Goal: Task Accomplishment & Management: Complete application form

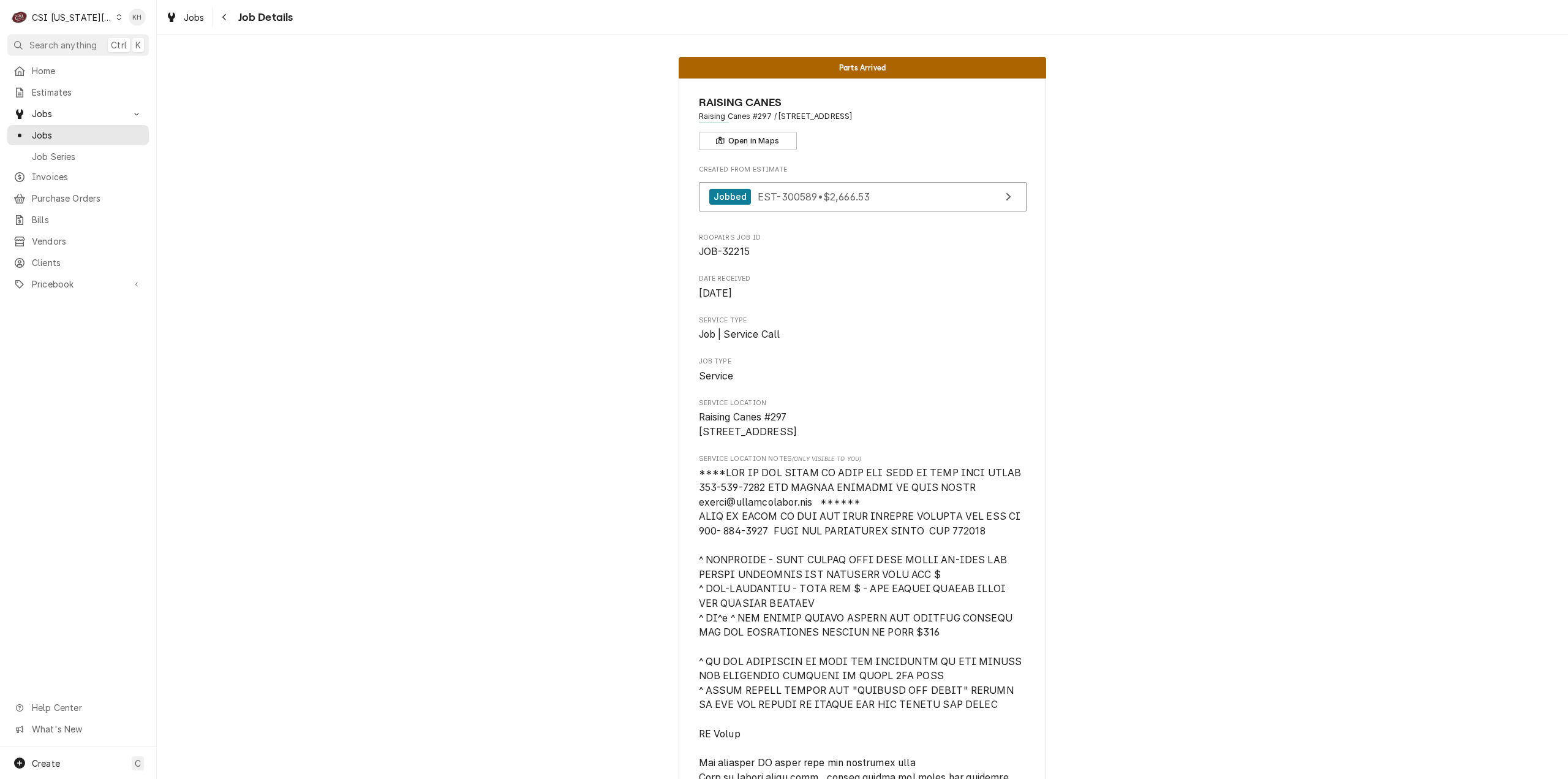
scroll to position [2814, 0]
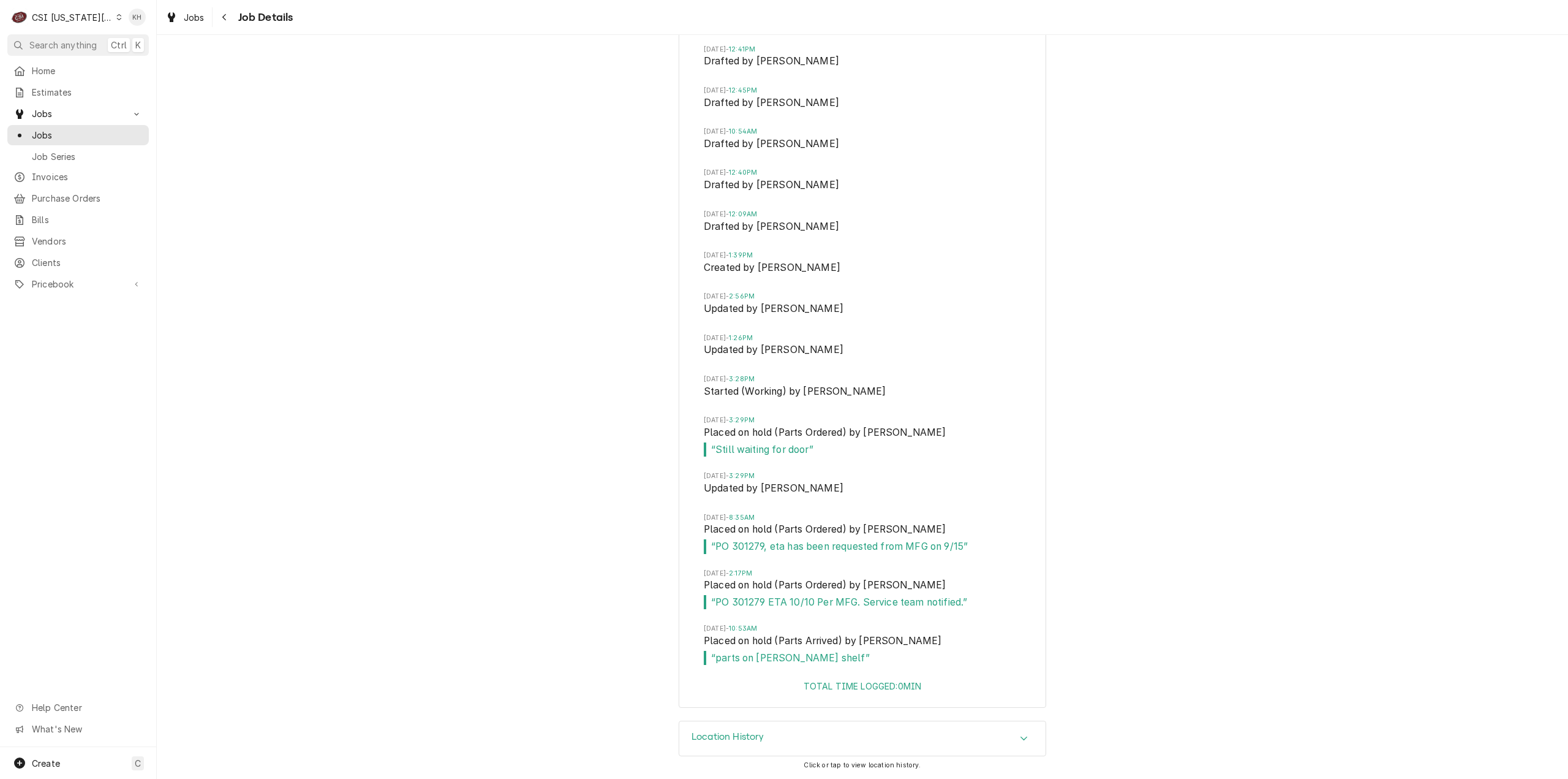
click at [66, 8] on div "C CSI [US_STATE] City" at bounding box center [66, 17] width 118 height 24
click at [173, 65] on div "CSI St. [PERSON_NAME]" at bounding box center [210, 66] width 179 height 13
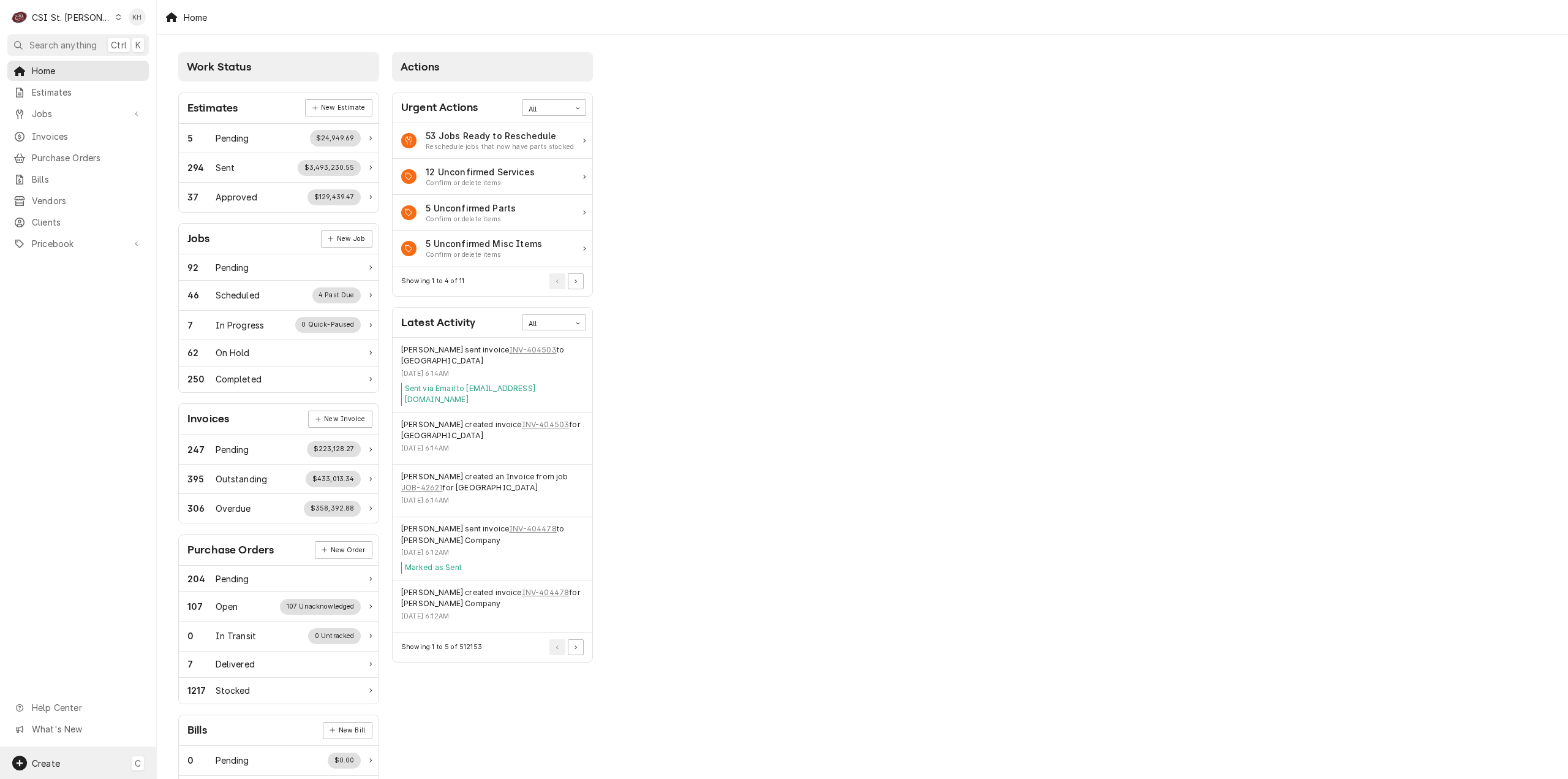
click at [68, 760] on div "Create C" at bounding box center [78, 762] width 156 height 32
click at [200, 654] on div "Job" at bounding box center [230, 657] width 82 height 13
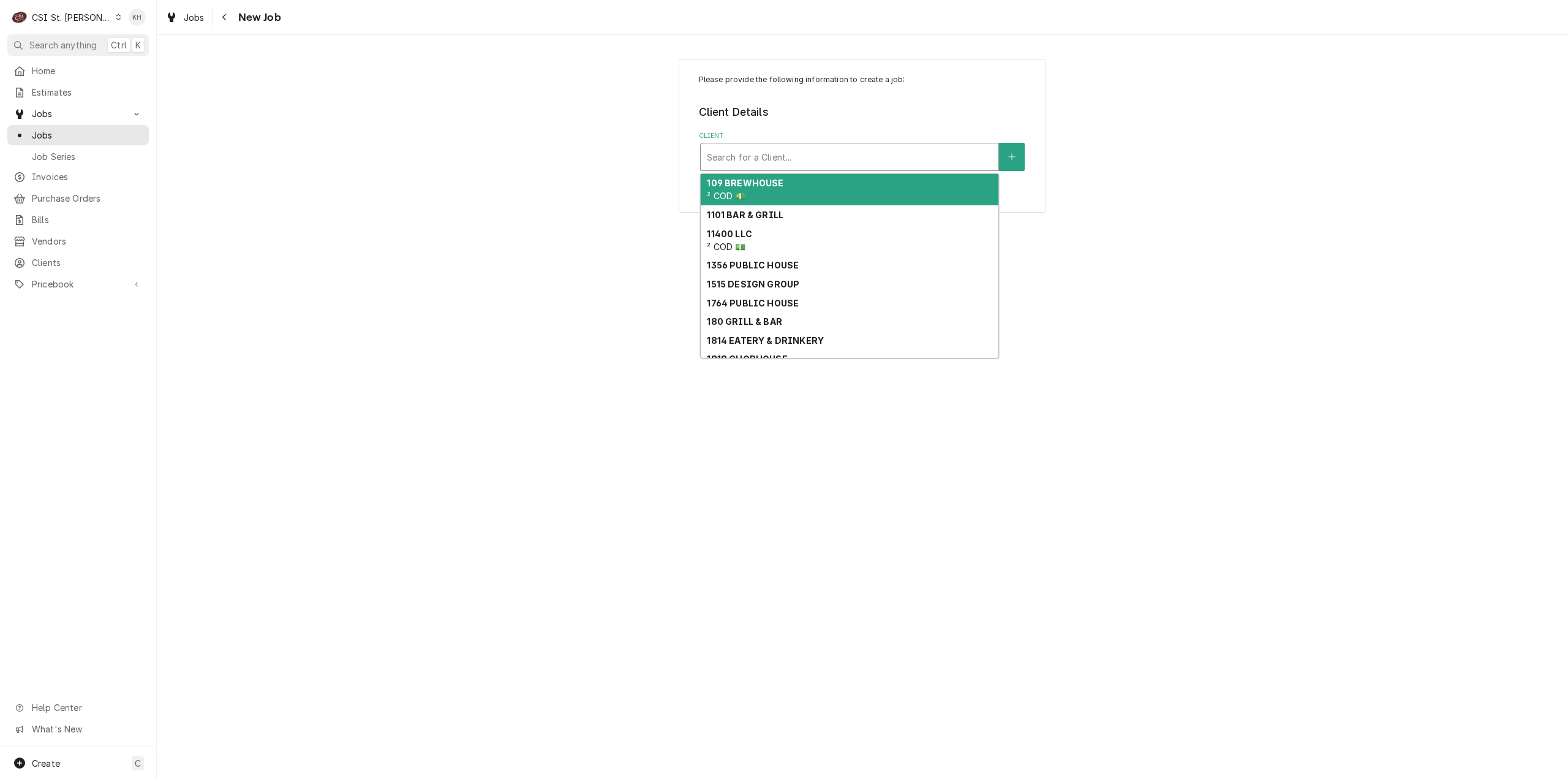
click at [844, 165] on div "Client" at bounding box center [850, 156] width 285 height 22
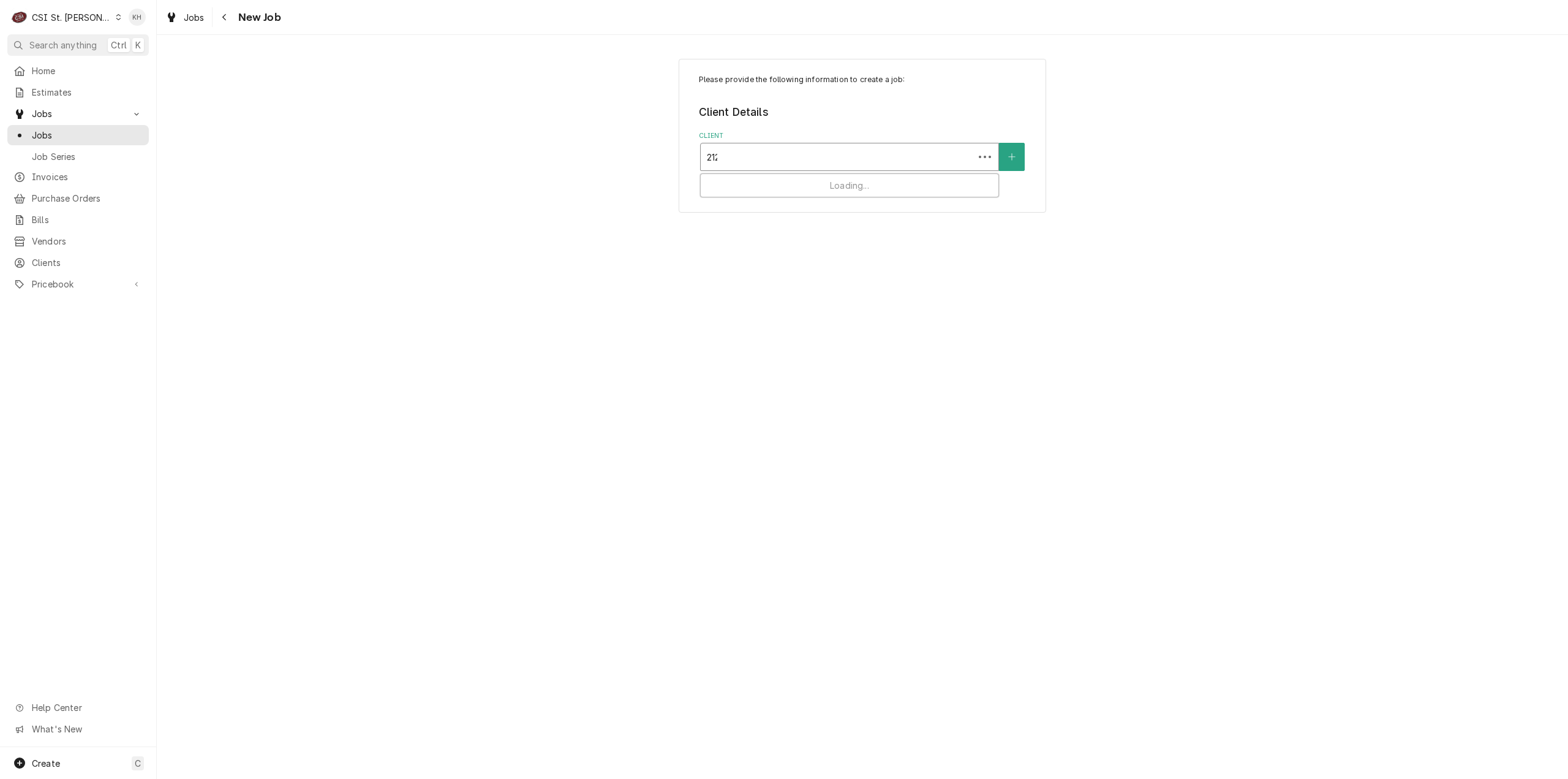
type input "2126"
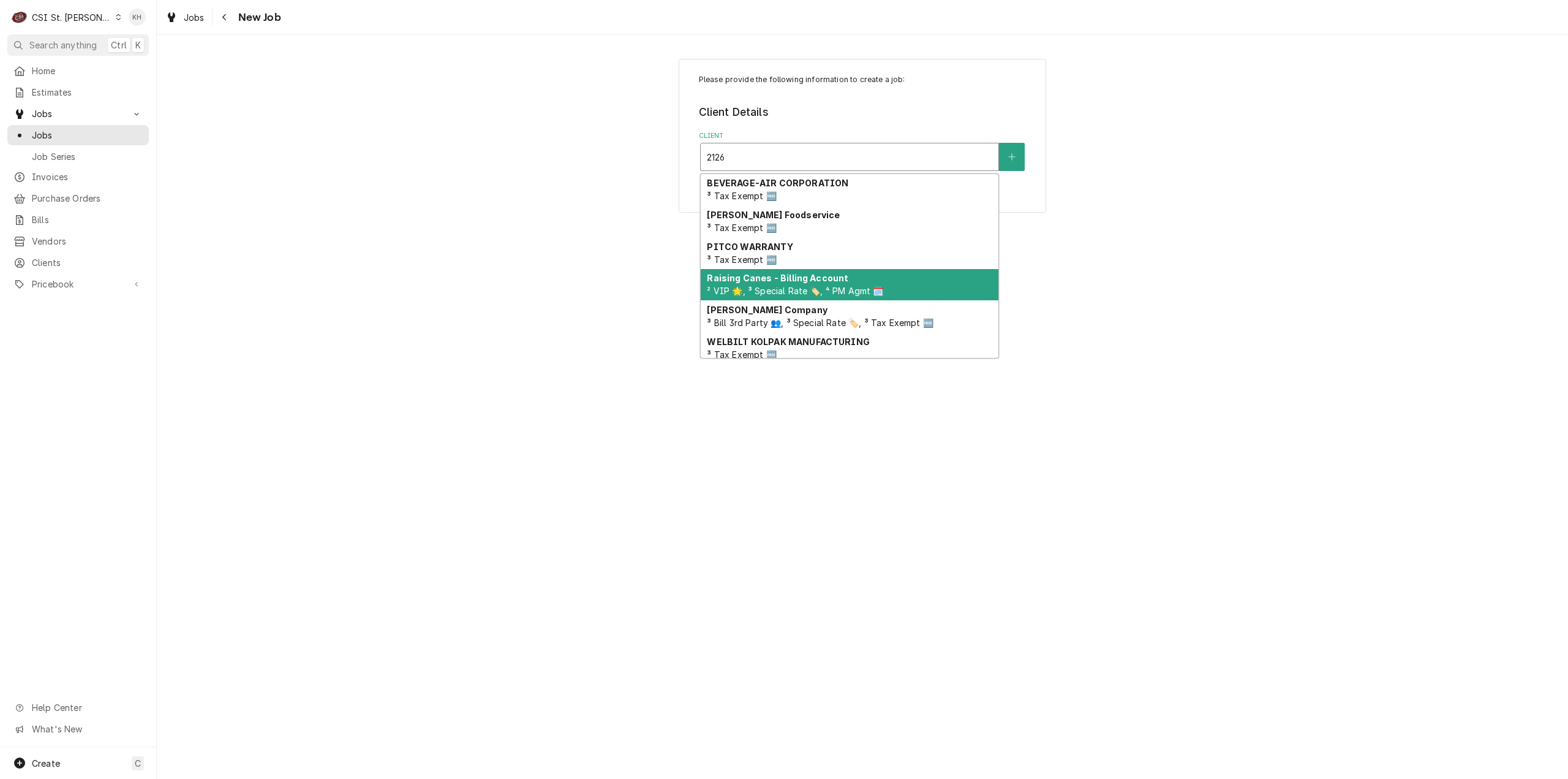
click at [813, 277] on strong "Raising Canes - Billing Account" at bounding box center [778, 278] width 142 height 11
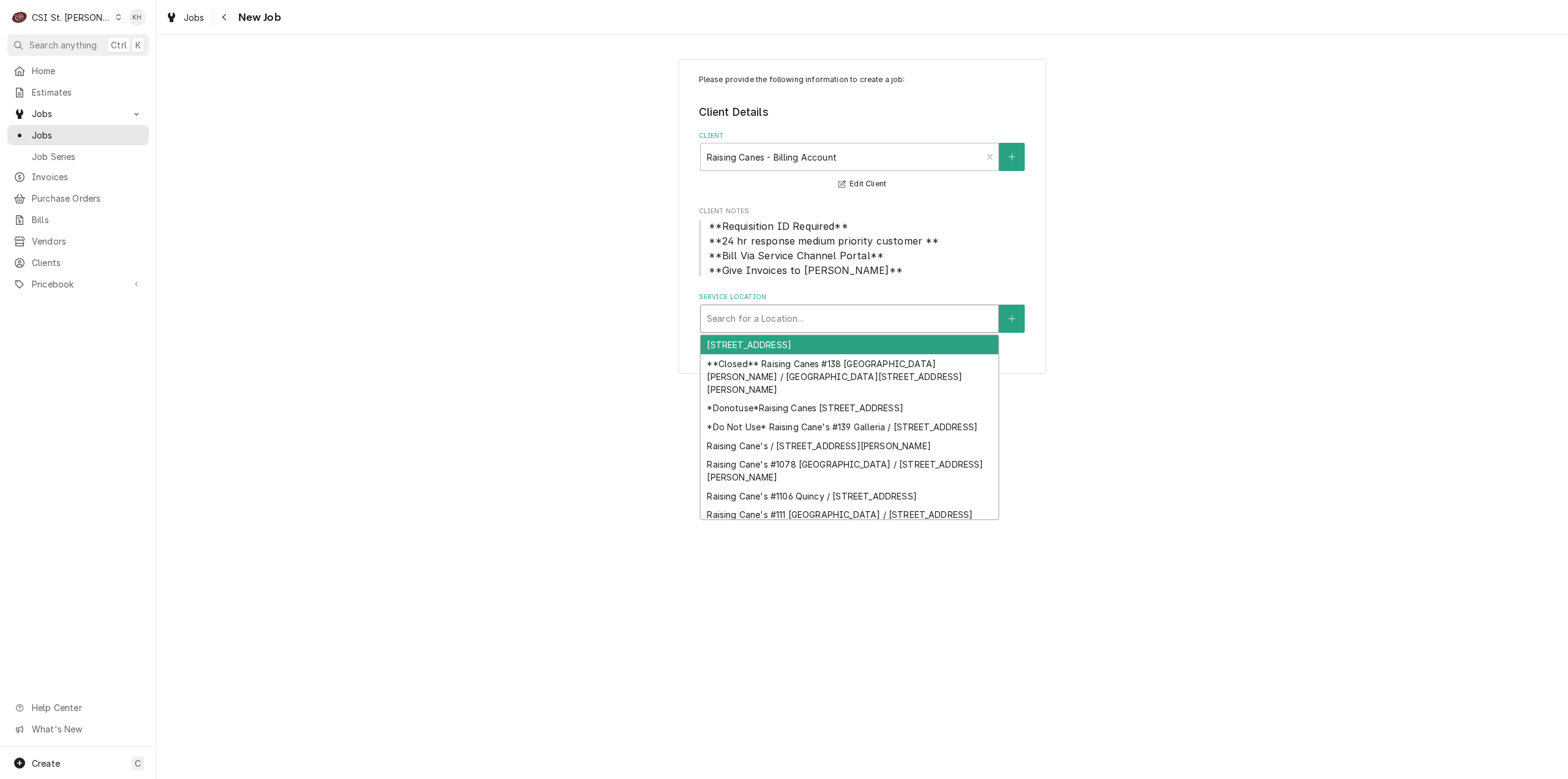
click at [827, 318] on div "Service Location" at bounding box center [850, 319] width 285 height 22
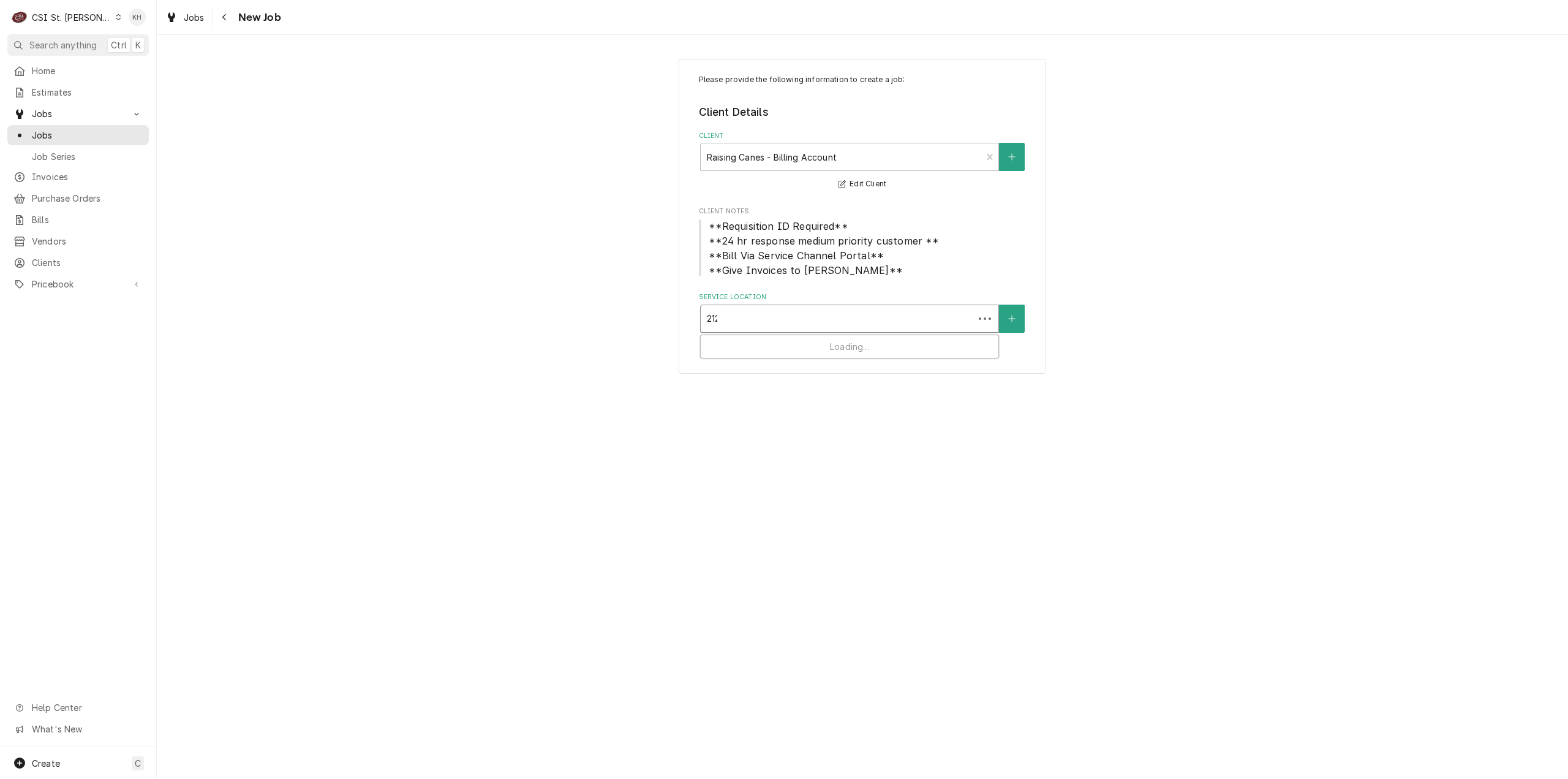
type input "2126"
click at [811, 358] on div "Raising Cane's #1078 Edwardsville / 2126 Troy Rd, Edwardsville, IL 62025" at bounding box center [849, 351] width 298 height 32
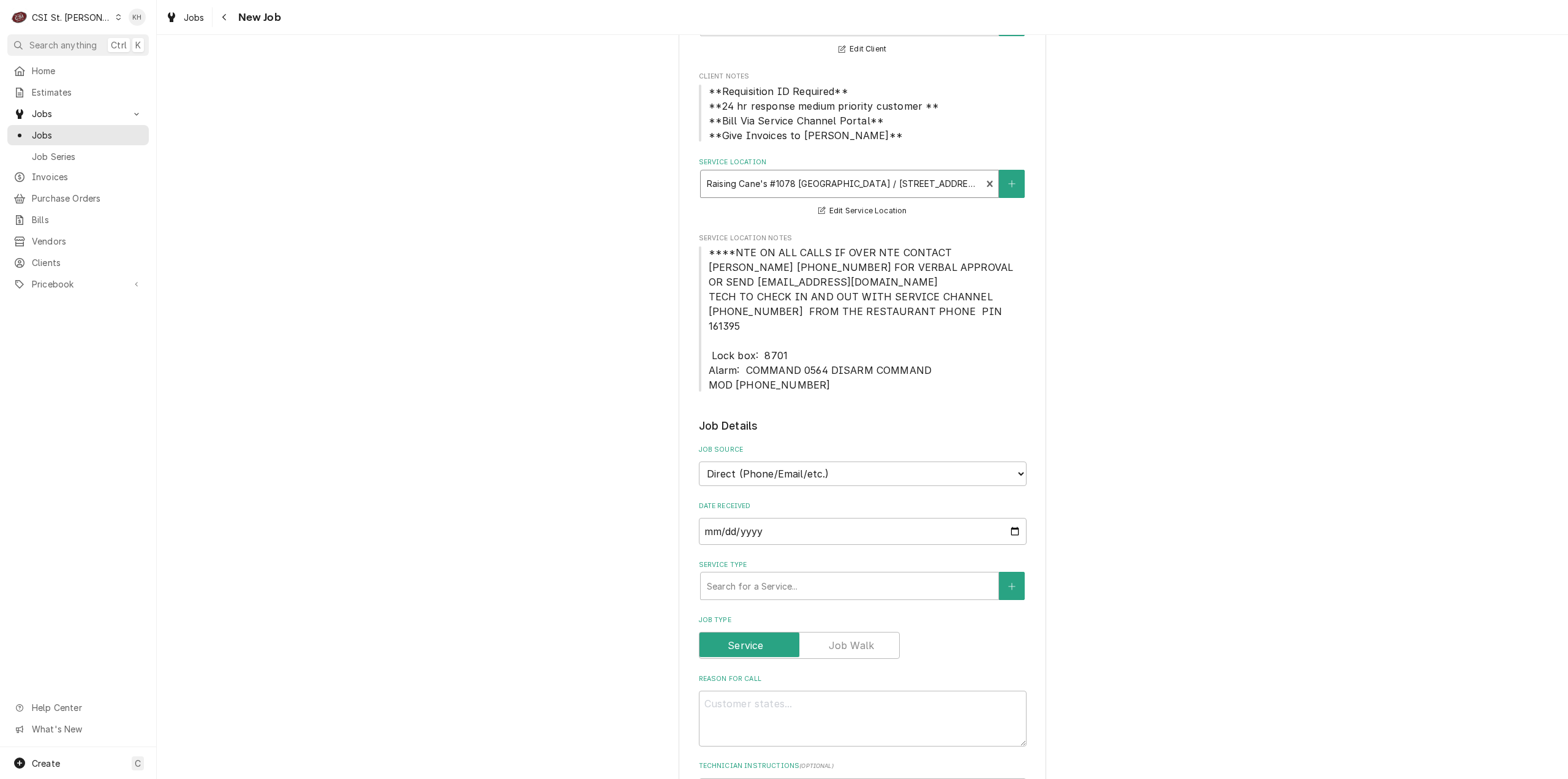
scroll to position [307, 0]
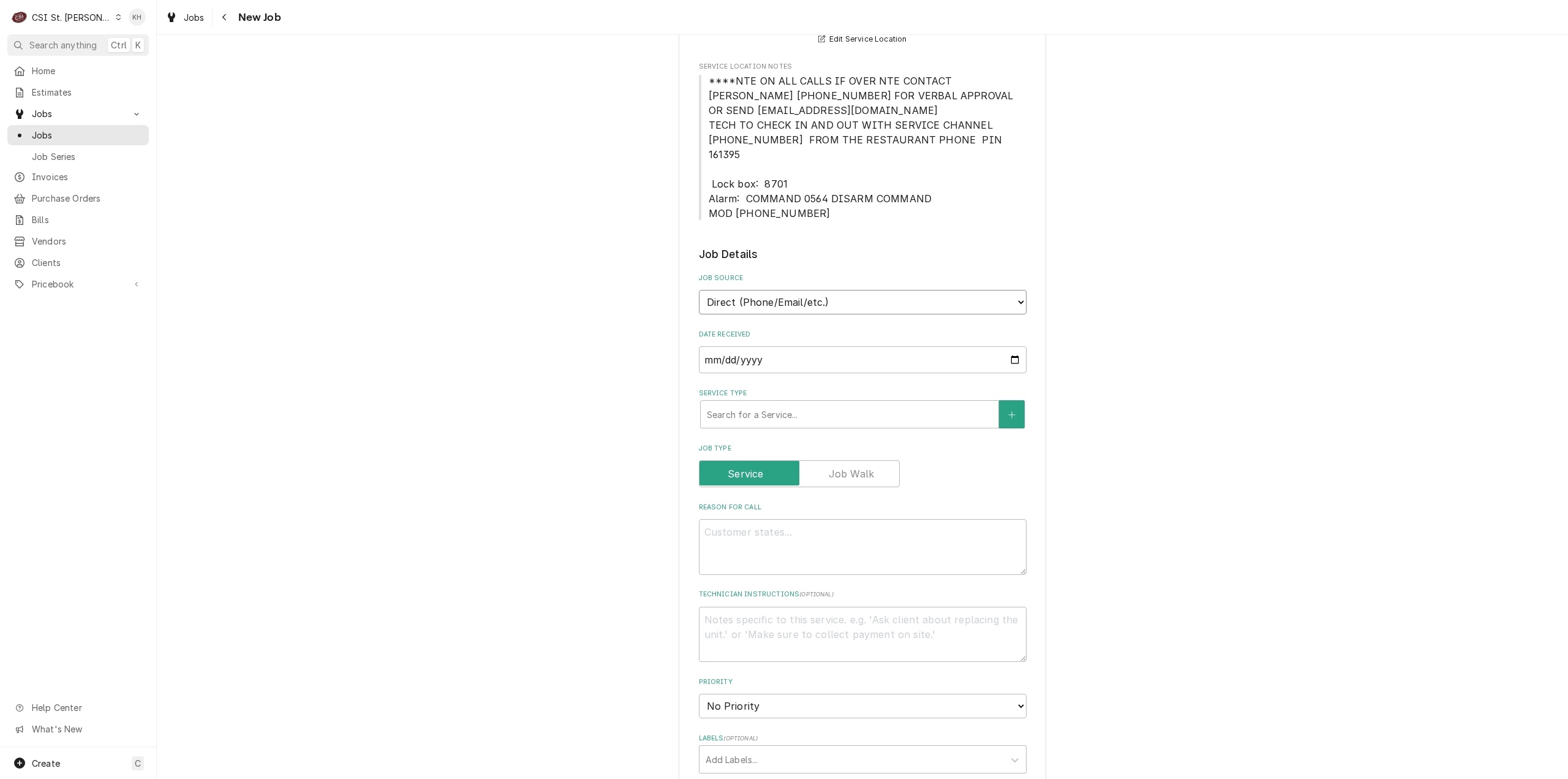
drag, startPoint x: 794, startPoint y: 278, endPoint x: 796, endPoint y: 290, distance: 12.2
click at [794, 290] on select "Direct (Phone/Email/etc.) Service Channel Corrigo Ecotrak Other" at bounding box center [864, 302] width 328 height 24
select select "1"
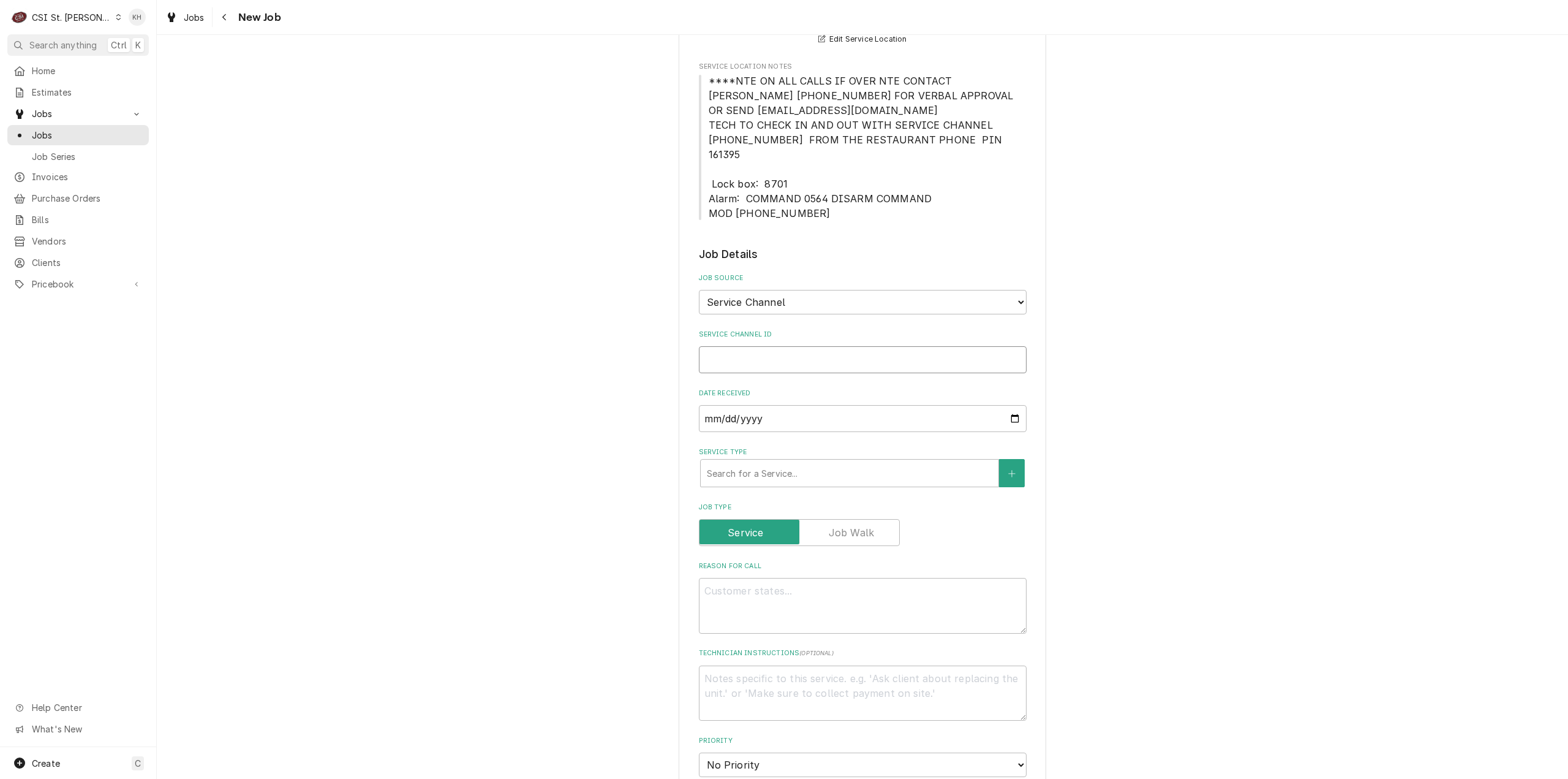
click at [813, 346] on input "Service Channel ID" at bounding box center [864, 360] width 328 height 27
paste input "328706741"
type textarea "x"
type input "328706741"
type textarea "x"
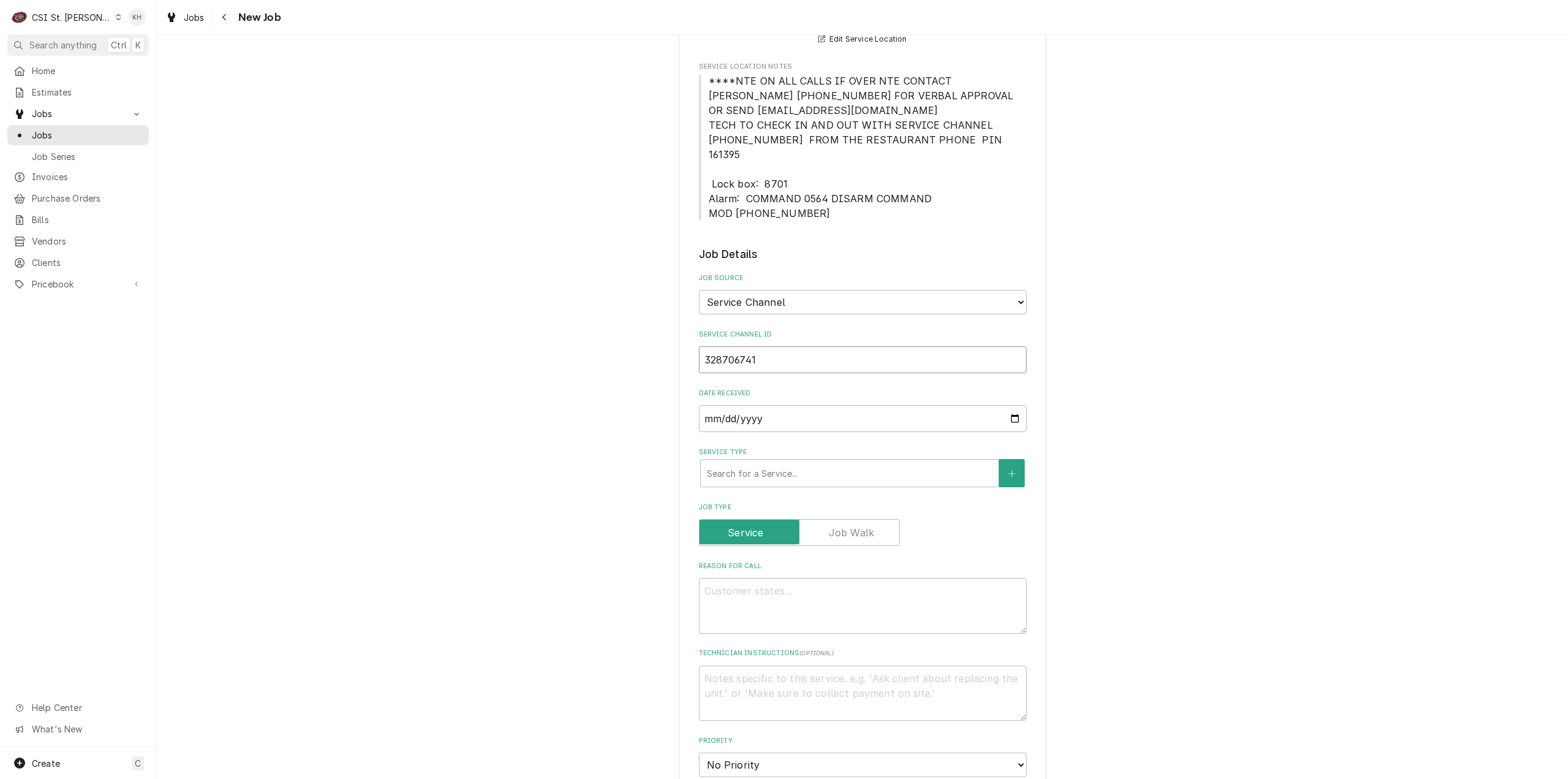
type input "328706741"
click at [331, 272] on div "Please provide the following information to create a job: Client Details Client…" at bounding box center [863, 532] width 1412 height 1582
click at [826, 479] on fieldset "Job Details Job Source Direct (Phone/Email/etc.) Service Channel Corrigo Ecotra…" at bounding box center [864, 731] width 328 height 971
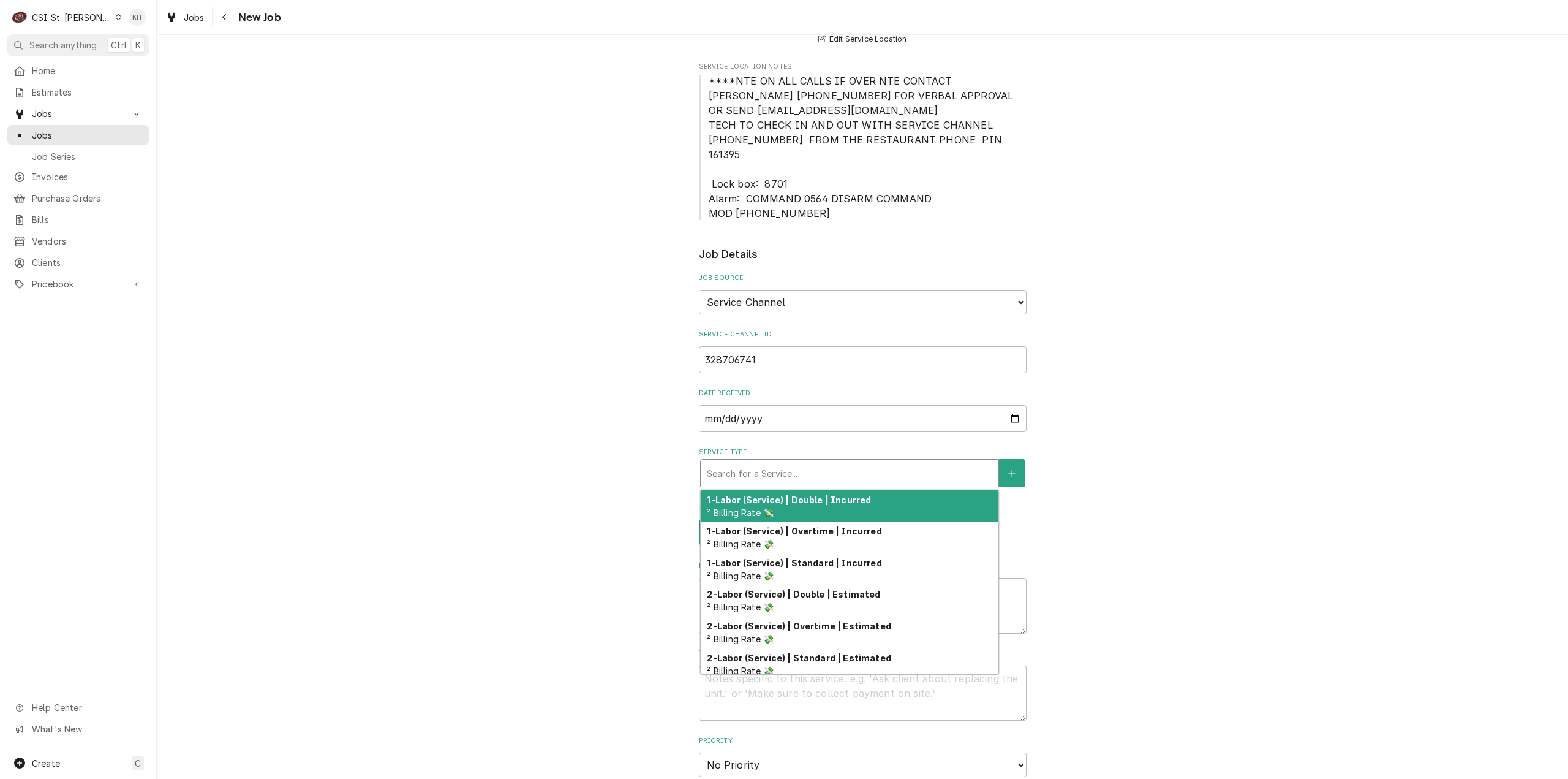
click at [824, 464] on div "Service Type" at bounding box center [850, 473] width 285 height 22
type textarea "x"
type input "s"
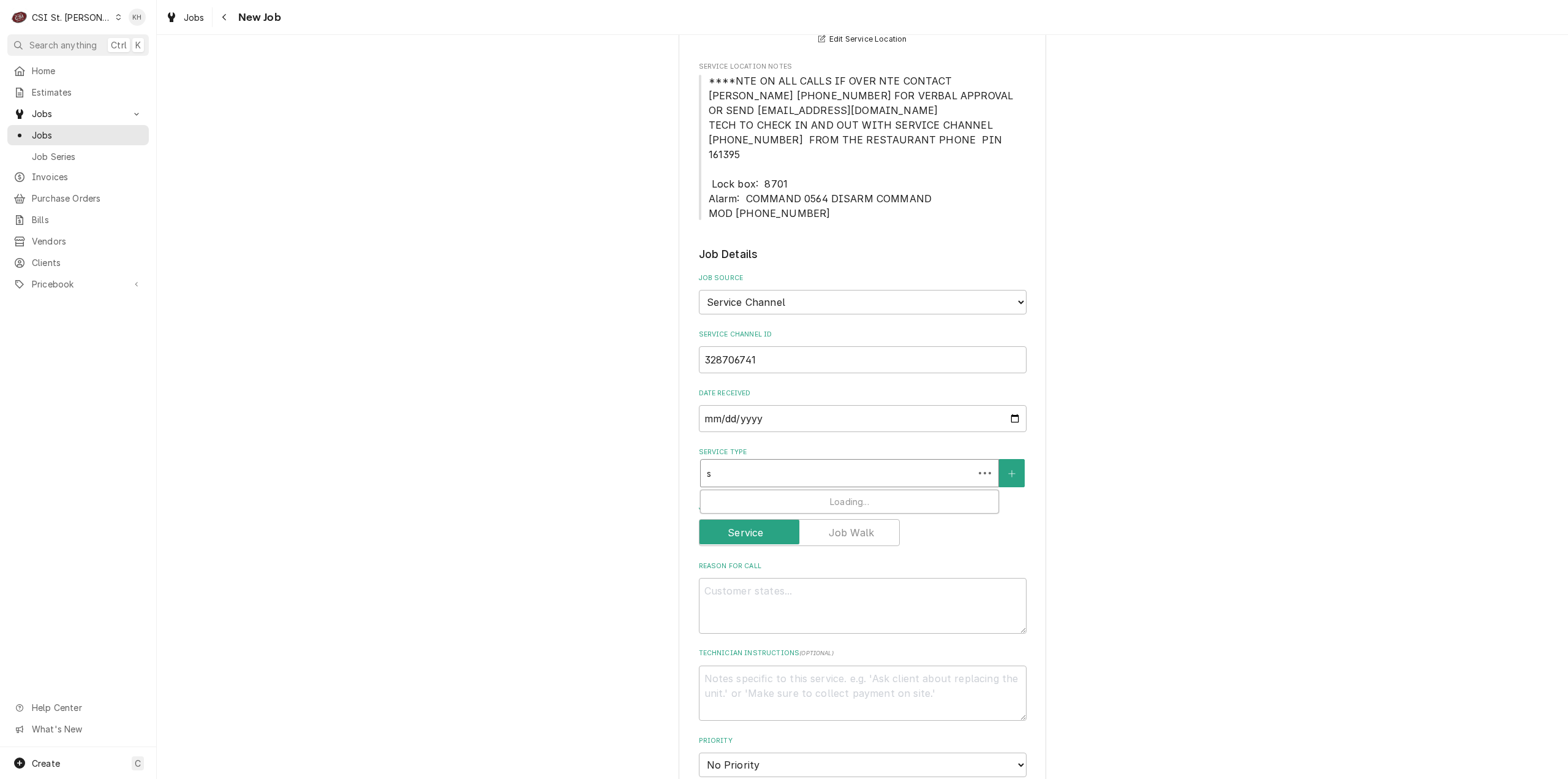
type textarea "x"
type input "se"
type textarea "x"
type input "ser"
type textarea "x"
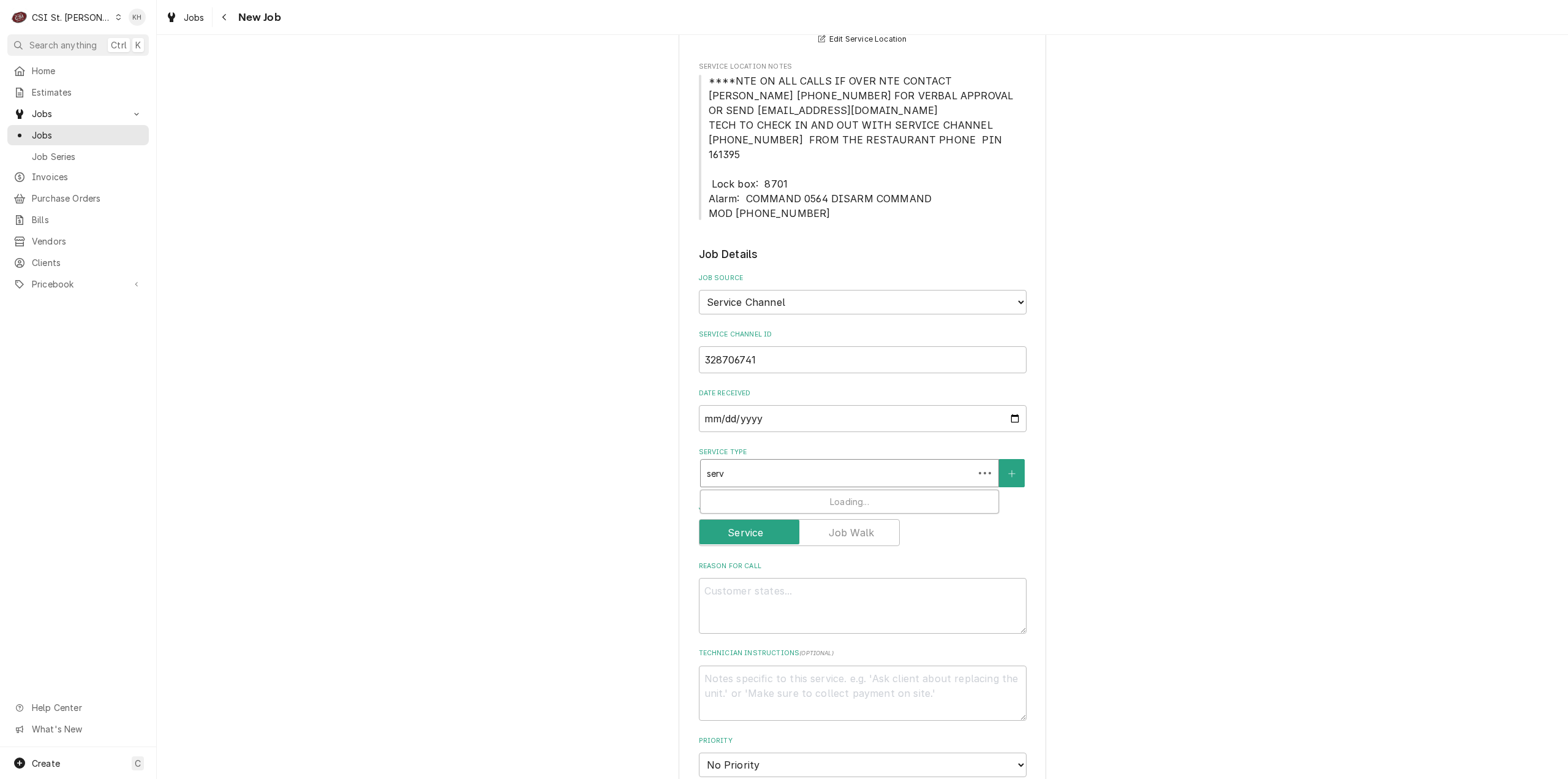
type input "servi"
type textarea "x"
type input "servic"
type textarea "x"
type input "service"
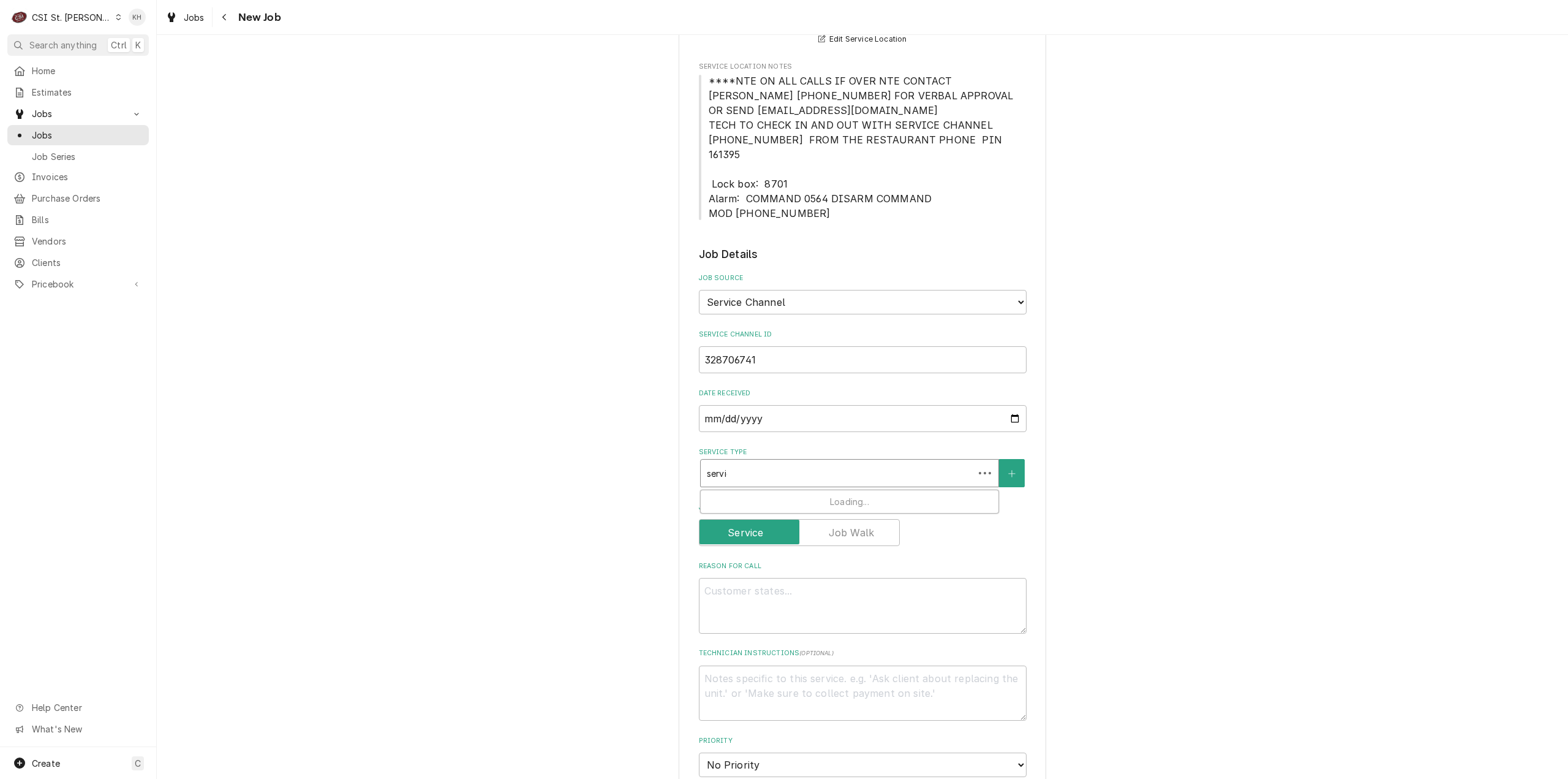
type textarea "x"
type input "service c"
type textarea "x"
type input "service ca"
type textarea "x"
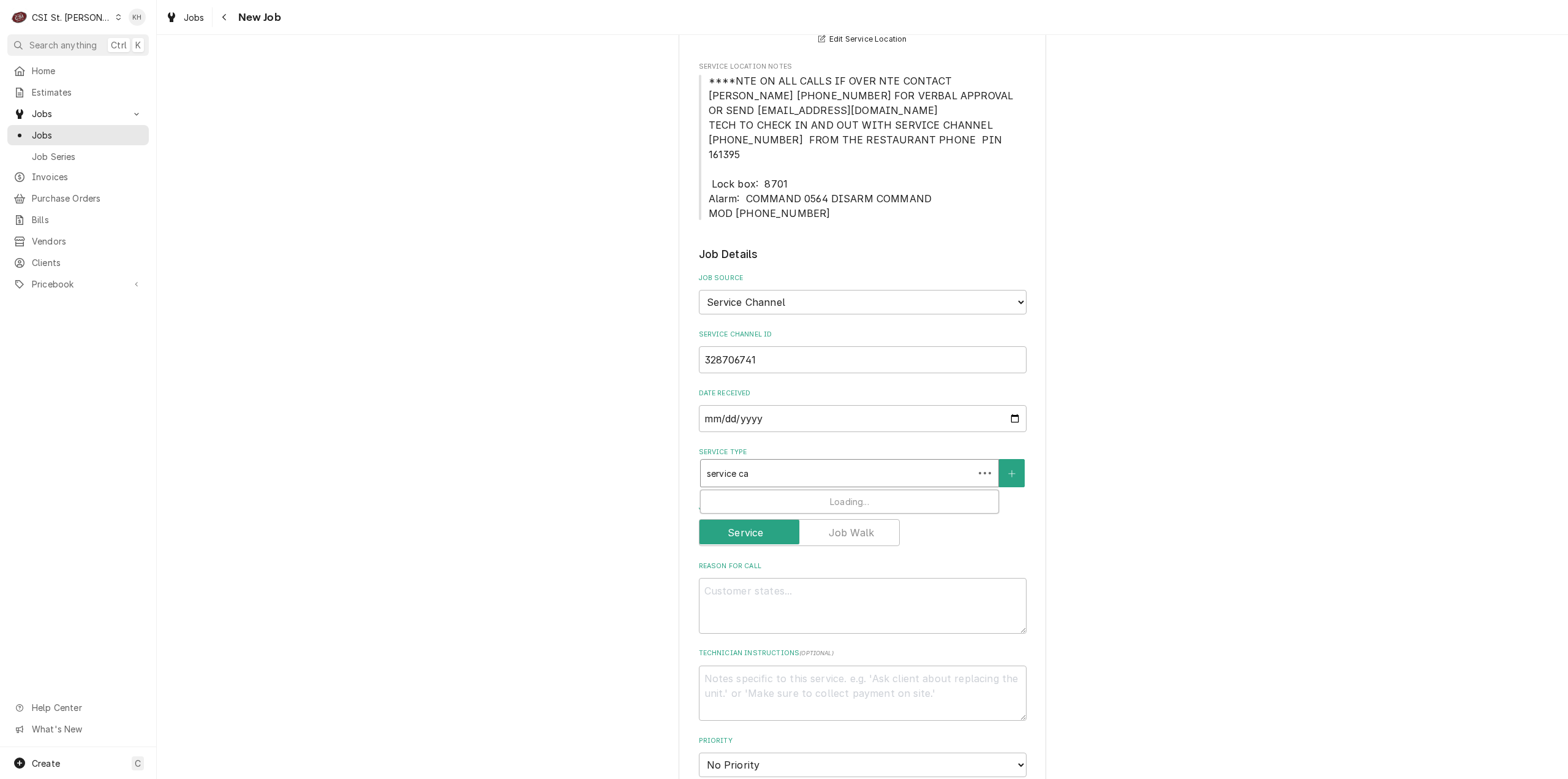
type input "service cal"
type textarea "x"
type input "service call"
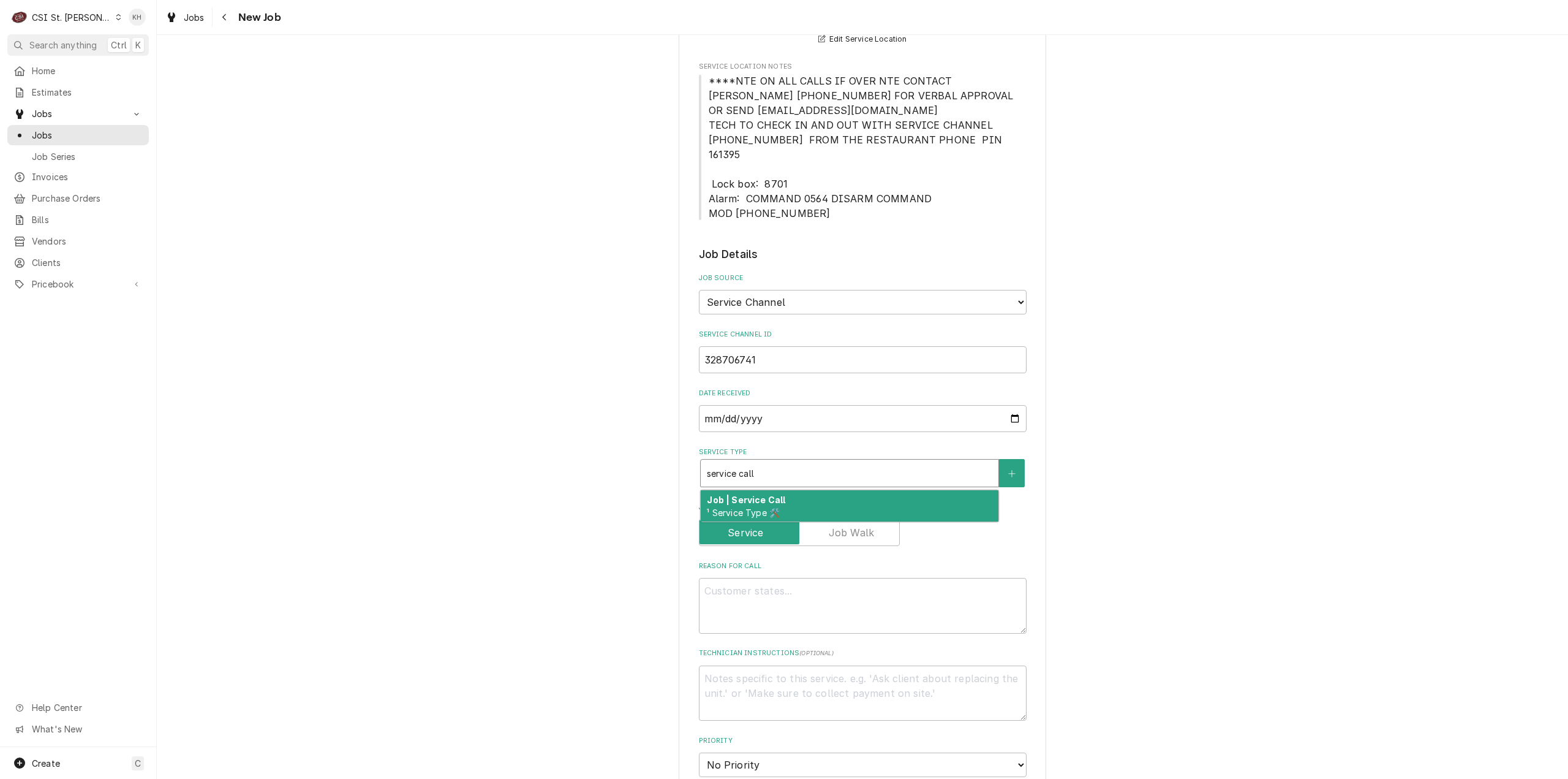
click at [809, 500] on div "Job | Service Call ¹ Service Type 🛠️" at bounding box center [849, 506] width 298 height 32
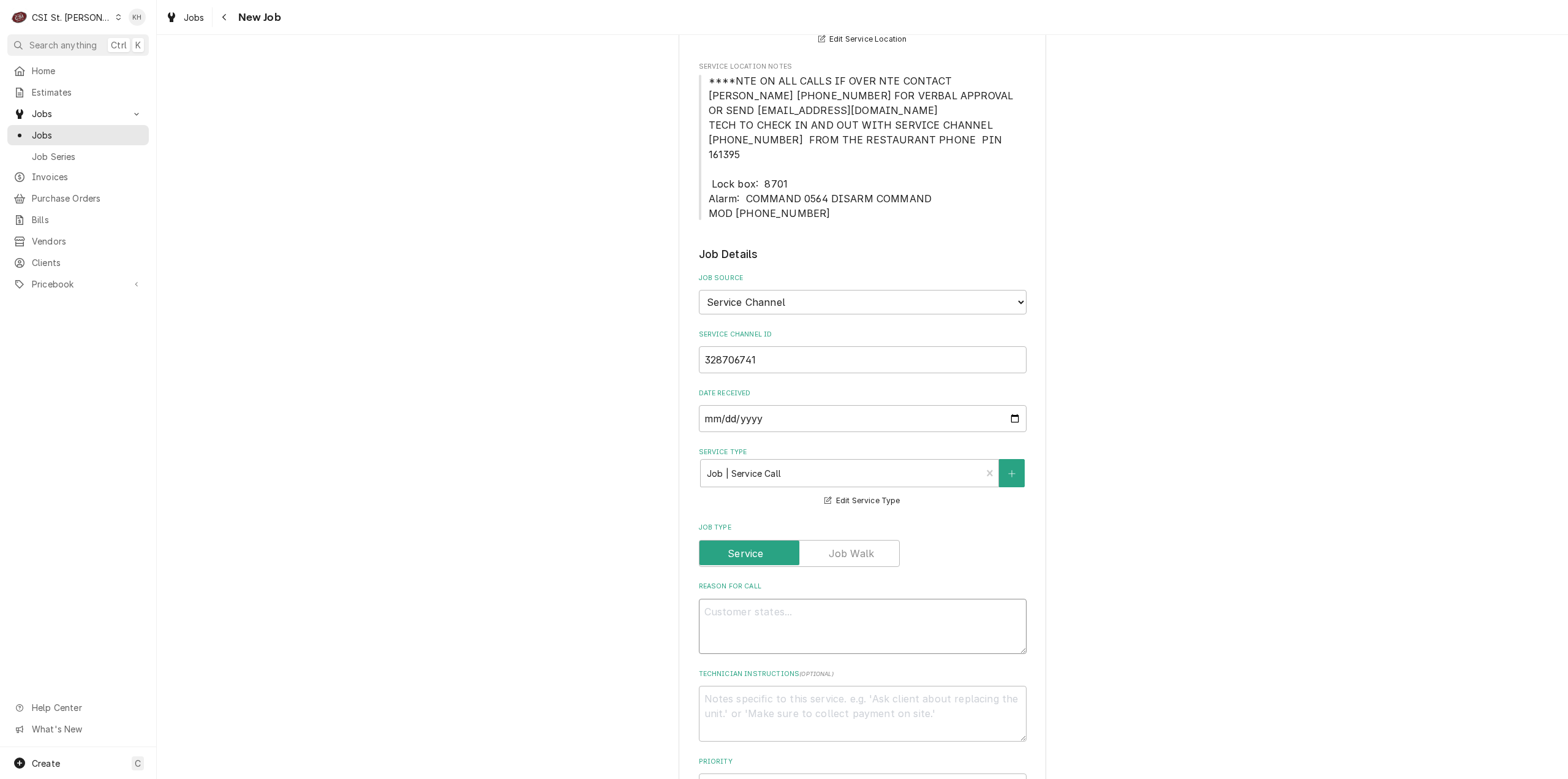
click at [799, 599] on textarea "Reason For Call" at bounding box center [864, 627] width 328 height 56
paste textarea "Install new bird cart."
type textarea "x"
type textarea "Install new bird cart."
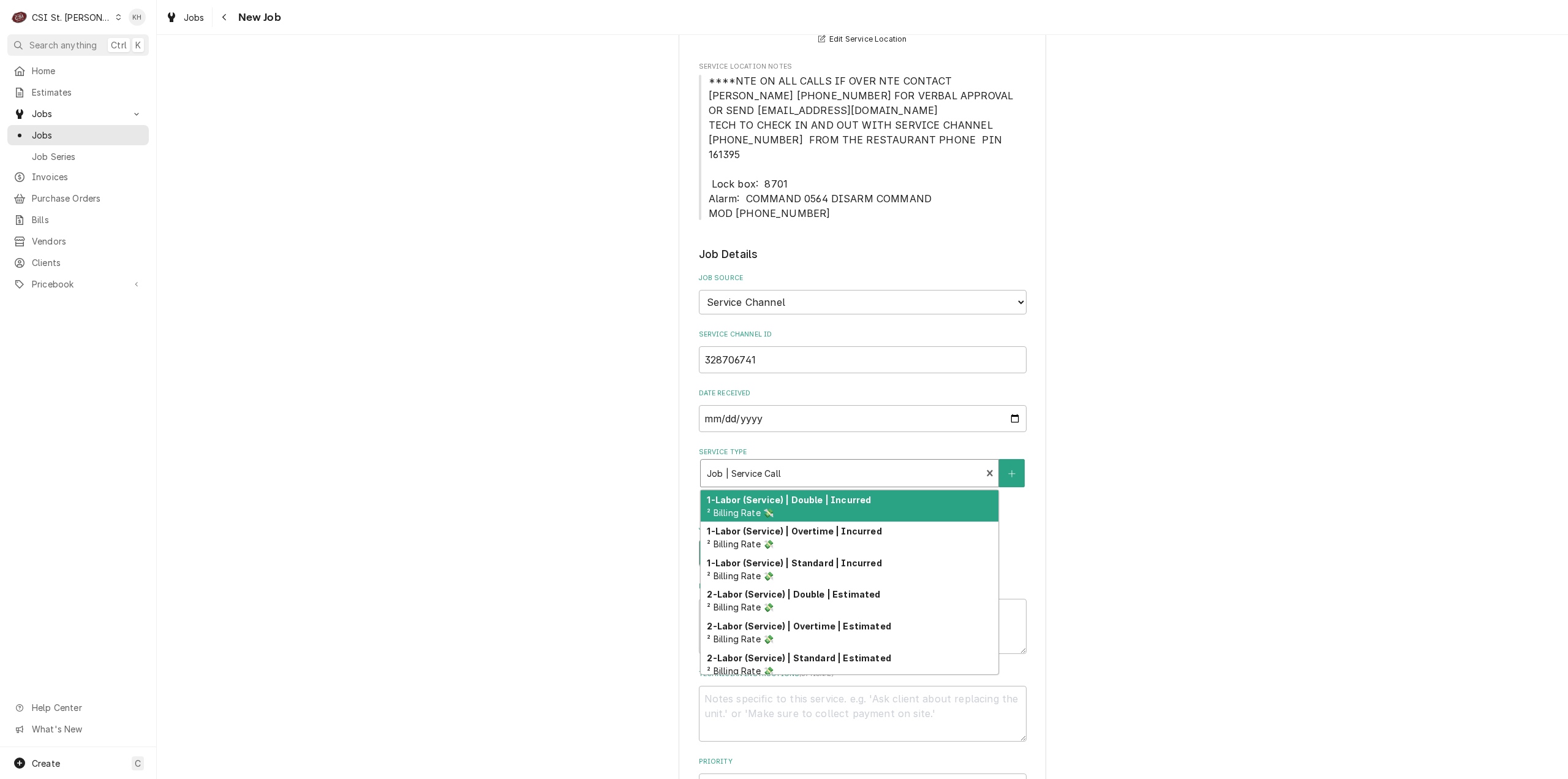
click at [794, 462] on div "Service Type" at bounding box center [841, 473] width 269 height 22
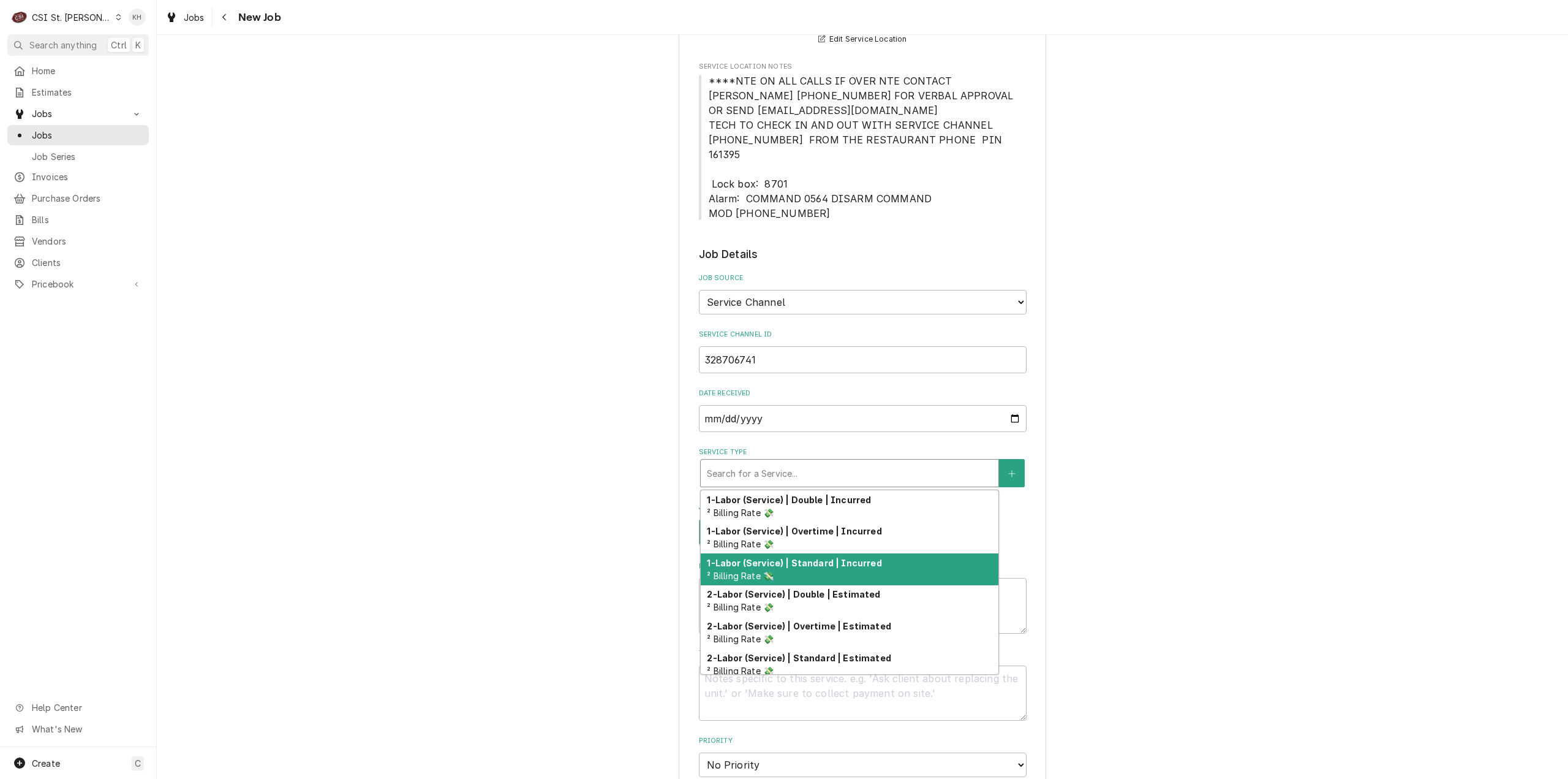
type textarea "x"
type input "i"
type textarea "x"
type input "in"
type textarea "x"
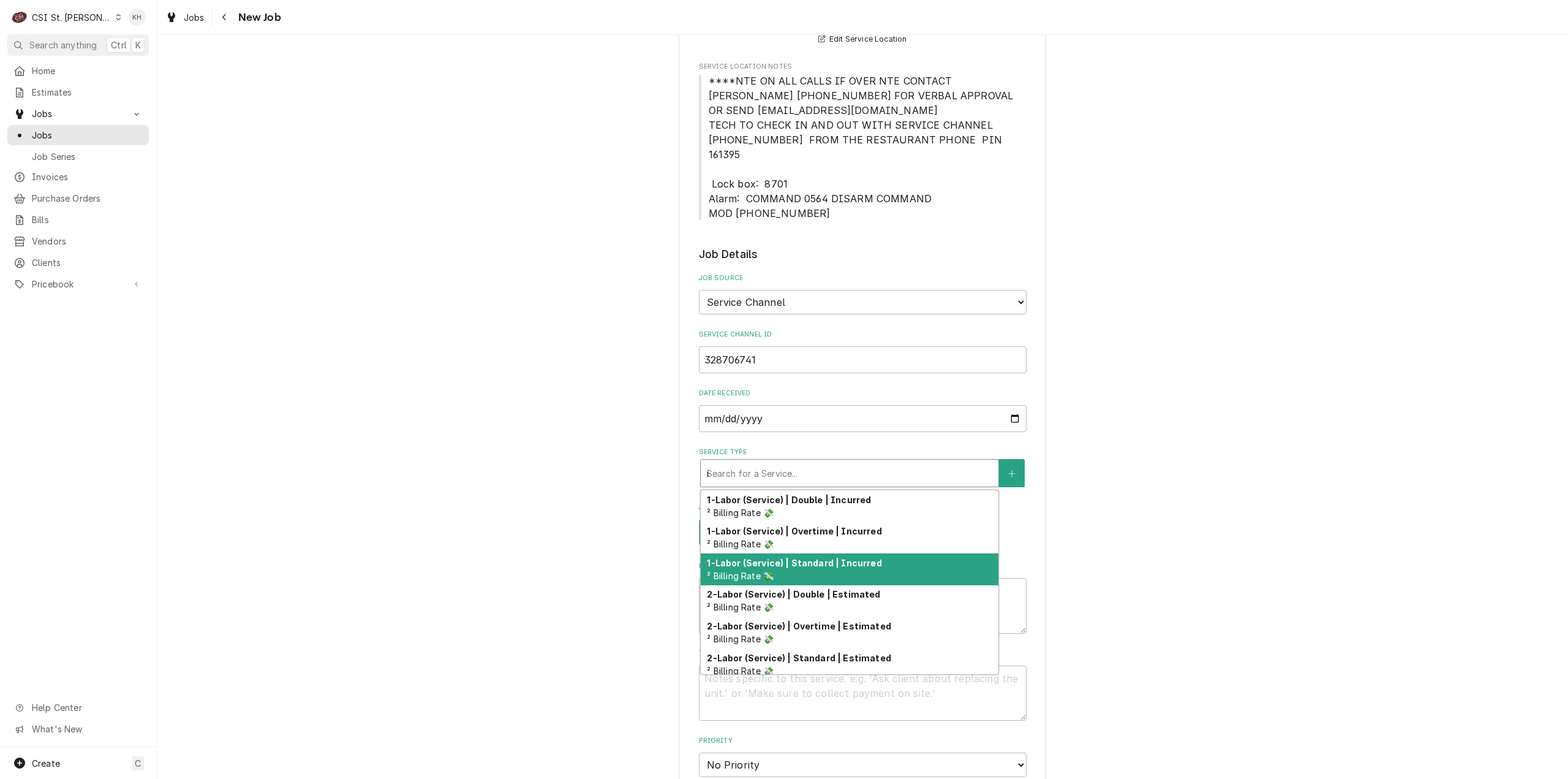
type input "ins"
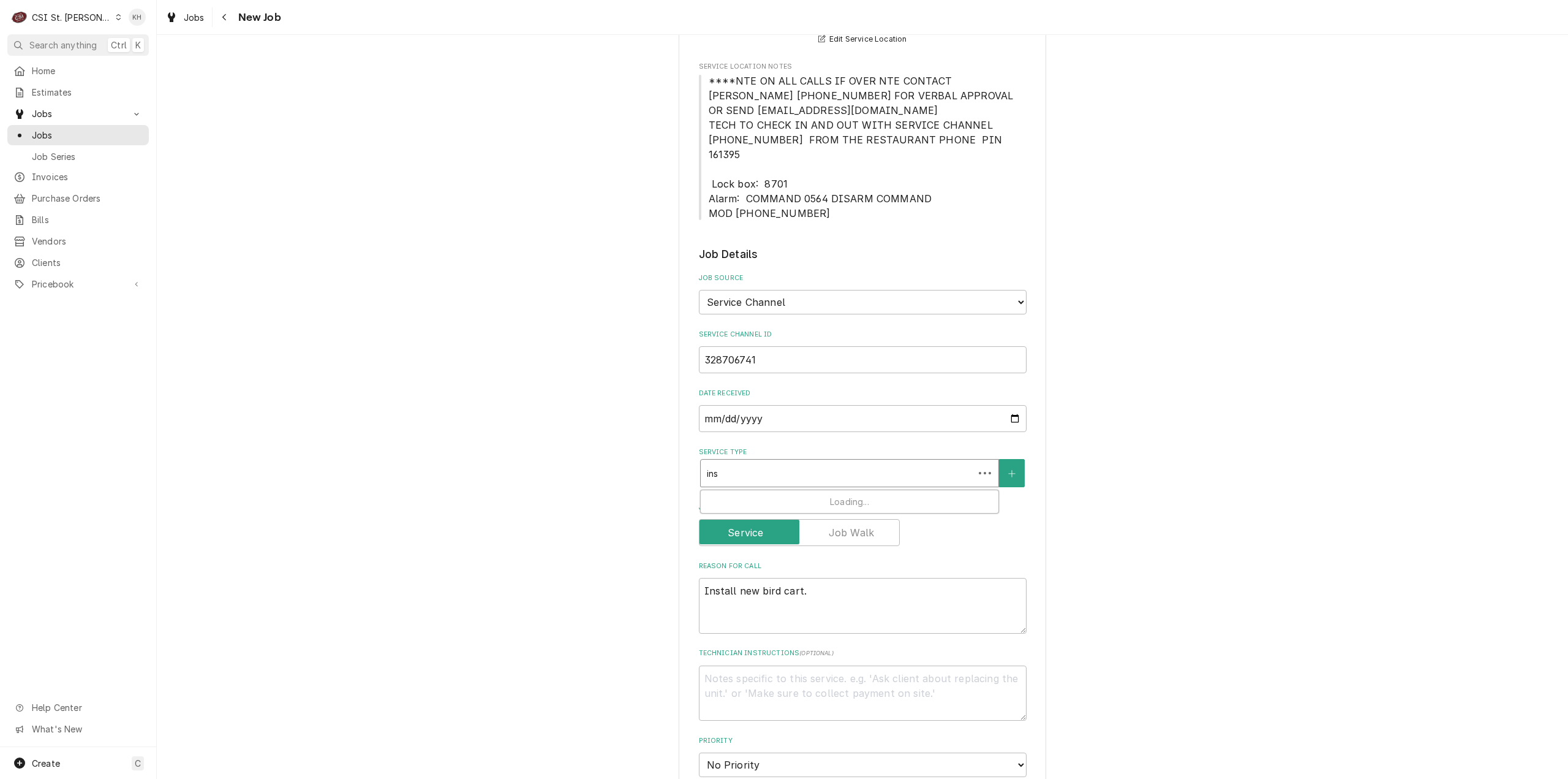
type textarea "x"
type input "insta"
type textarea "x"
type input "instal"
type textarea "x"
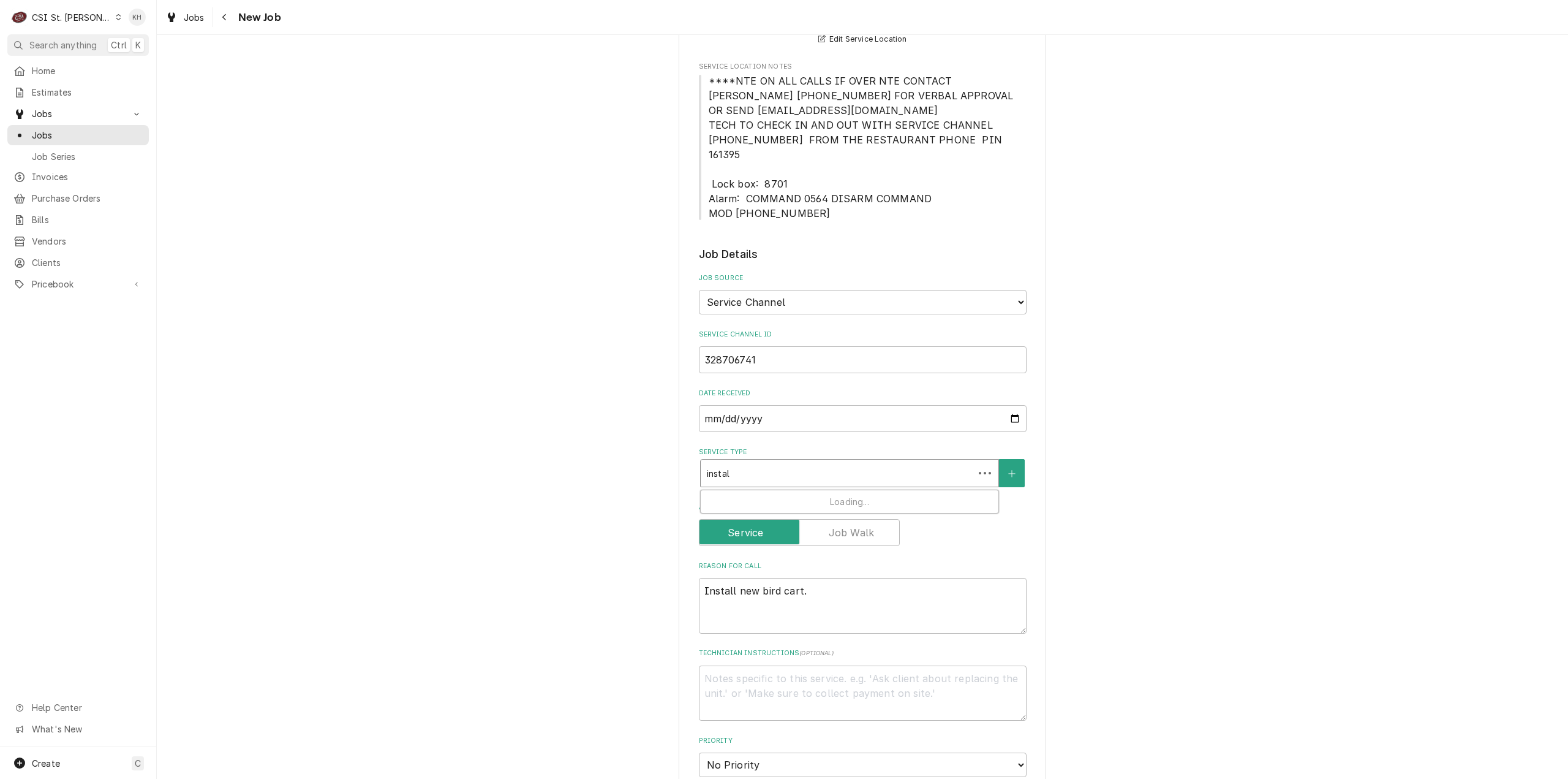
type input "install"
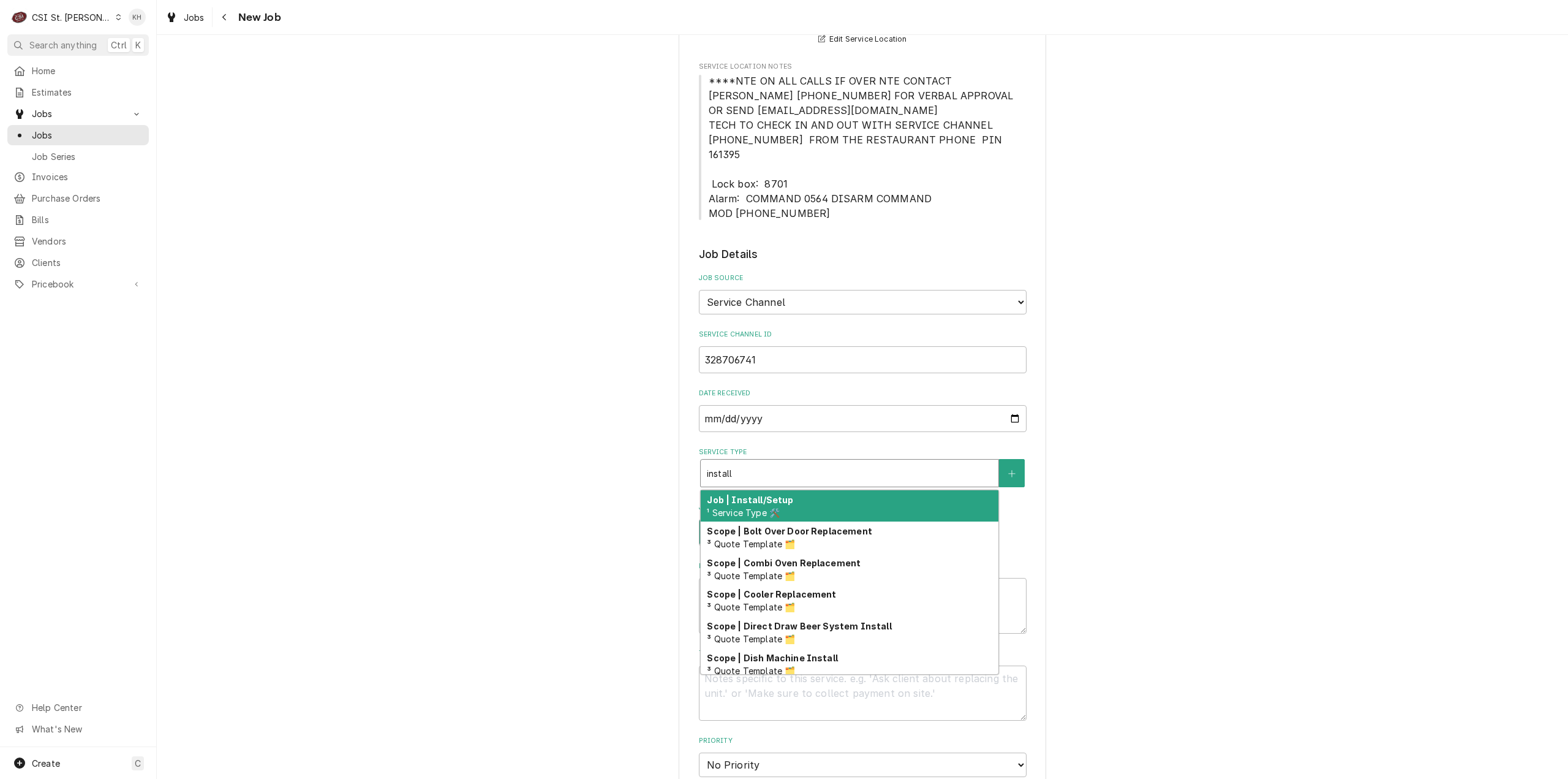
click at [808, 496] on div "Job | Install/Setup ¹ Service Type 🛠️" at bounding box center [849, 506] width 298 height 32
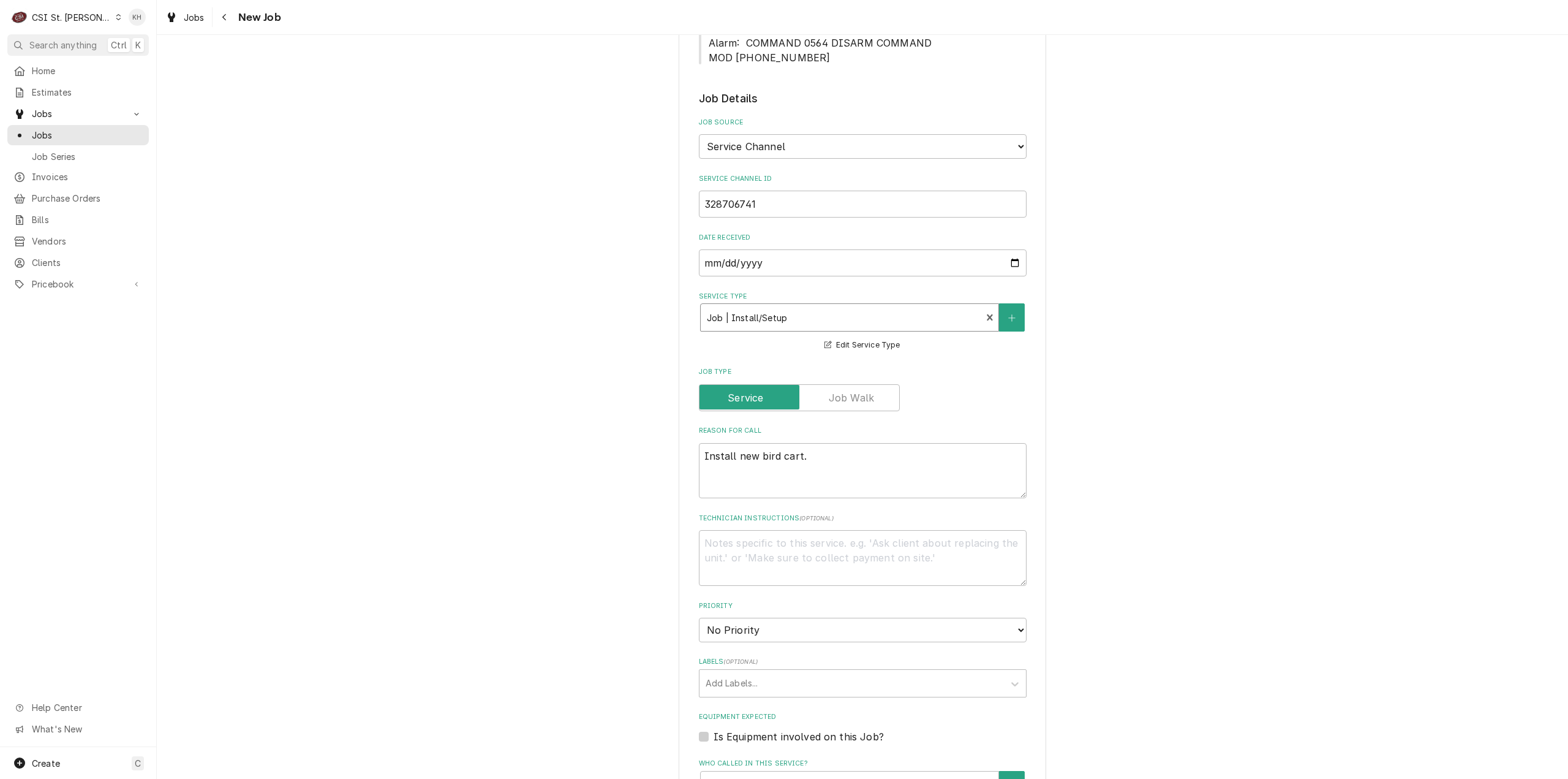
scroll to position [491, 0]
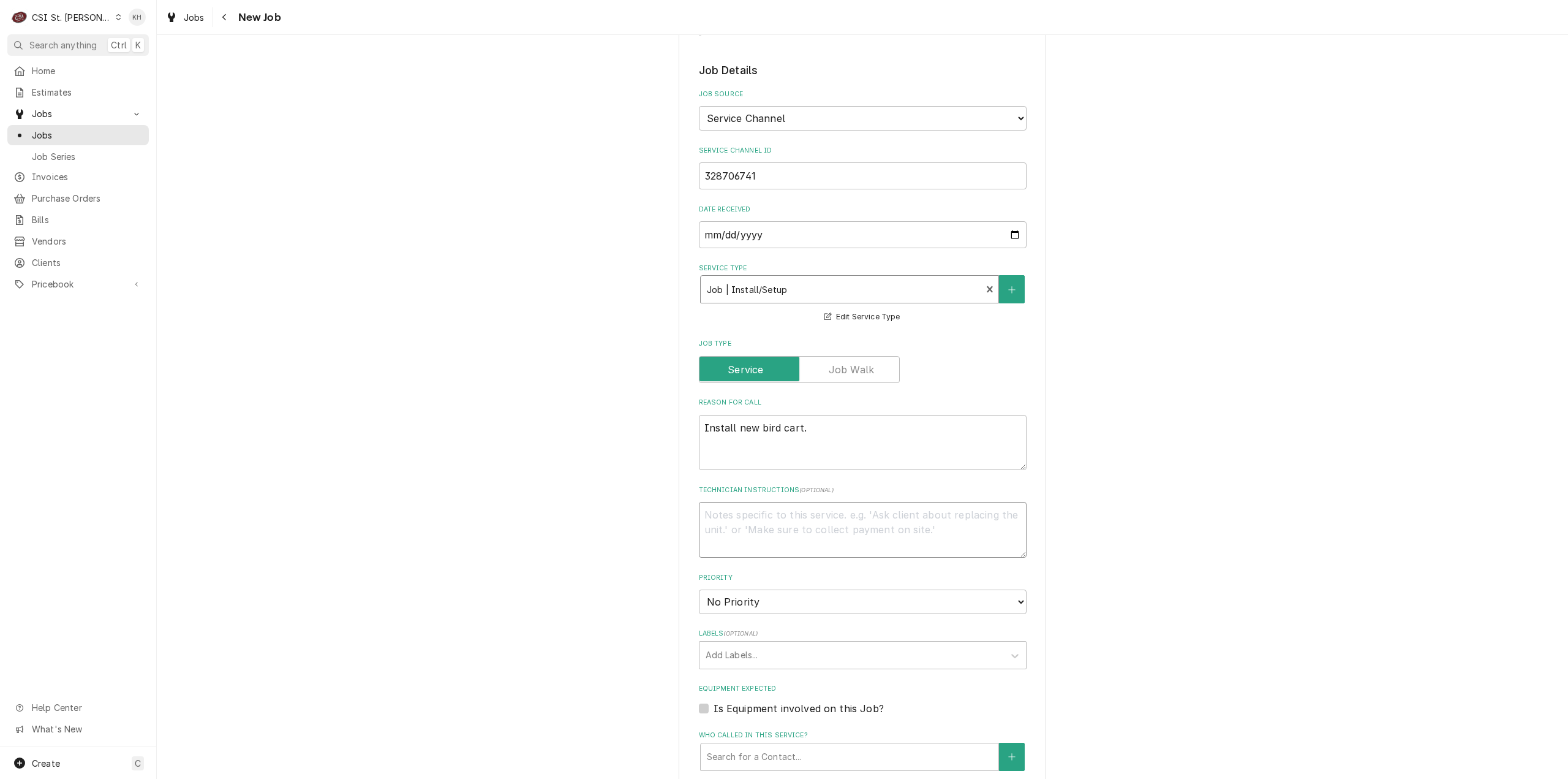
click at [789, 517] on textarea "Technician Instructions ( optional )" at bounding box center [864, 530] width 328 height 56
type textarea "x"
type textarea "N"
type textarea "x"
type textarea "NTE"
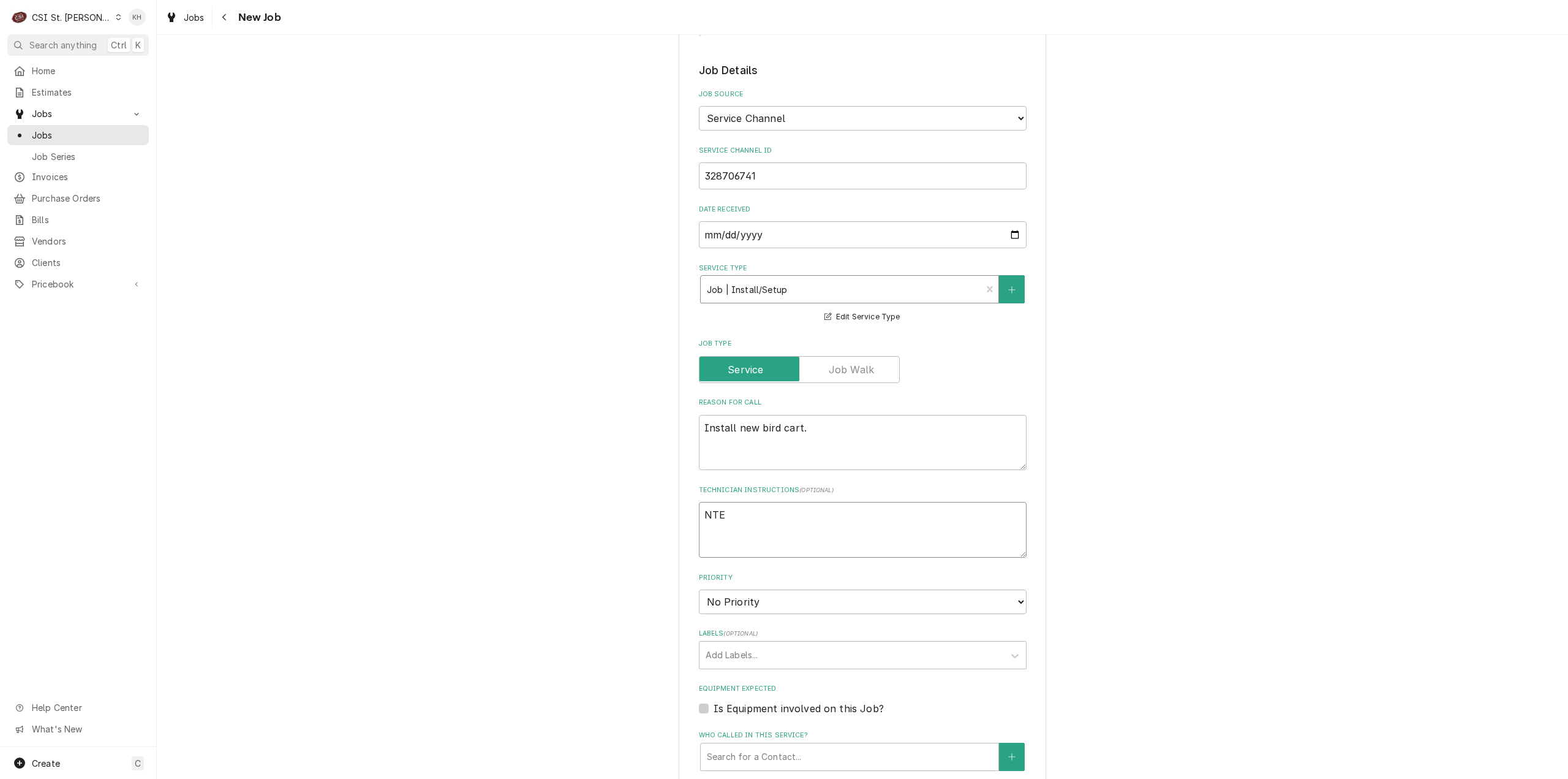
type textarea "x"
type textarea "NTE"
type textarea "x"
type textarea "NTE $"
type textarea "x"
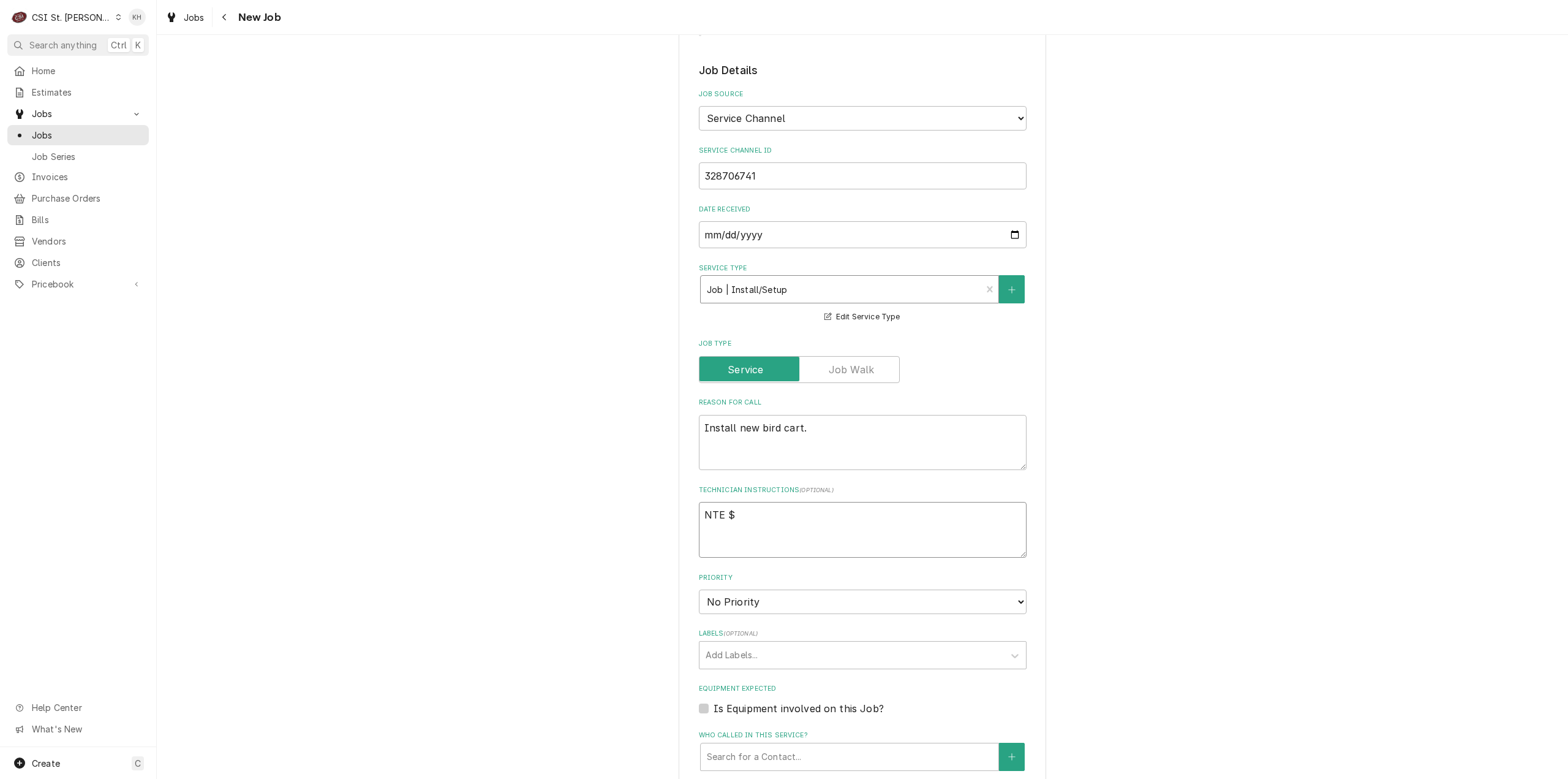
type textarea "NTE $4"
type textarea "x"
type textarea "NTE $40"
type textarea "x"
type textarea "NTE $400"
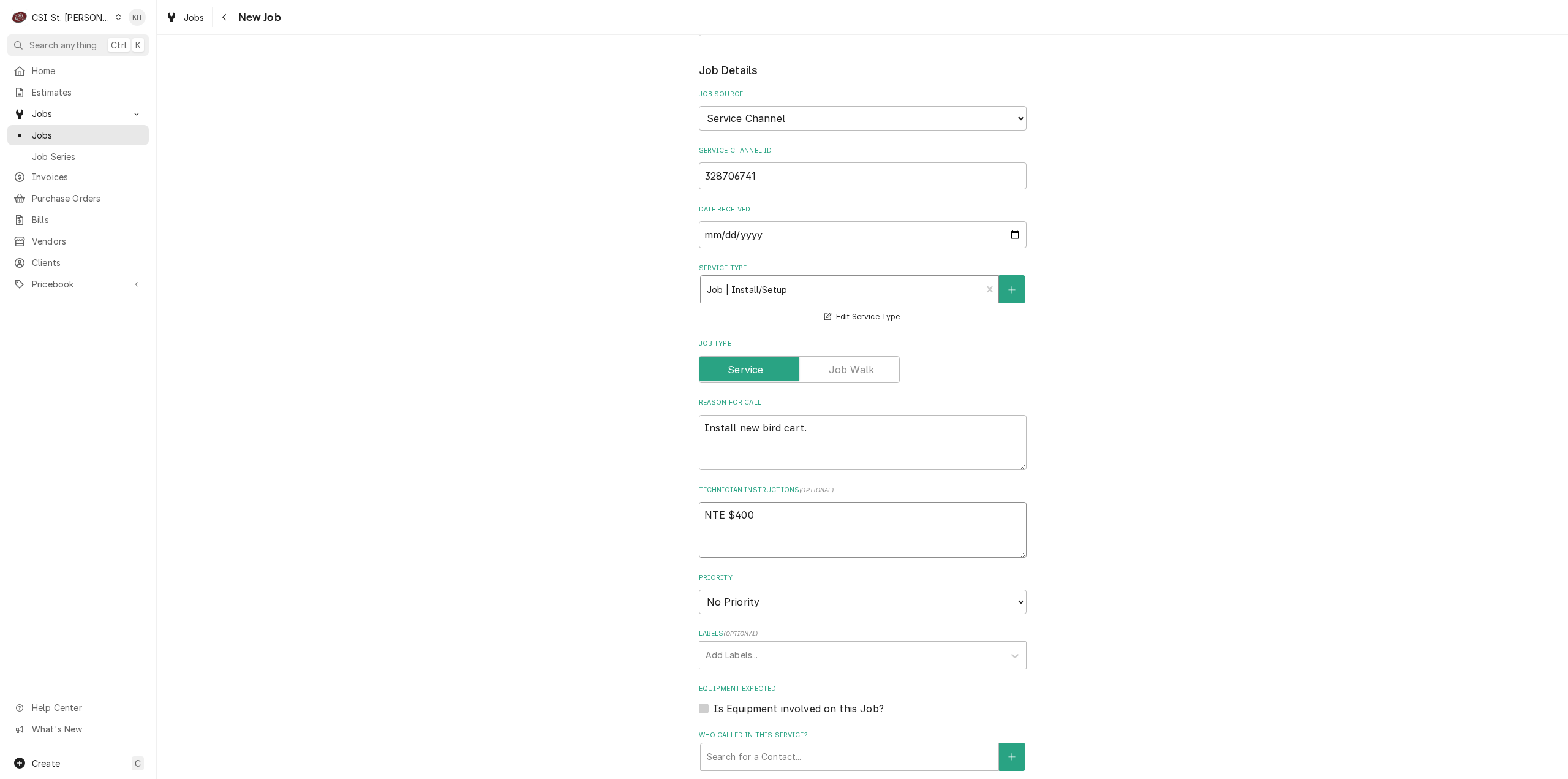
type textarea "x"
type textarea "NTE $400."
type textarea "x"
type textarea "NTE $400.0"
type textarea "x"
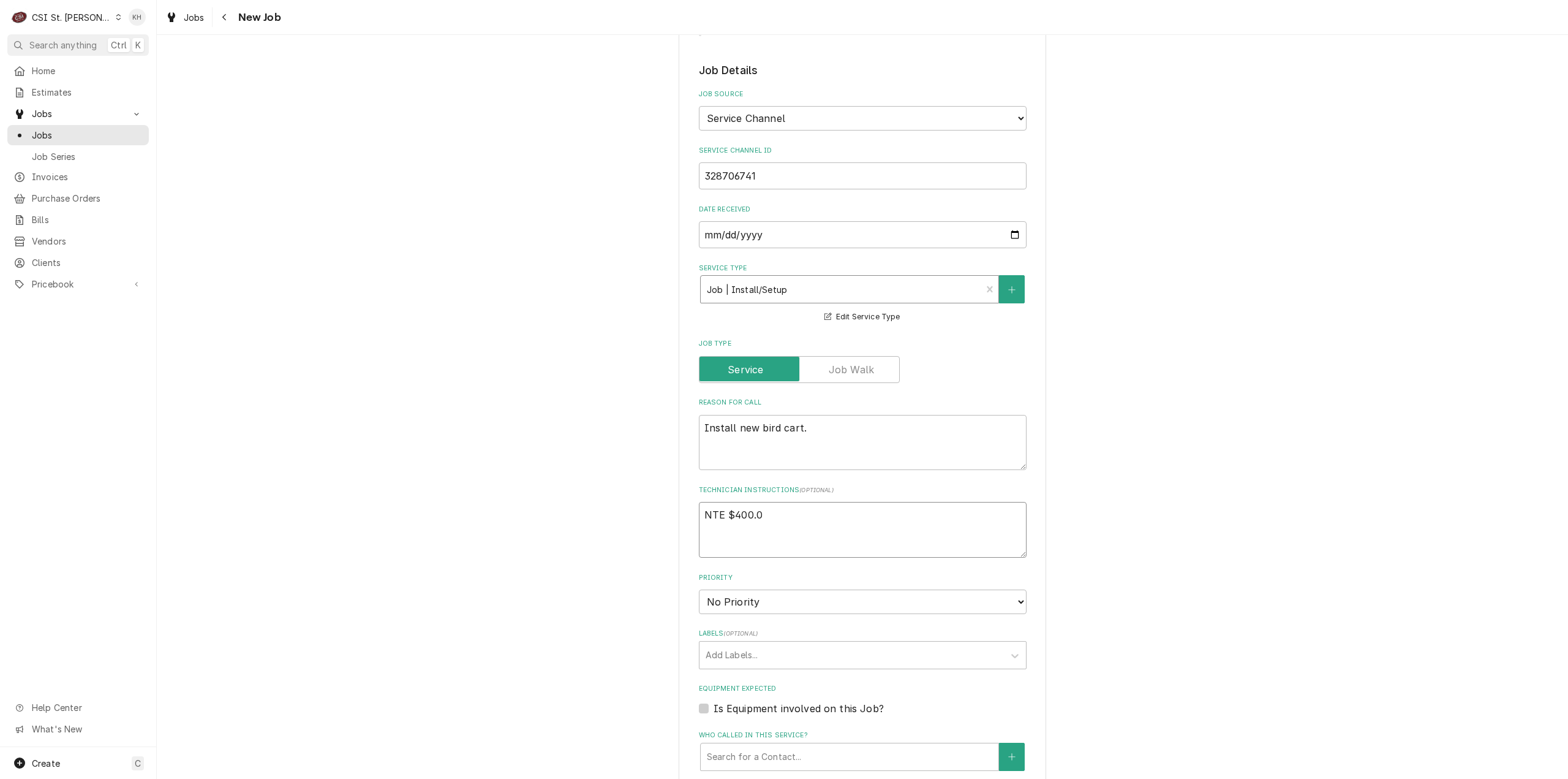
type textarea "NTE $400.00"
type textarea "x"
type textarea "NTE $400.00"
type textarea "x"
type textarea "NTE $400.00"
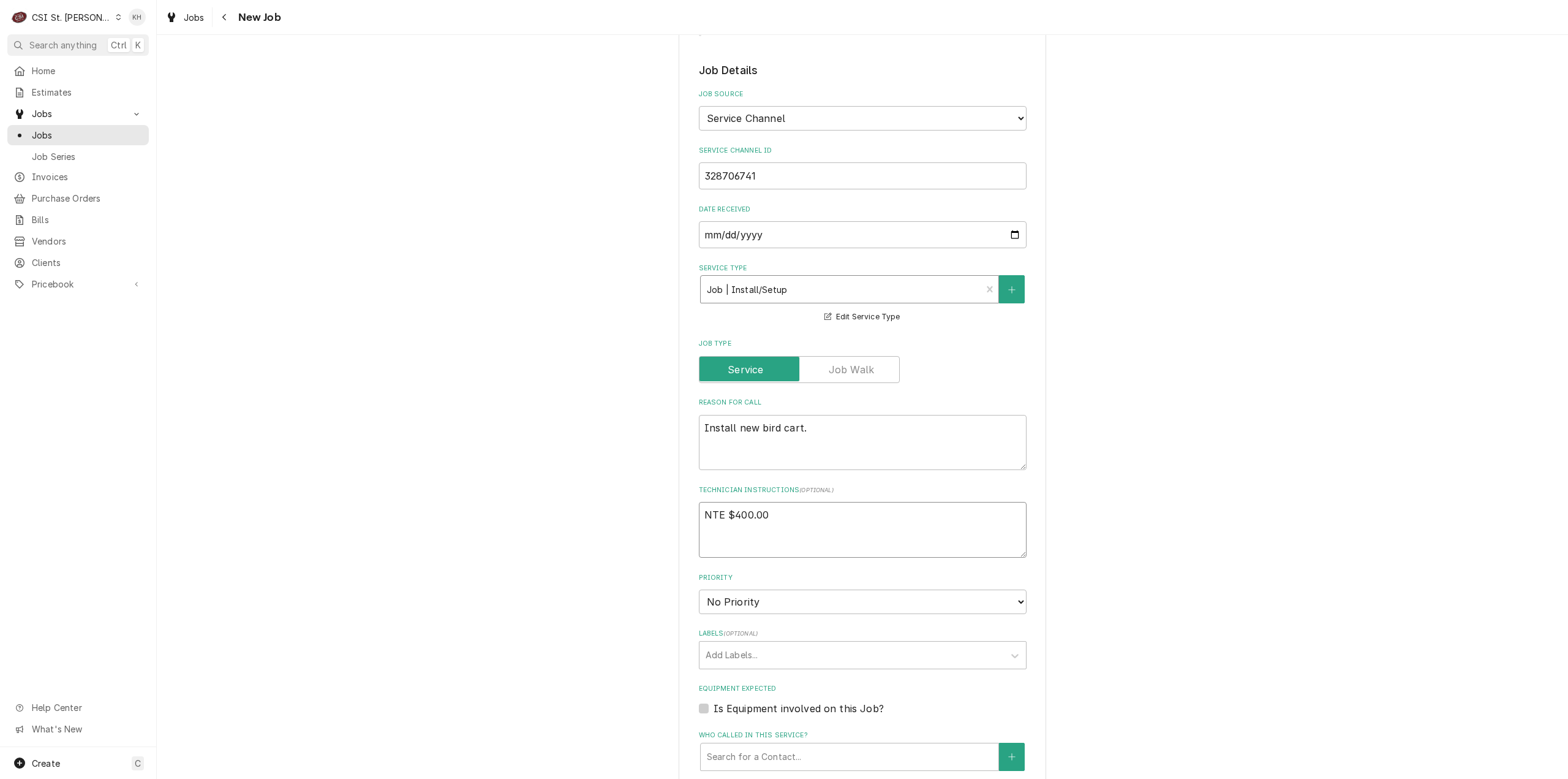
type textarea "x"
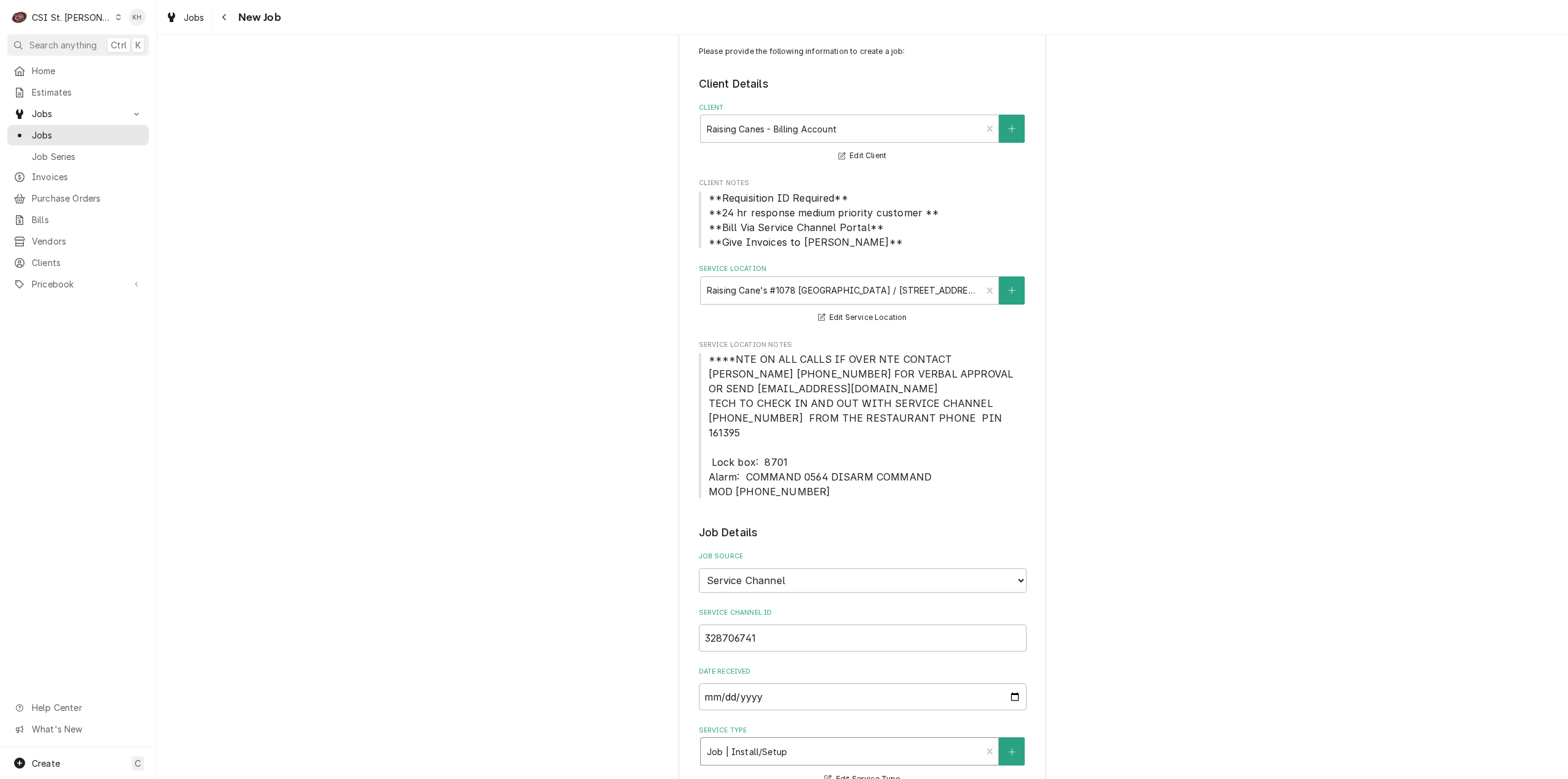
scroll to position [0, 0]
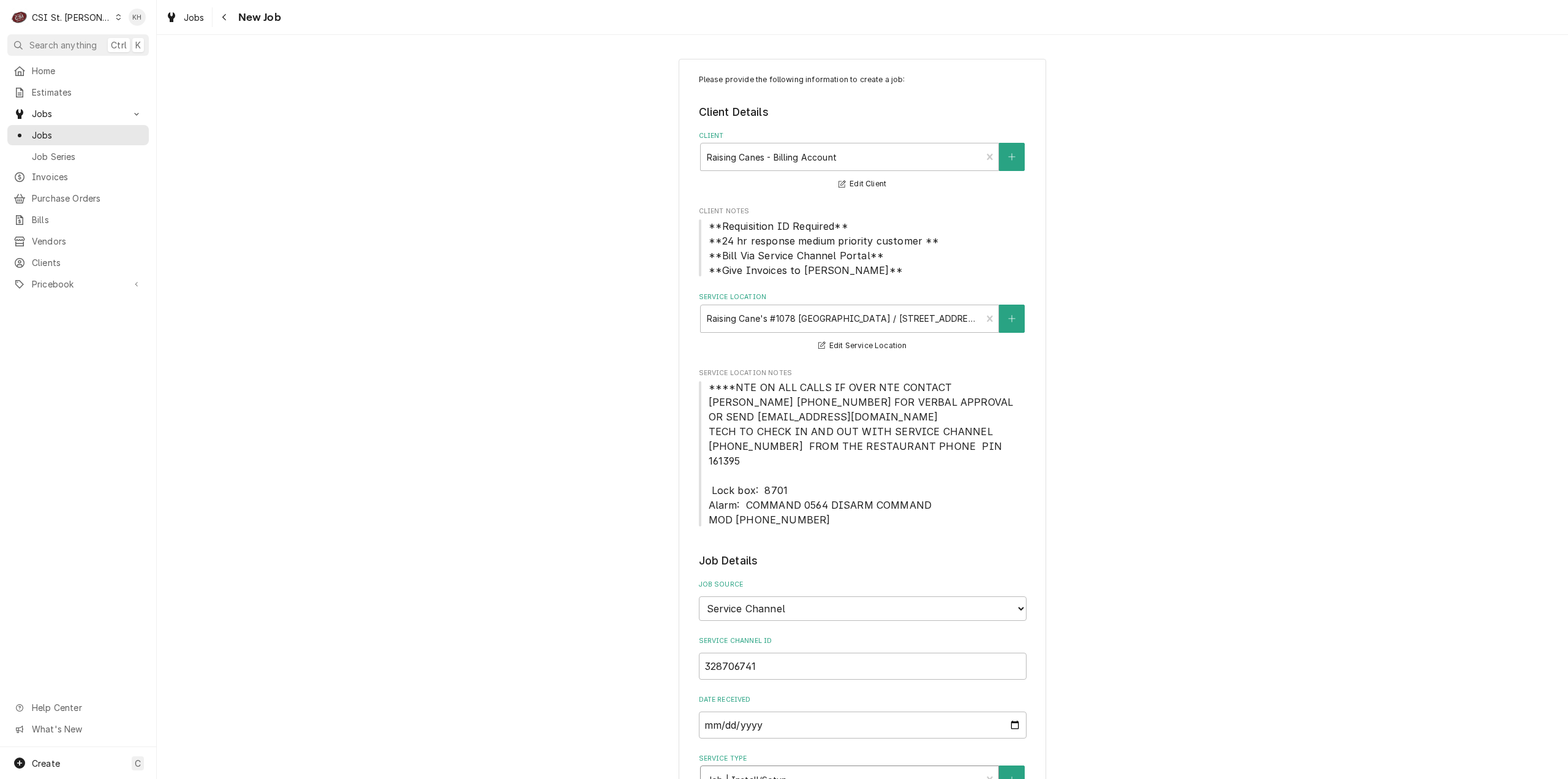
type textarea "NTE $400.00"
drag, startPoint x: 704, startPoint y: 387, endPoint x: 814, endPoint y: 502, distance: 159.1
click at [814, 502] on span "****NTE ON ALL CALLS IF OVER NTE CONTACT JEFF COSTA 636-399-1299 FOR VERBAL APP…" at bounding box center [864, 454] width 328 height 148
copy span "****NTE ON ALL CALLS IF OVER NTE CONTACT JEFF COSTA 636-399-1299 FOR VERBAL APP…"
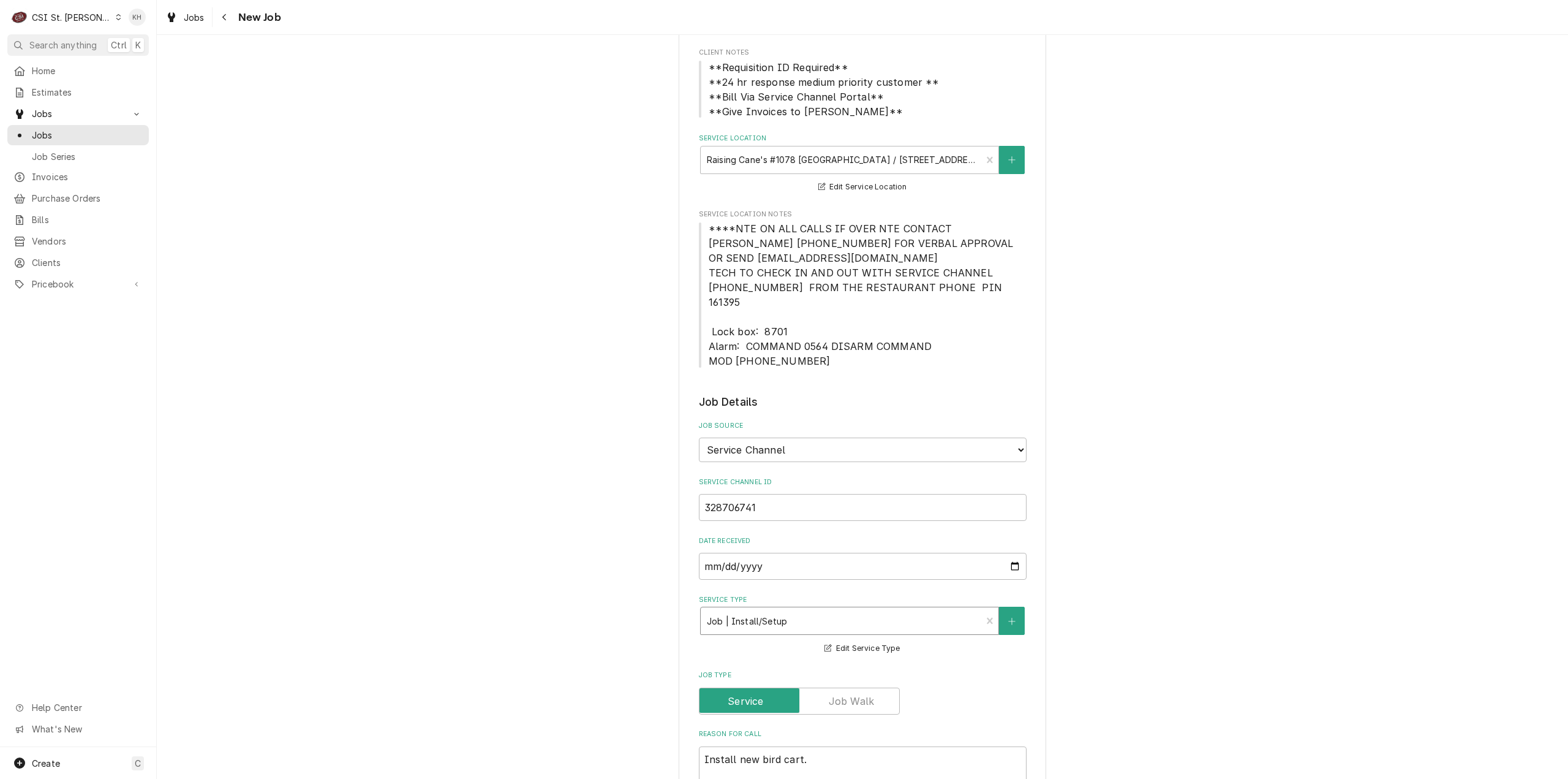
scroll to position [429, 0]
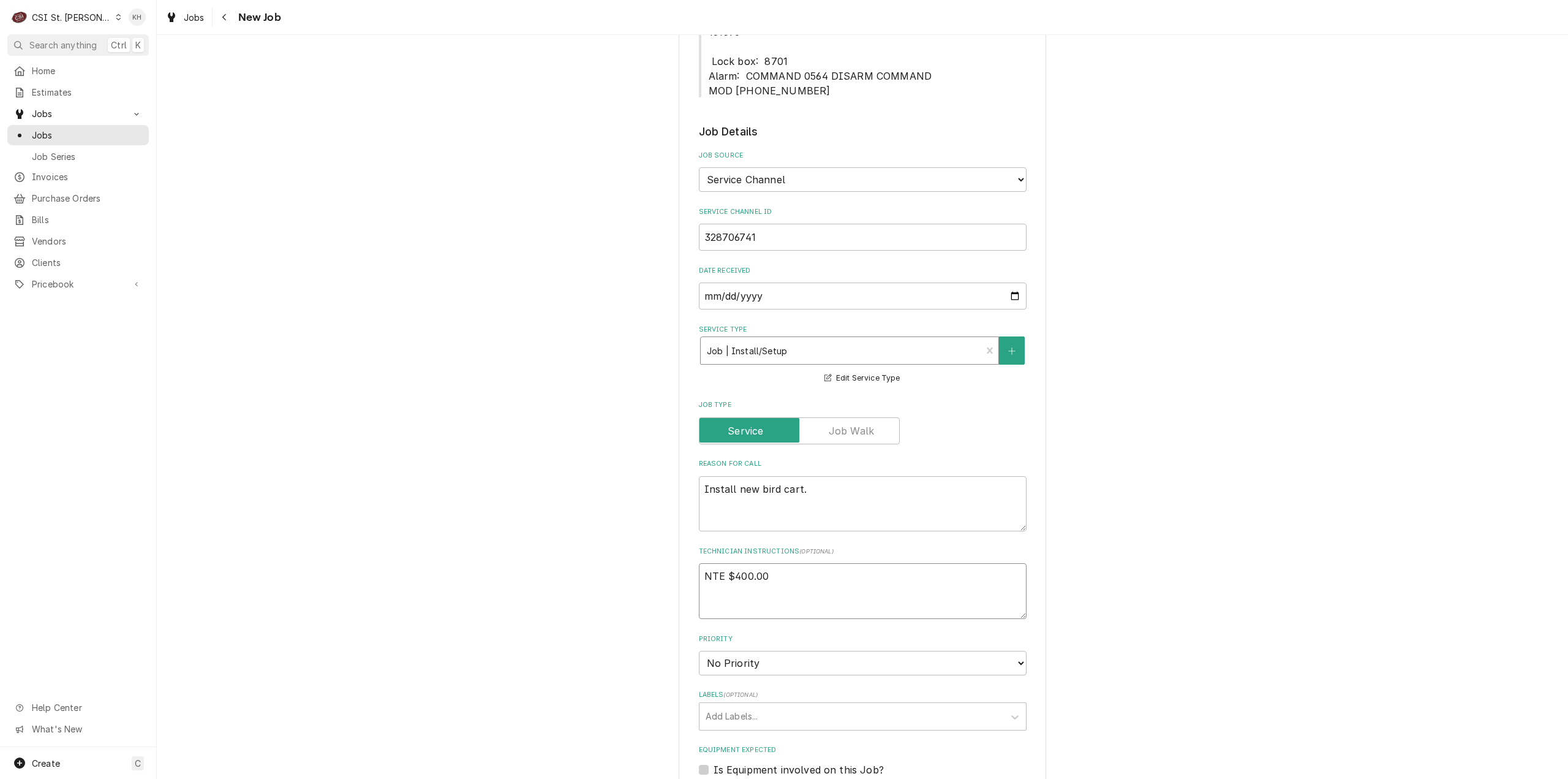
click at [773, 596] on textarea "NTE $400.00" at bounding box center [864, 590] width 328 height 56
paste textarea "****NTE ON ALL CALLS IF OVER NTE CONTACT JEFF COSTA 636-399-1299 FOR VERBAL APP…"
type textarea "x"
type textarea "NTE $400.00 ****NTE ON ALL CALLS IF OVER NTE CONTACT JEFF COSTA 636-399-1299 FO…"
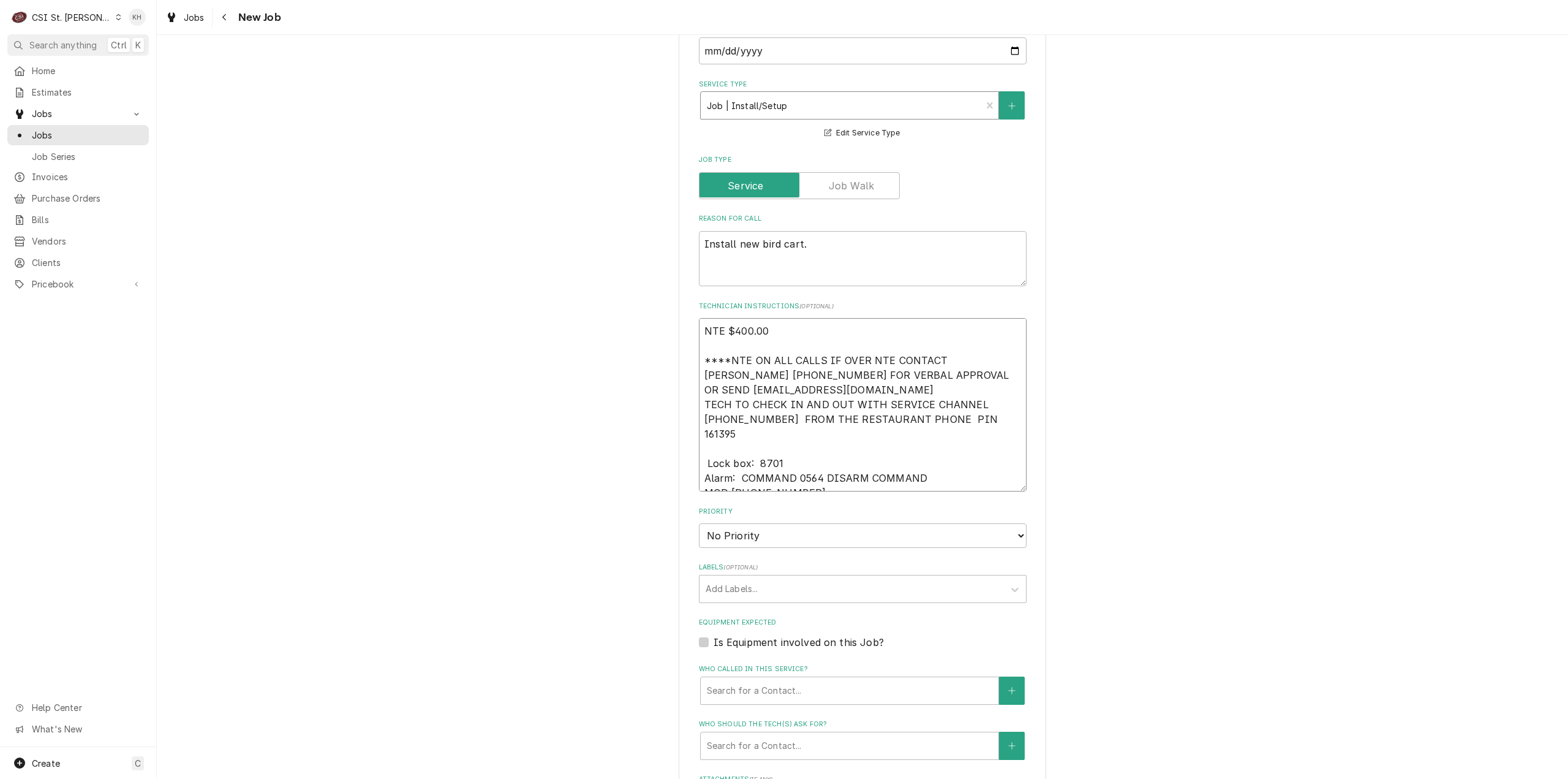
type textarea "x"
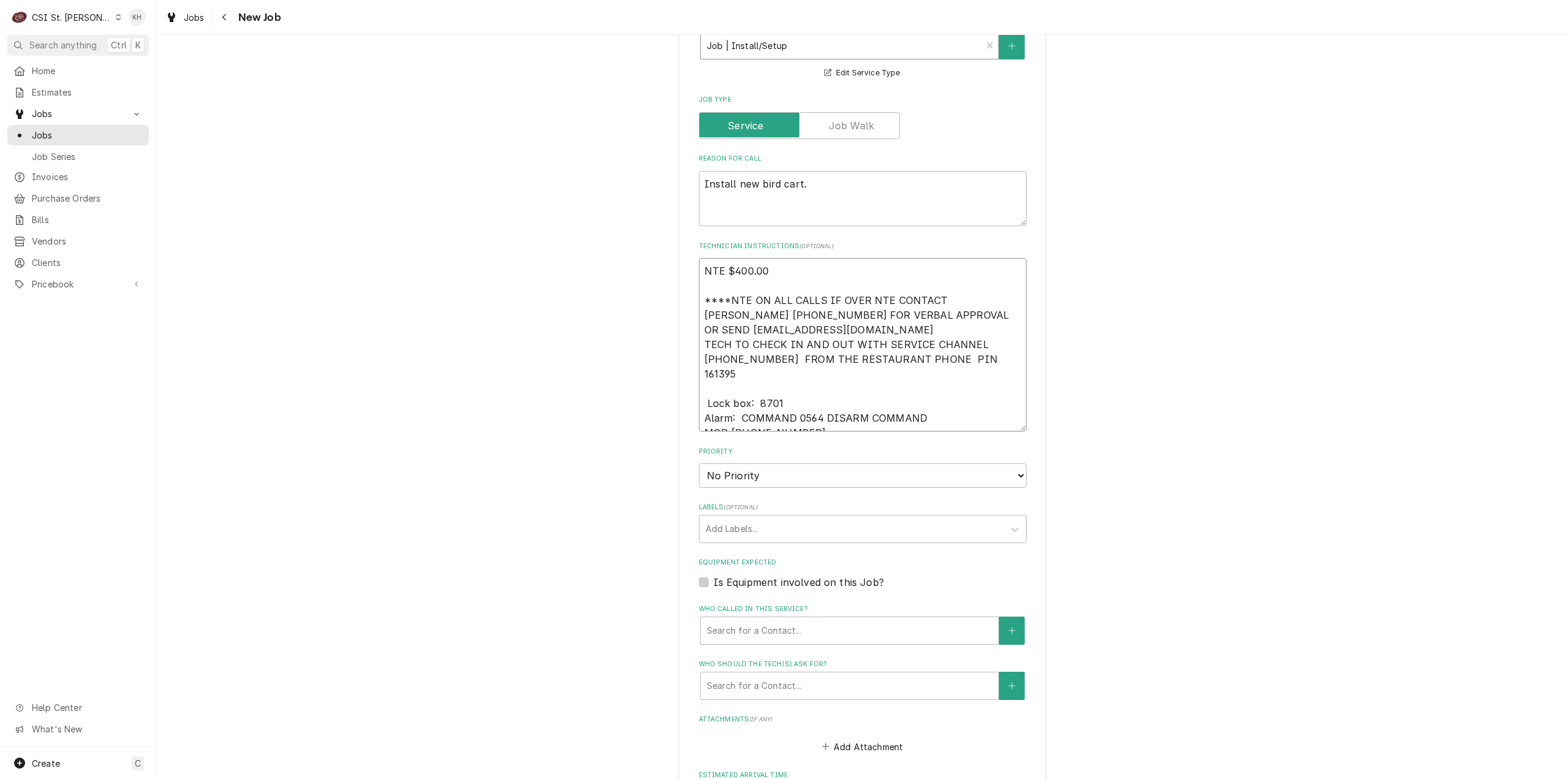
scroll to position [736, 0]
type textarea "NTE $400.00 ****NTE ON ALL CALLS IF OVER NTE CONTACT JEFF COSTA 636-399-1299 FO…"
click at [767, 467] on select "No Priority Urgent High Medium Low" at bounding box center [864, 474] width 328 height 24
drag, startPoint x: 757, startPoint y: 458, endPoint x: 755, endPoint y: 469, distance: 11.2
click at [757, 462] on select "No Priority Urgent High Medium Low" at bounding box center [864, 474] width 328 height 24
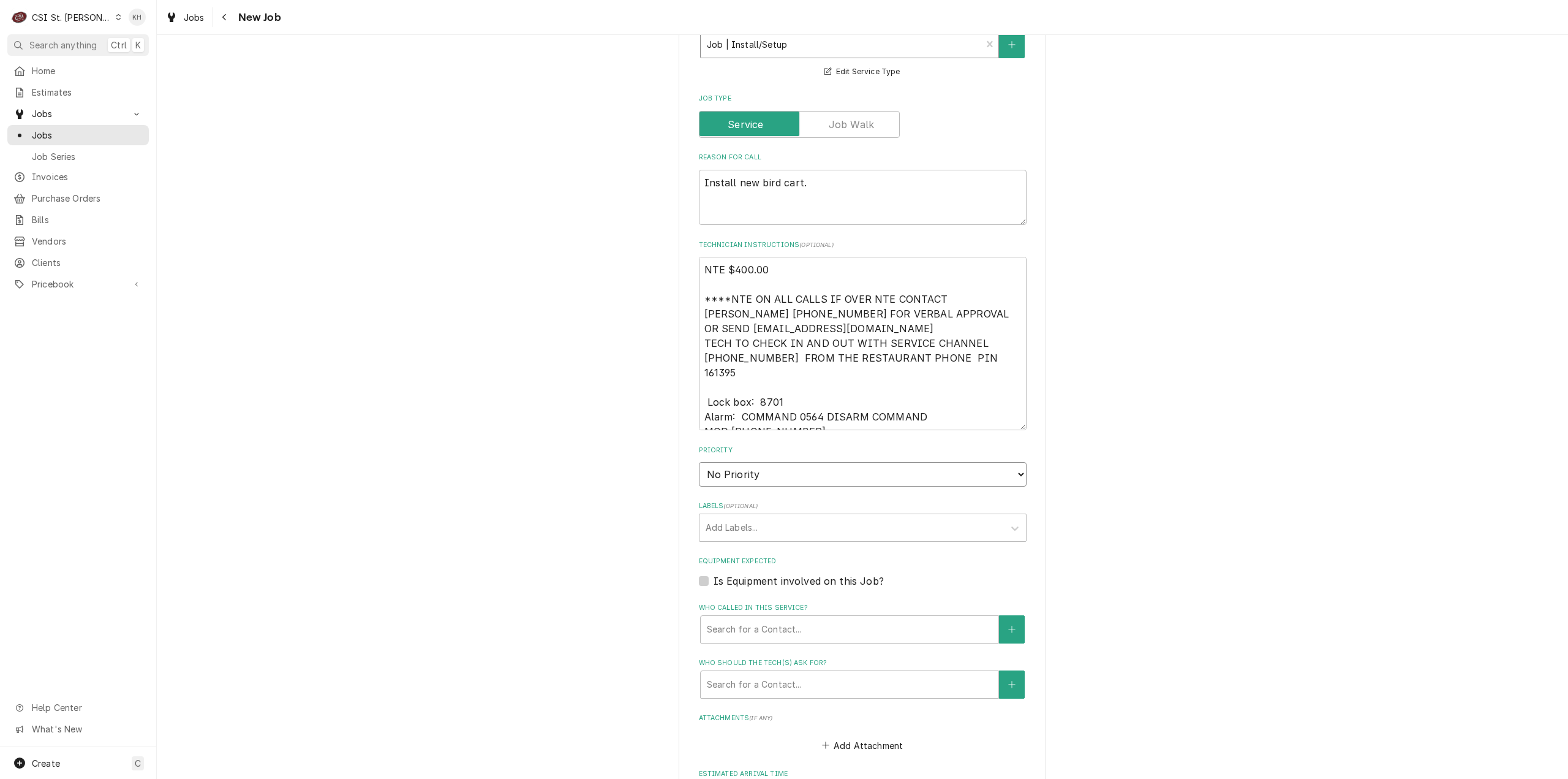
select select "4"
click at [699, 462] on select "No Priority Urgent High Medium Low" at bounding box center [864, 474] width 328 height 24
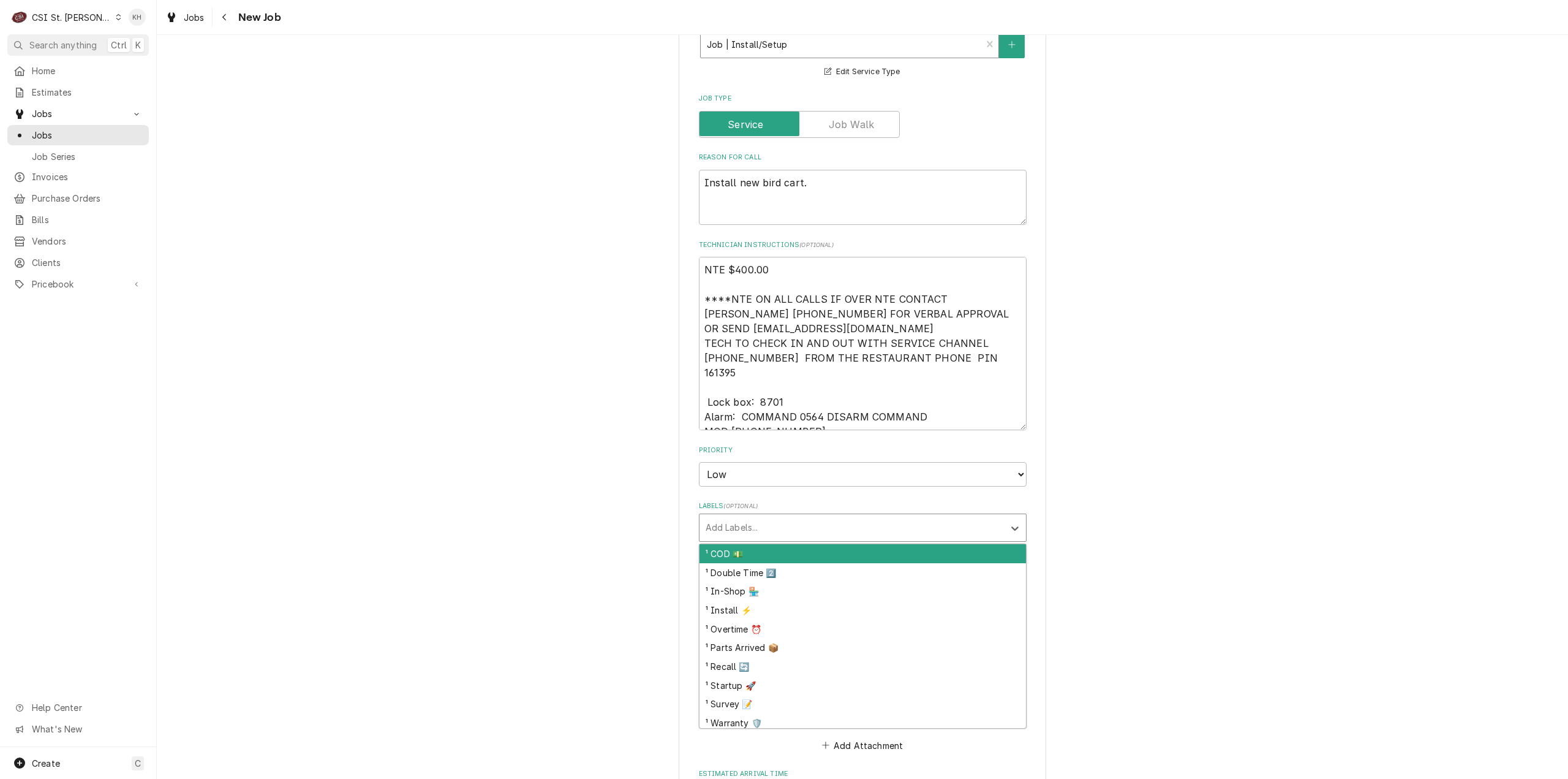
click at [760, 517] on div "Labels" at bounding box center [851, 528] width 292 height 22
type textarea "x"
type input "ref"
type textarea "x"
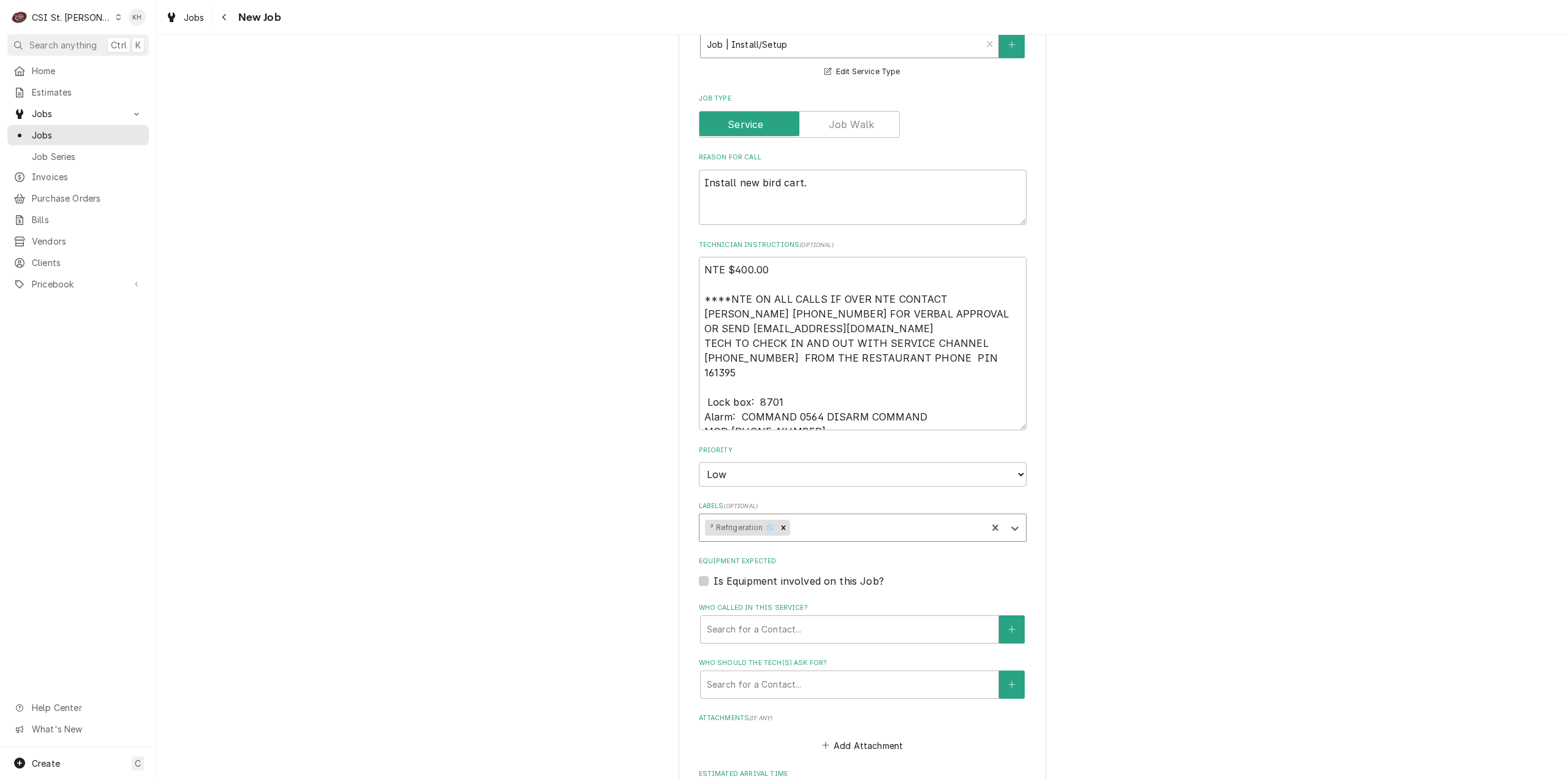
type textarea "x"
type input "instl"
type textarea "x"
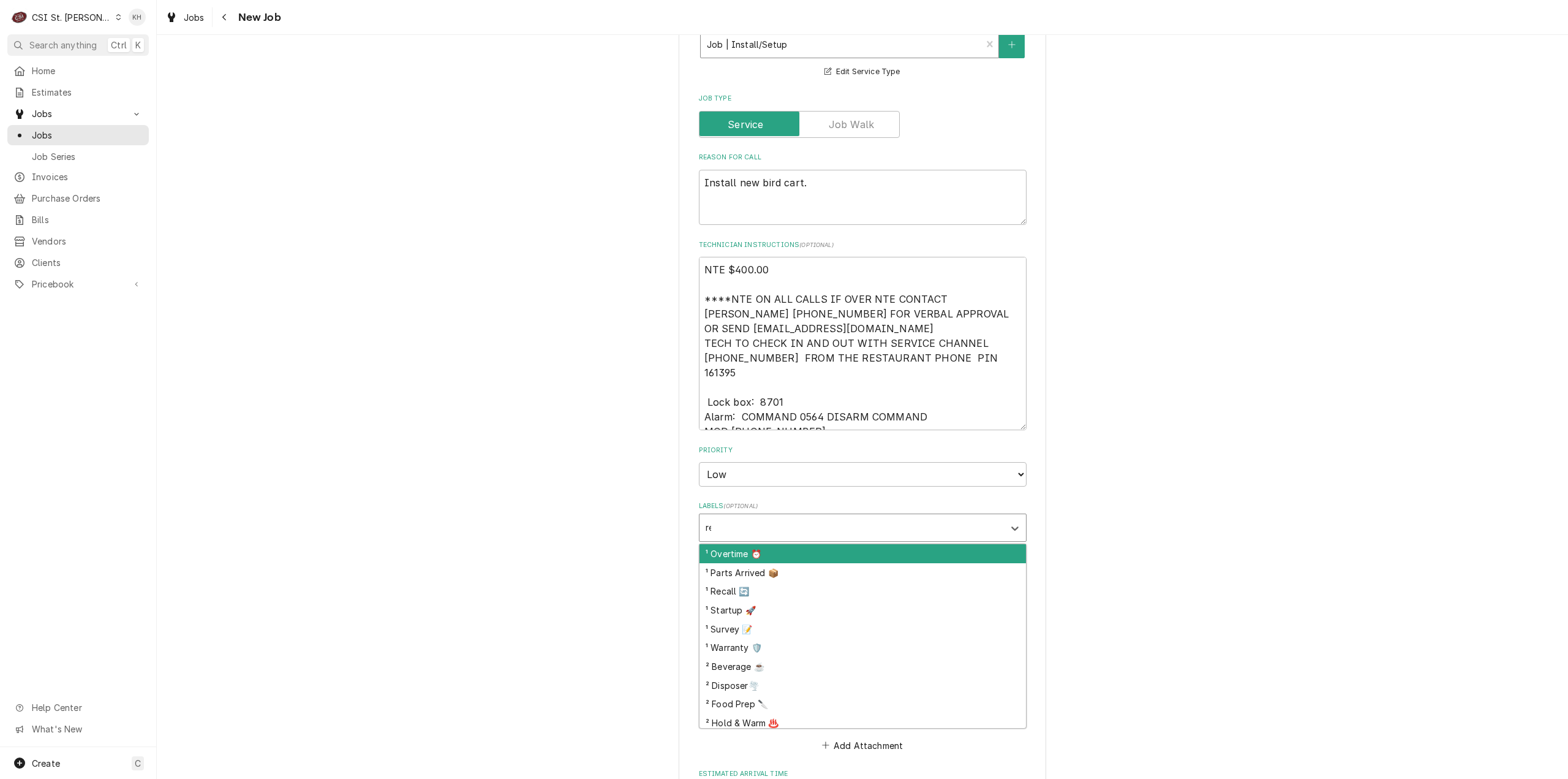
type input "ref"
type textarea "x"
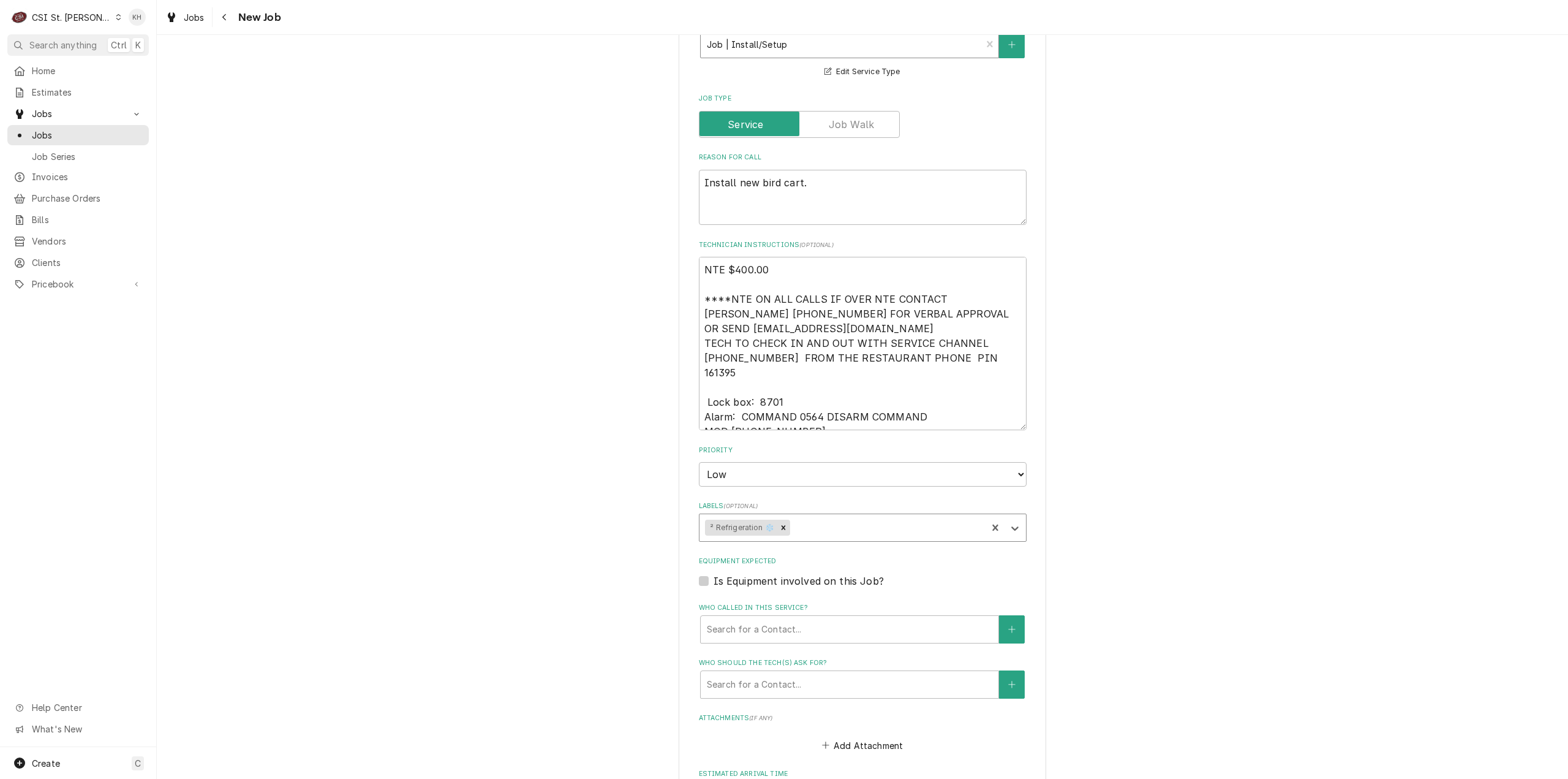
type input "i"
type textarea "x"
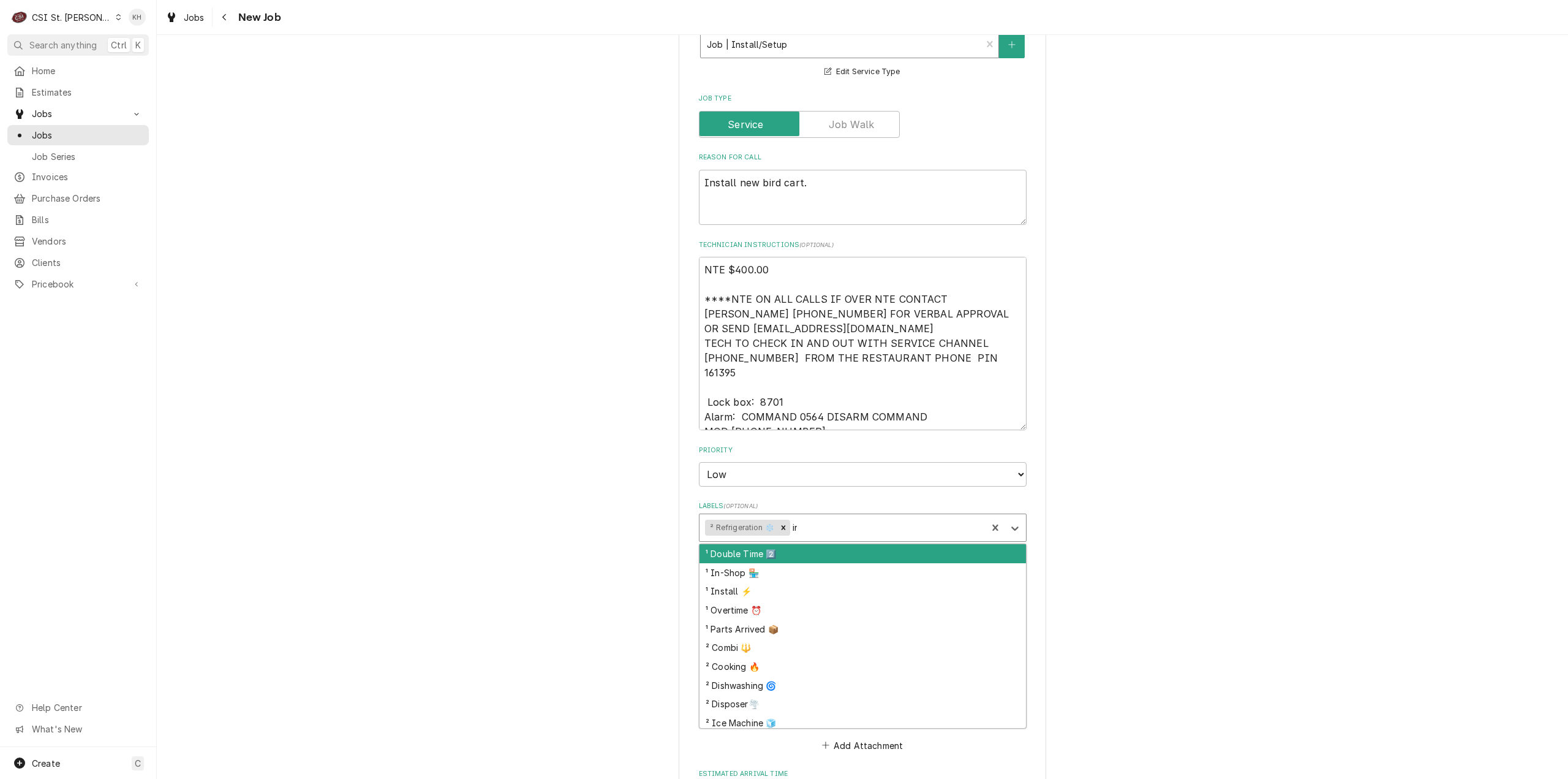
type input "ins"
type textarea "x"
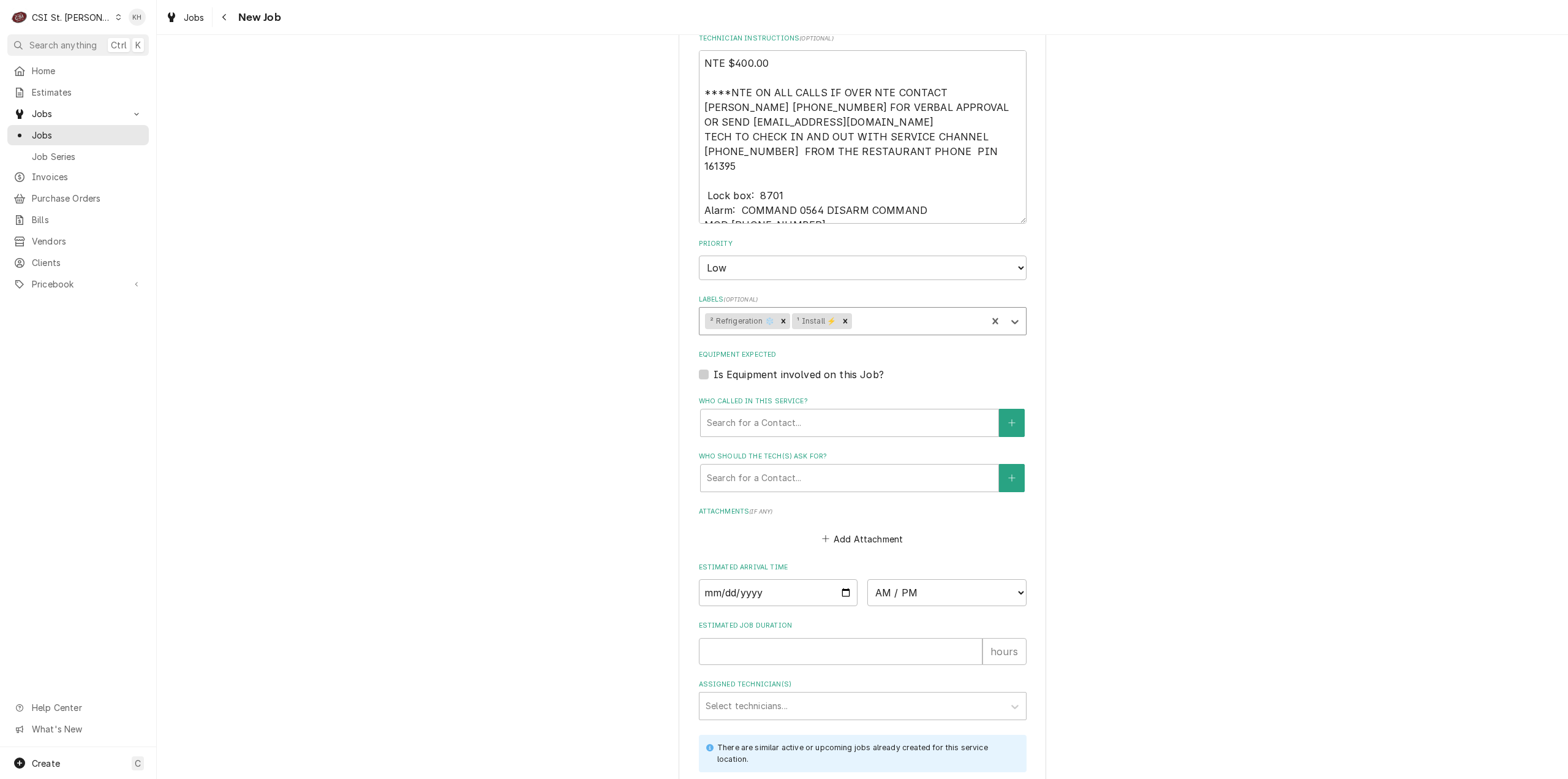
scroll to position [1089, 0]
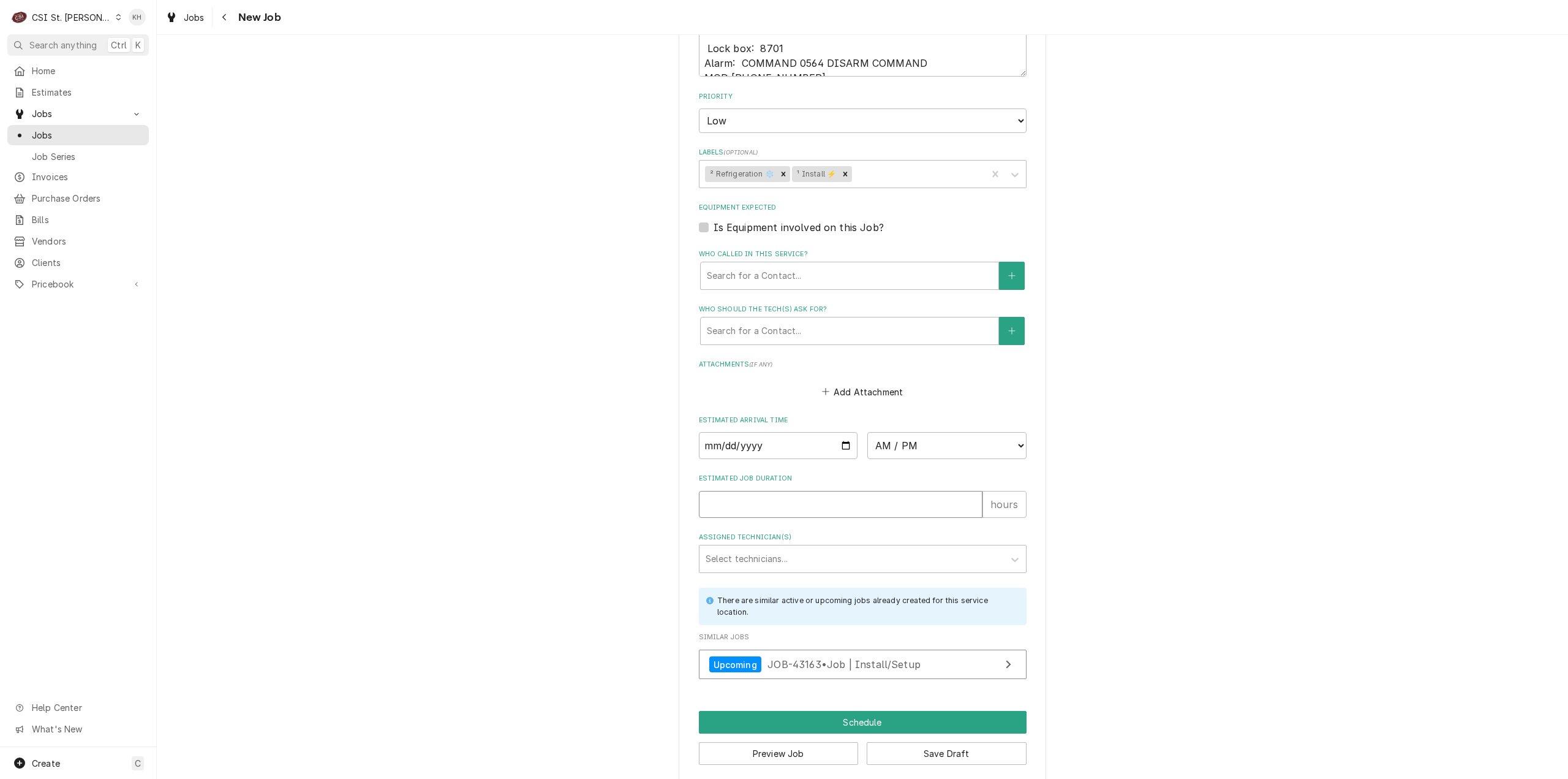
click at [762, 491] on input "Estimated Job Duration" at bounding box center [841, 504] width 283 height 27
type textarea "x"
type input "2"
type textarea "x"
type input "2"
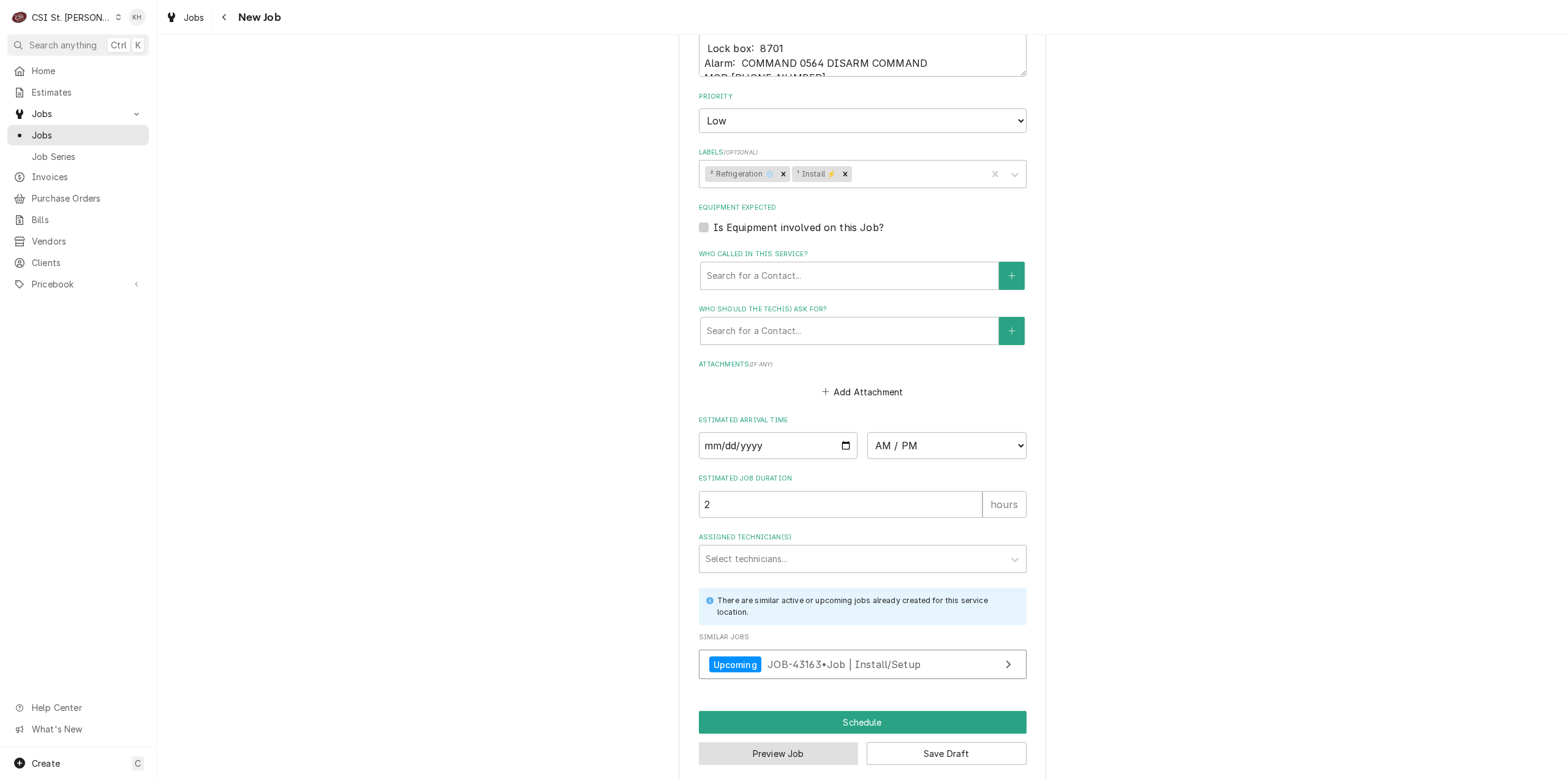
click at [800, 742] on button "Preview Job" at bounding box center [780, 753] width 160 height 22
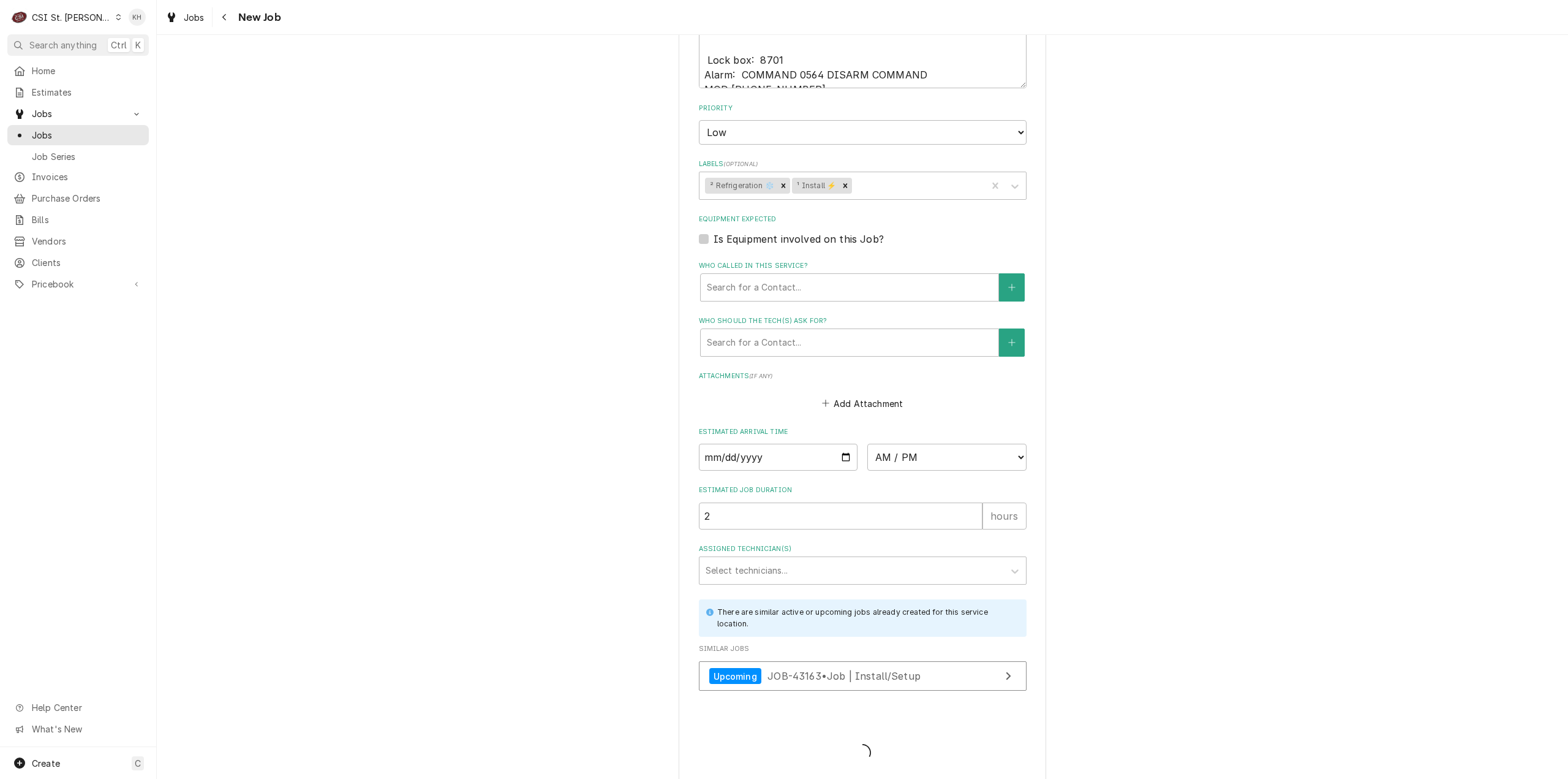
type textarea "x"
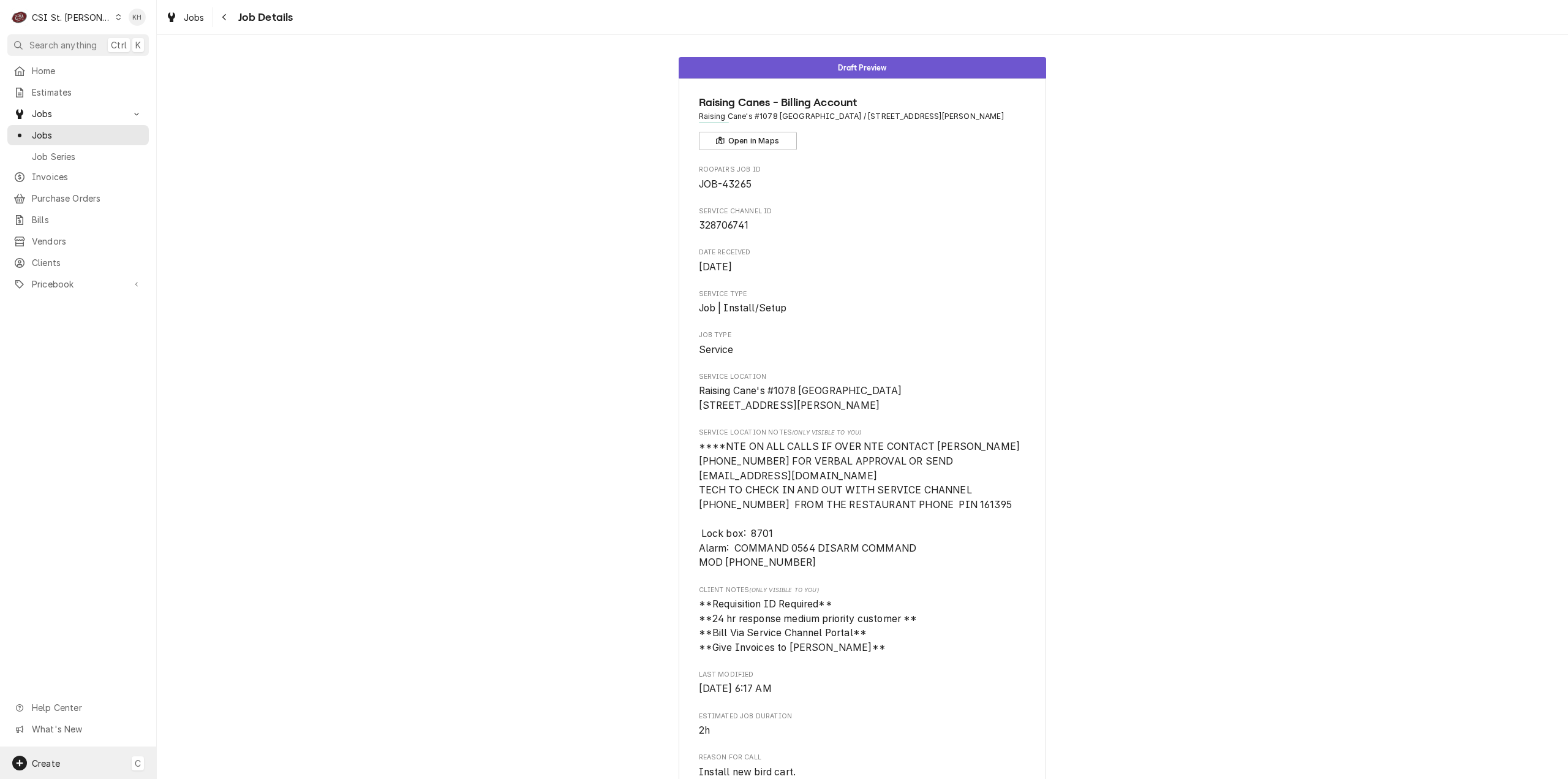
click at [48, 759] on span "Create" at bounding box center [46, 763] width 28 height 11
click at [195, 652] on div "Job" at bounding box center [230, 657] width 82 height 13
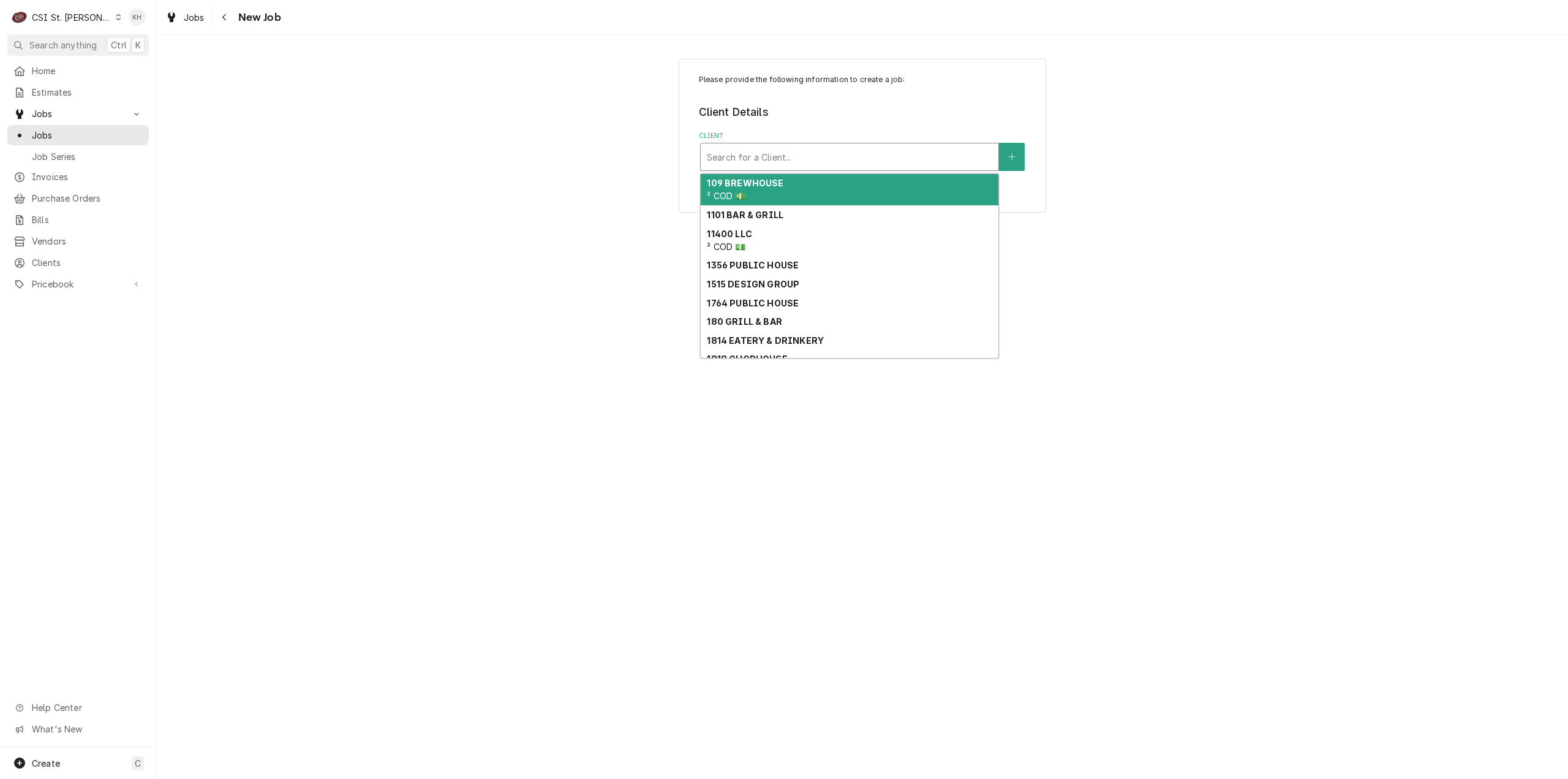
click at [793, 156] on div "Client" at bounding box center [850, 156] width 285 height 22
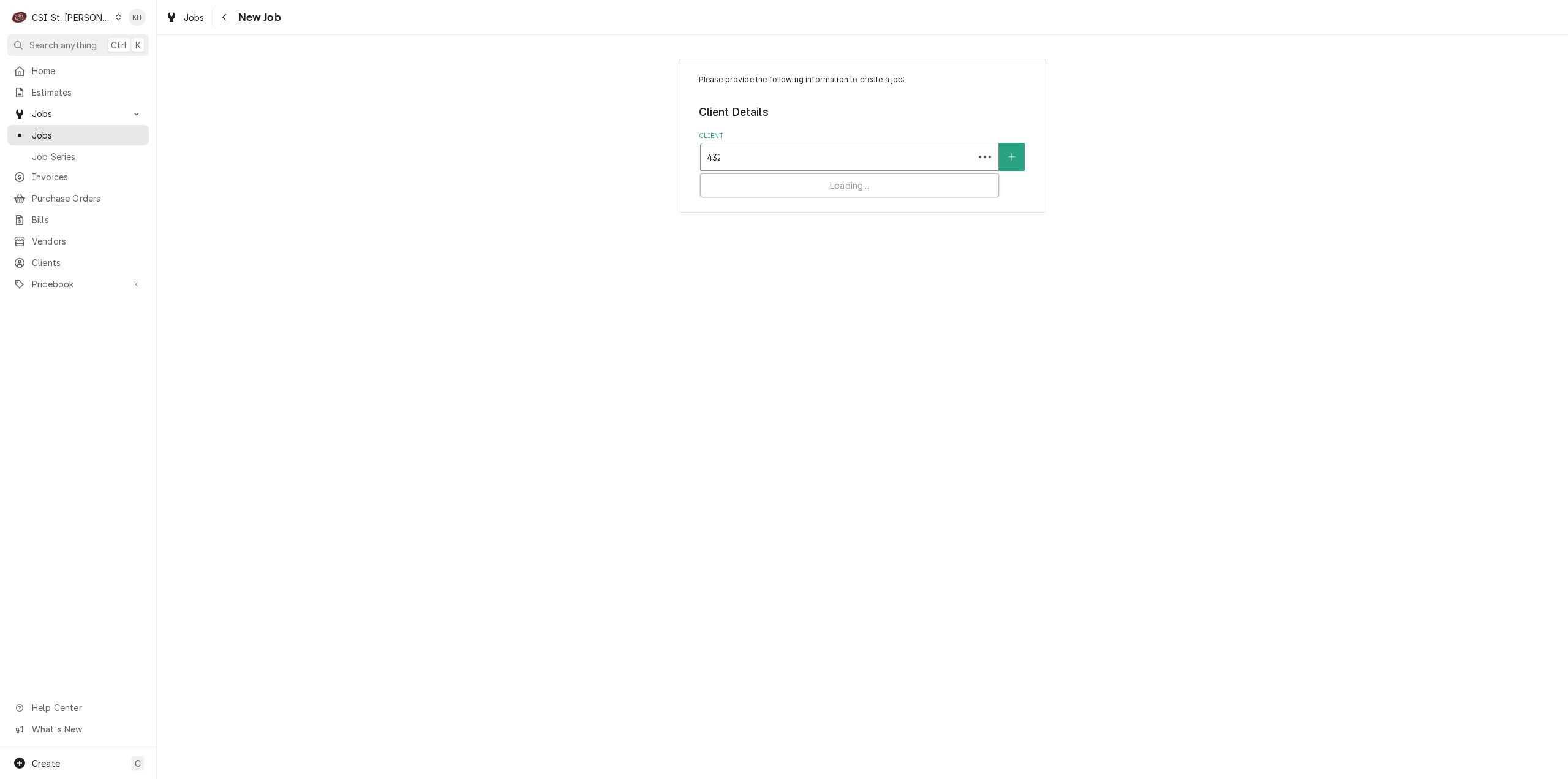
type input "4320"
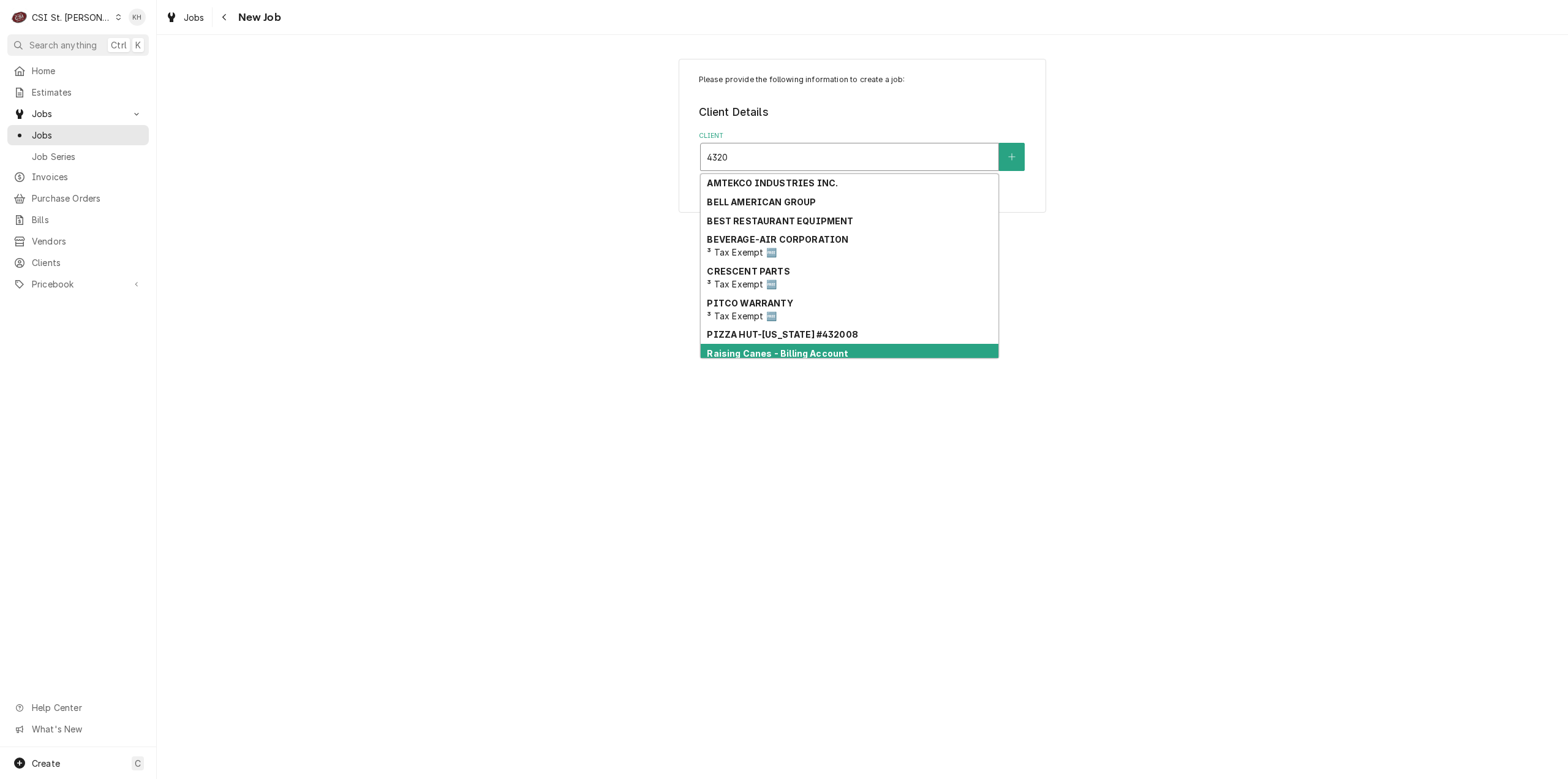
click at [824, 357] on strong "Raising Canes - Billing Account" at bounding box center [778, 353] width 142 height 11
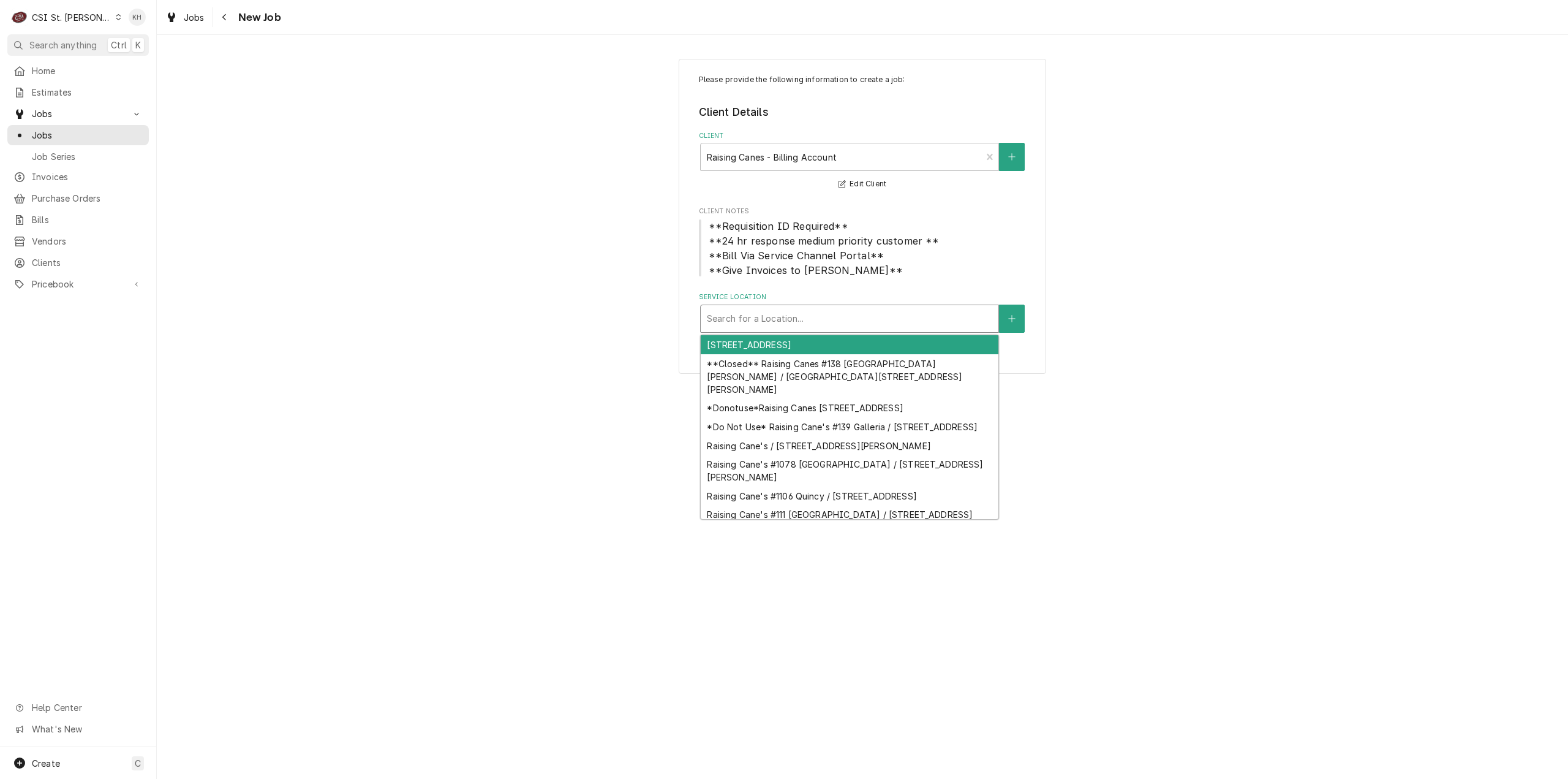
click at [839, 323] on div "Service Location" at bounding box center [850, 319] width 285 height 22
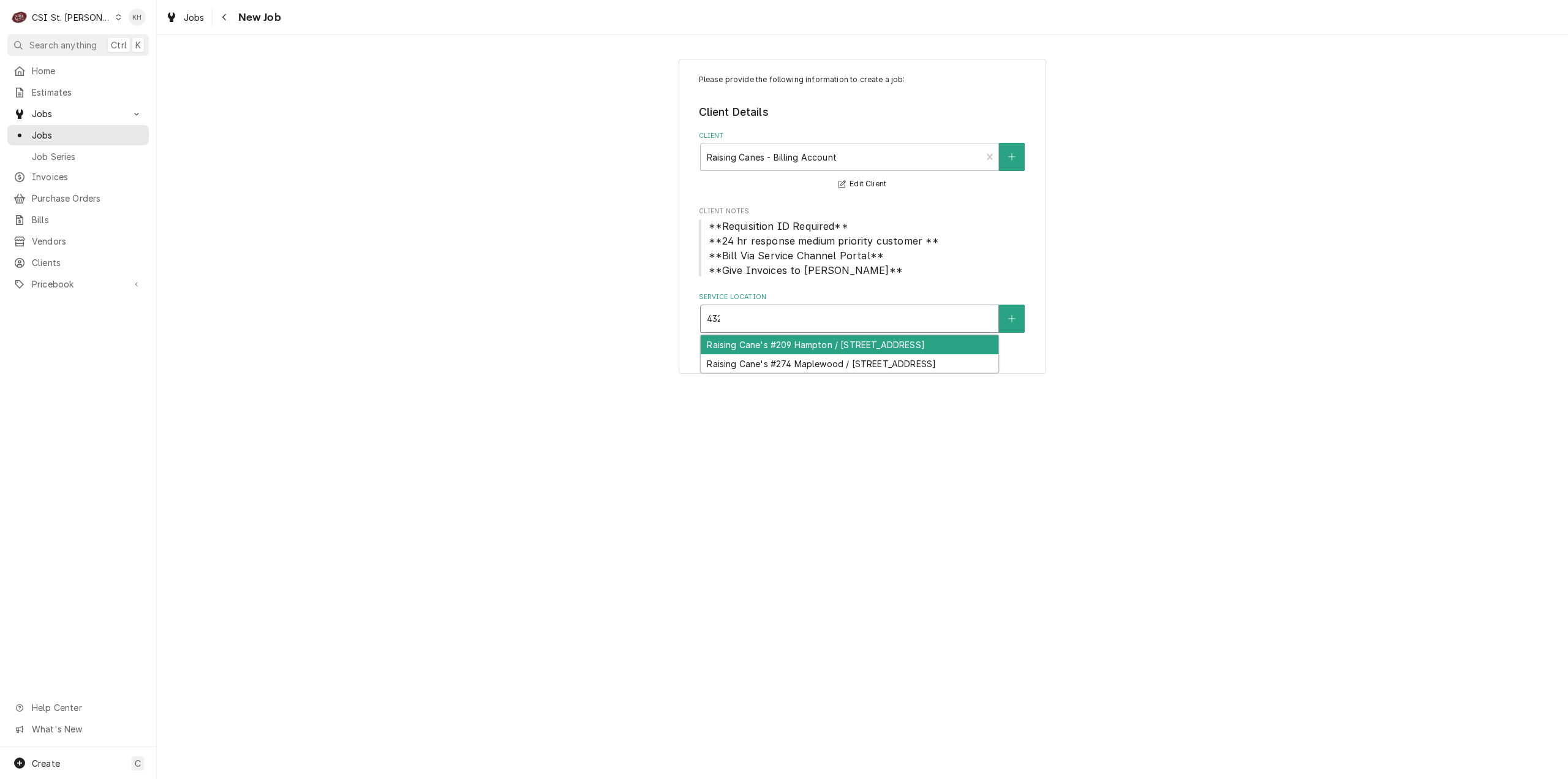
type input "4320"
click at [847, 351] on div "Raising Cane's #209 Hampton / 4320 Hampton Ave, St Louis, MO 63109" at bounding box center [849, 344] width 298 height 19
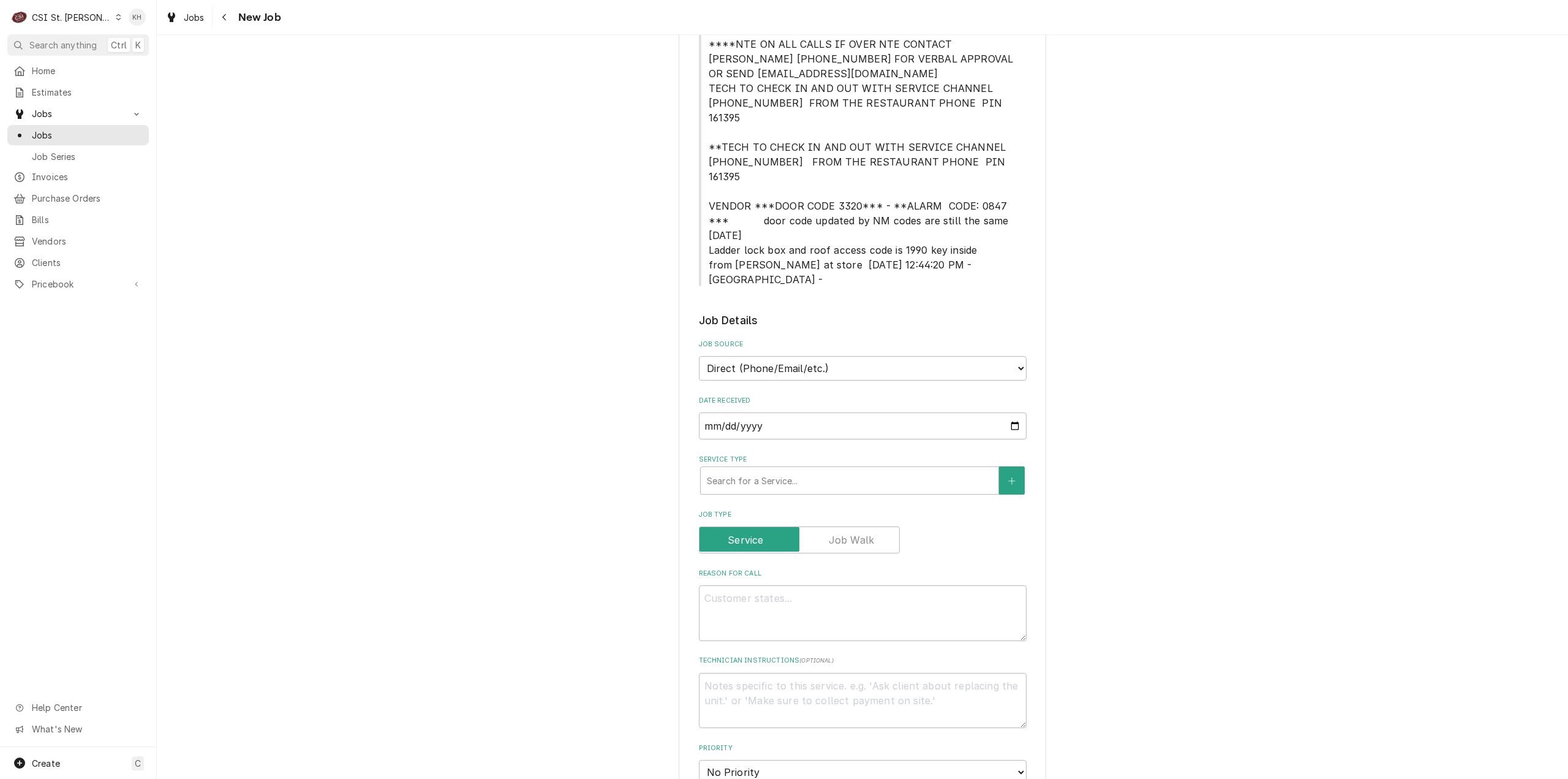
scroll to position [429, 0]
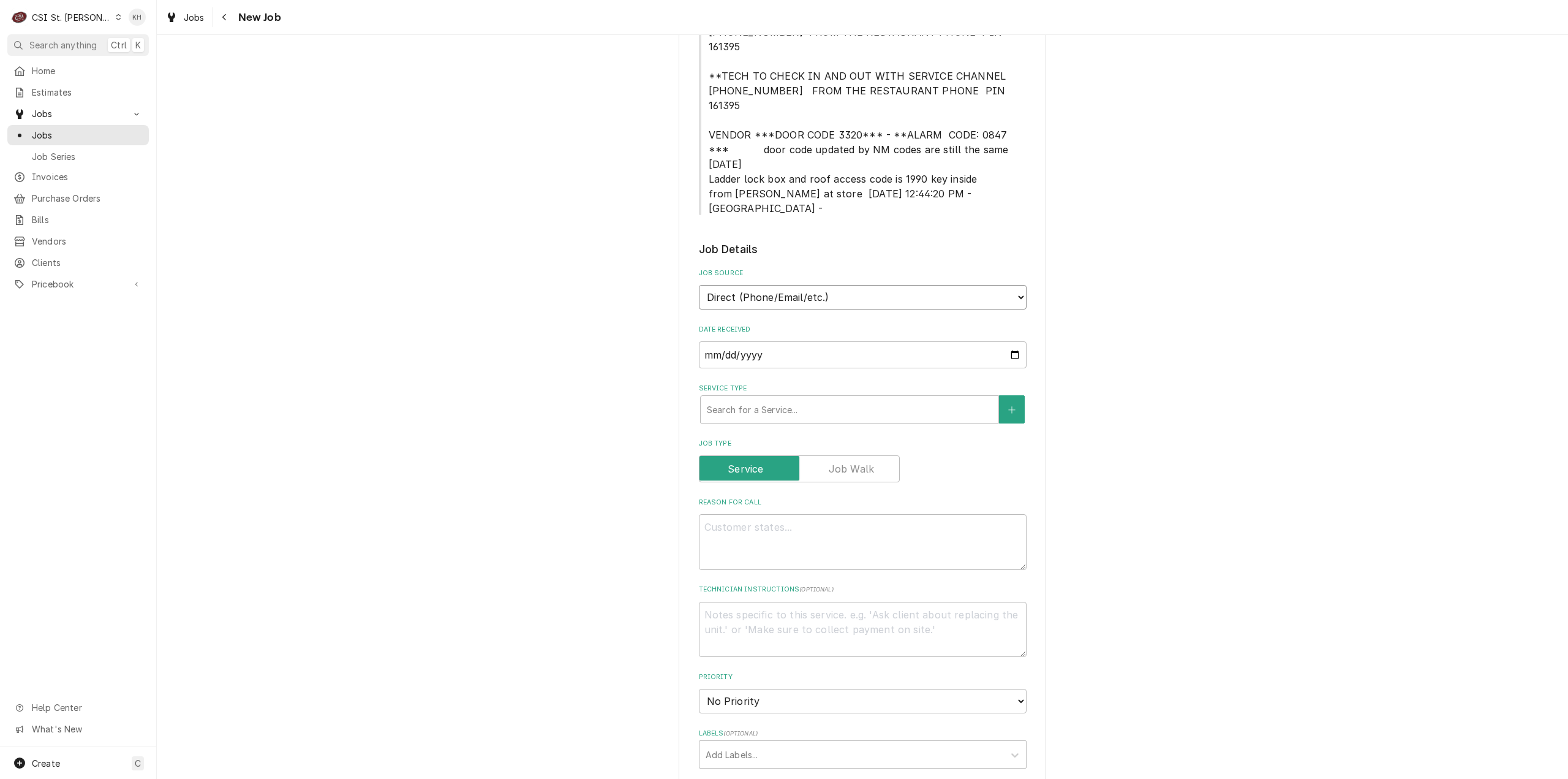
drag, startPoint x: 818, startPoint y: 234, endPoint x: 816, endPoint y: 244, distance: 10.2
click at [818, 285] on select "Direct (Phone/Email/etc.) Service Channel Corrigo Ecotrak Other" at bounding box center [864, 297] width 328 height 24
select select "1"
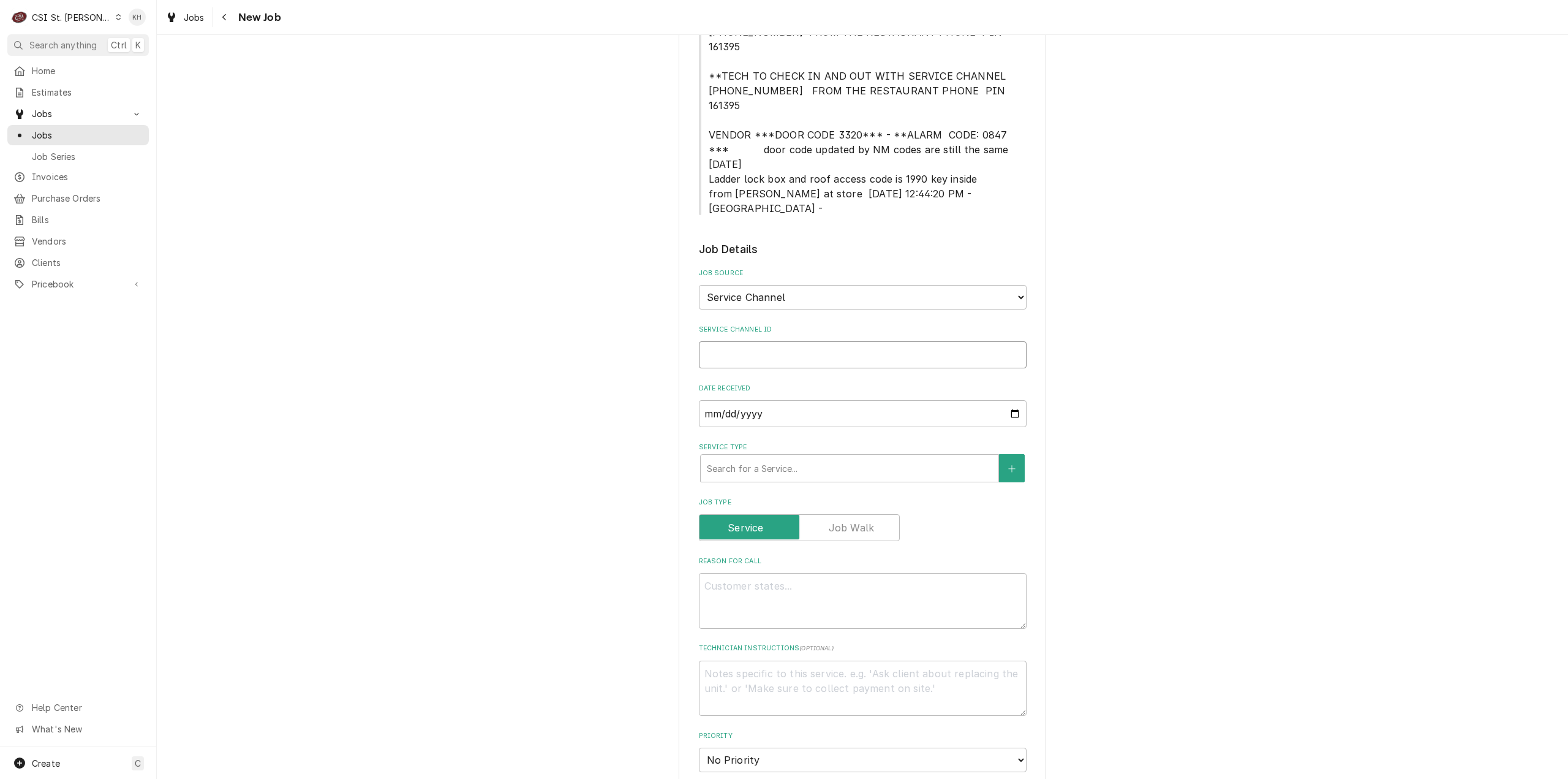
click at [808, 341] on input "Service Channel ID" at bounding box center [864, 355] width 328 height 27
paste input "328698708"
type textarea "x"
type input "328698708"
type textarea "x"
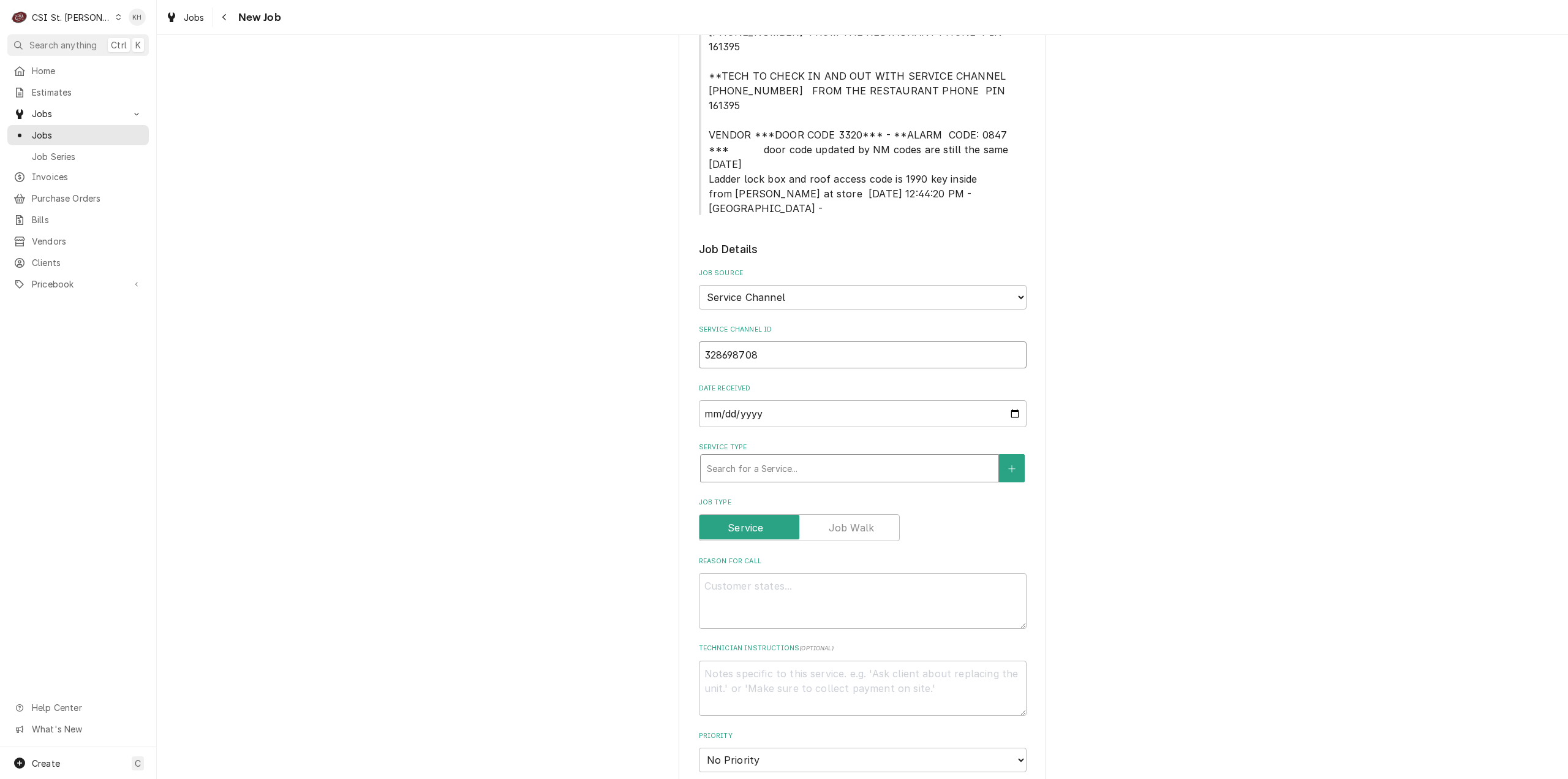
type input "328698708"
click at [808, 457] on div "Service Type" at bounding box center [850, 468] width 285 height 22
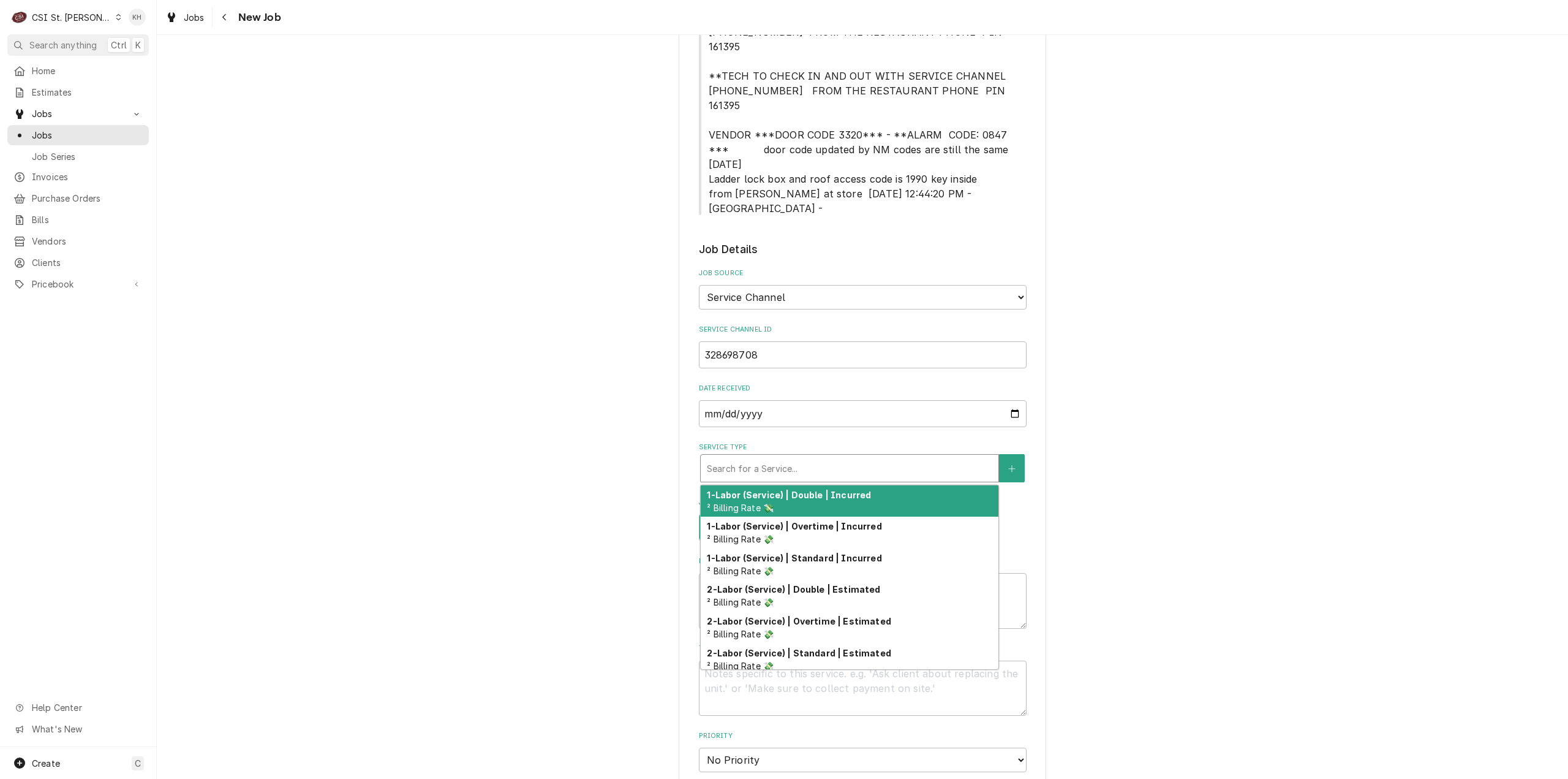
type textarea "x"
type input "i"
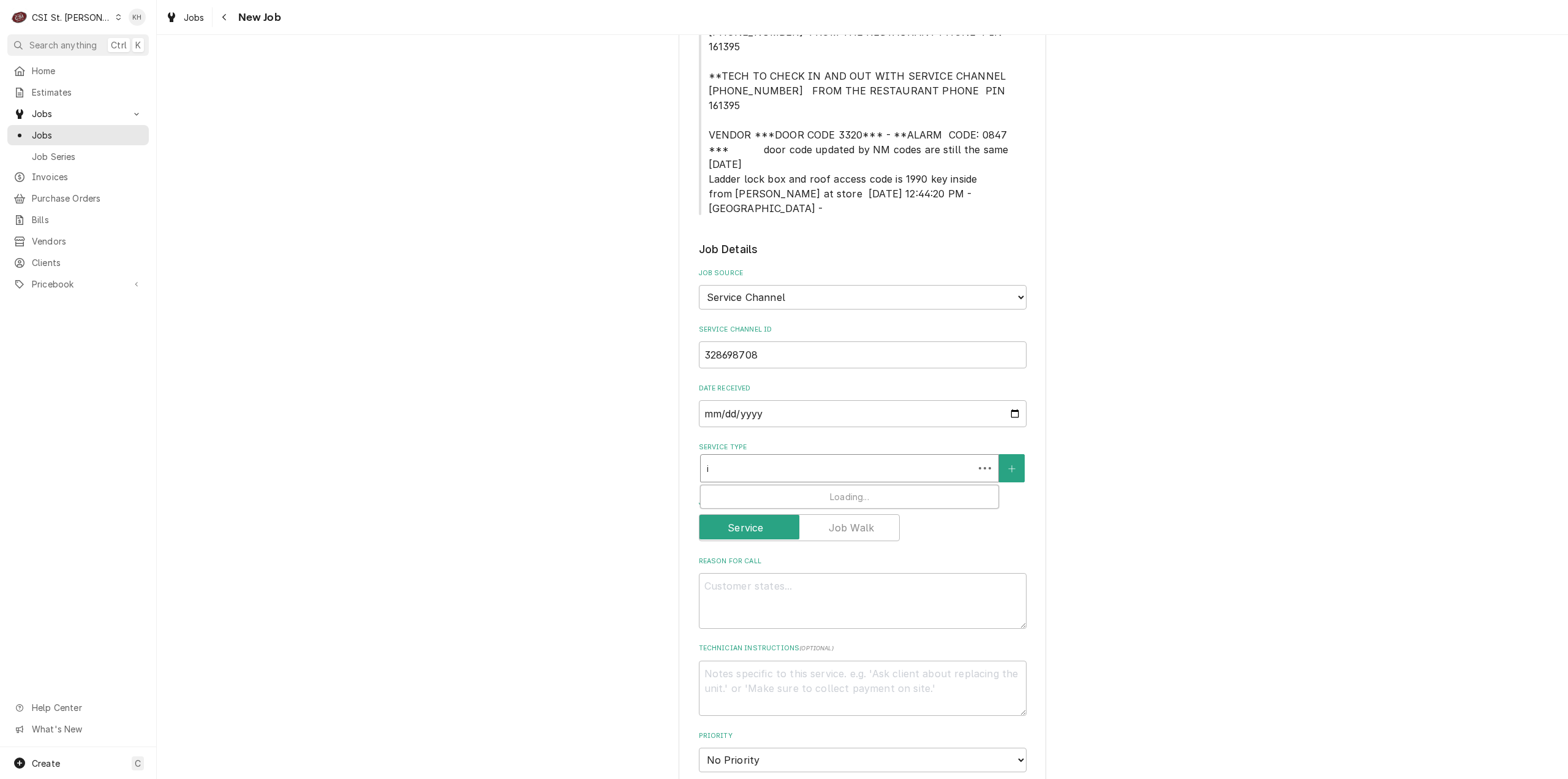
type textarea "x"
type input "in"
type textarea "x"
type input "ins"
type textarea "x"
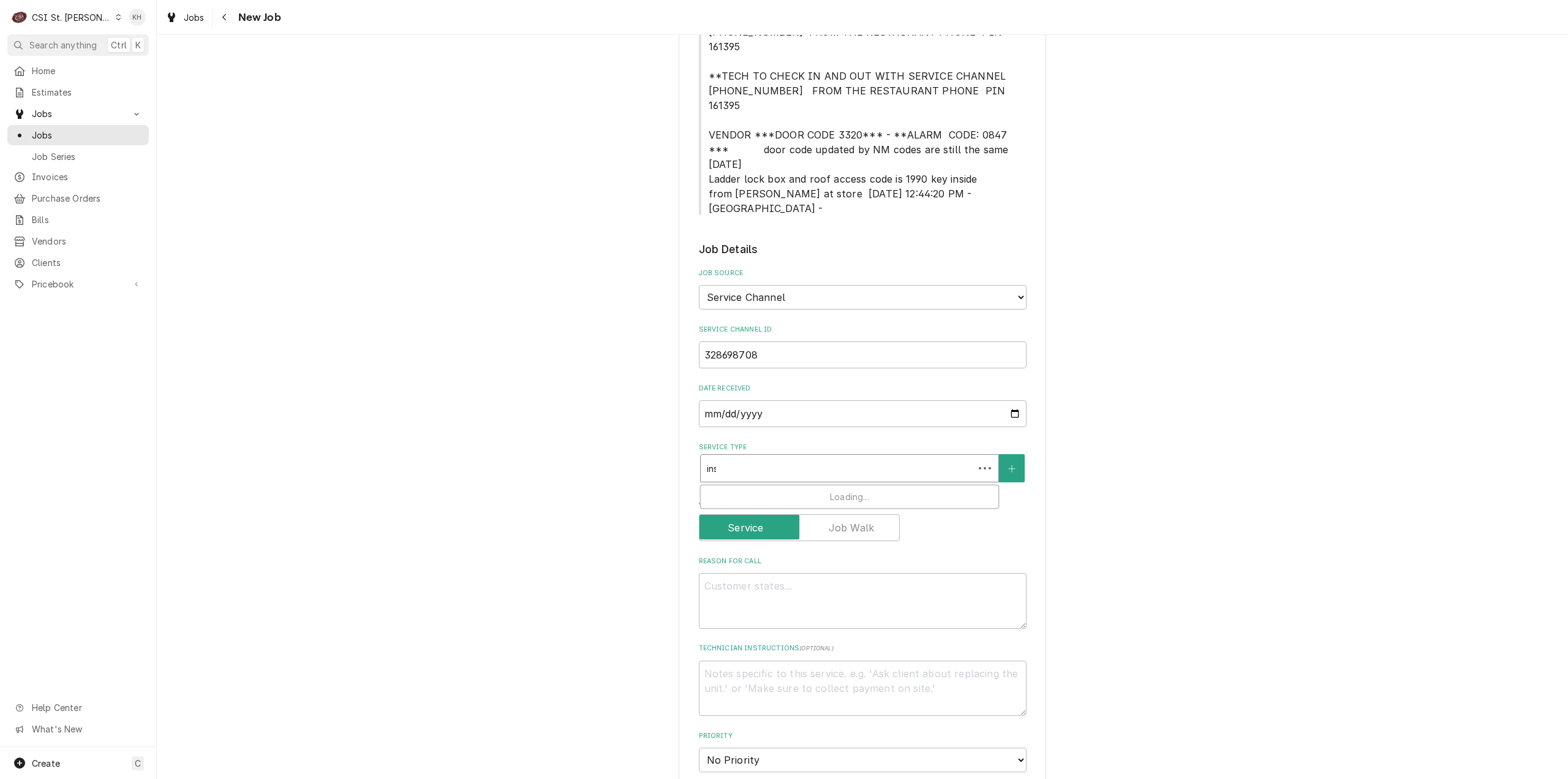
type input "inst"
type textarea "x"
type input "insta"
type textarea "x"
type input "instal"
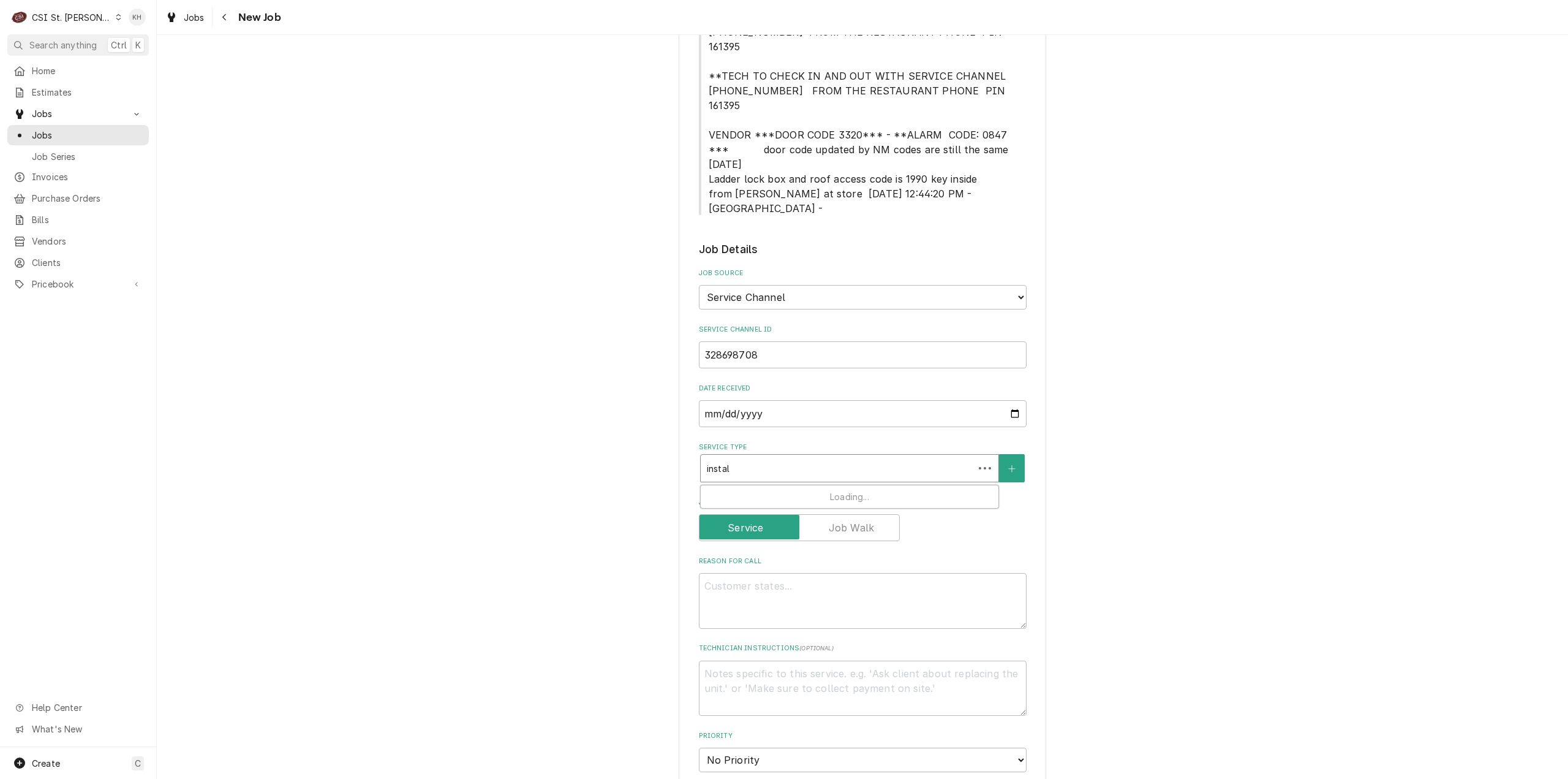
type textarea "x"
type input "install"
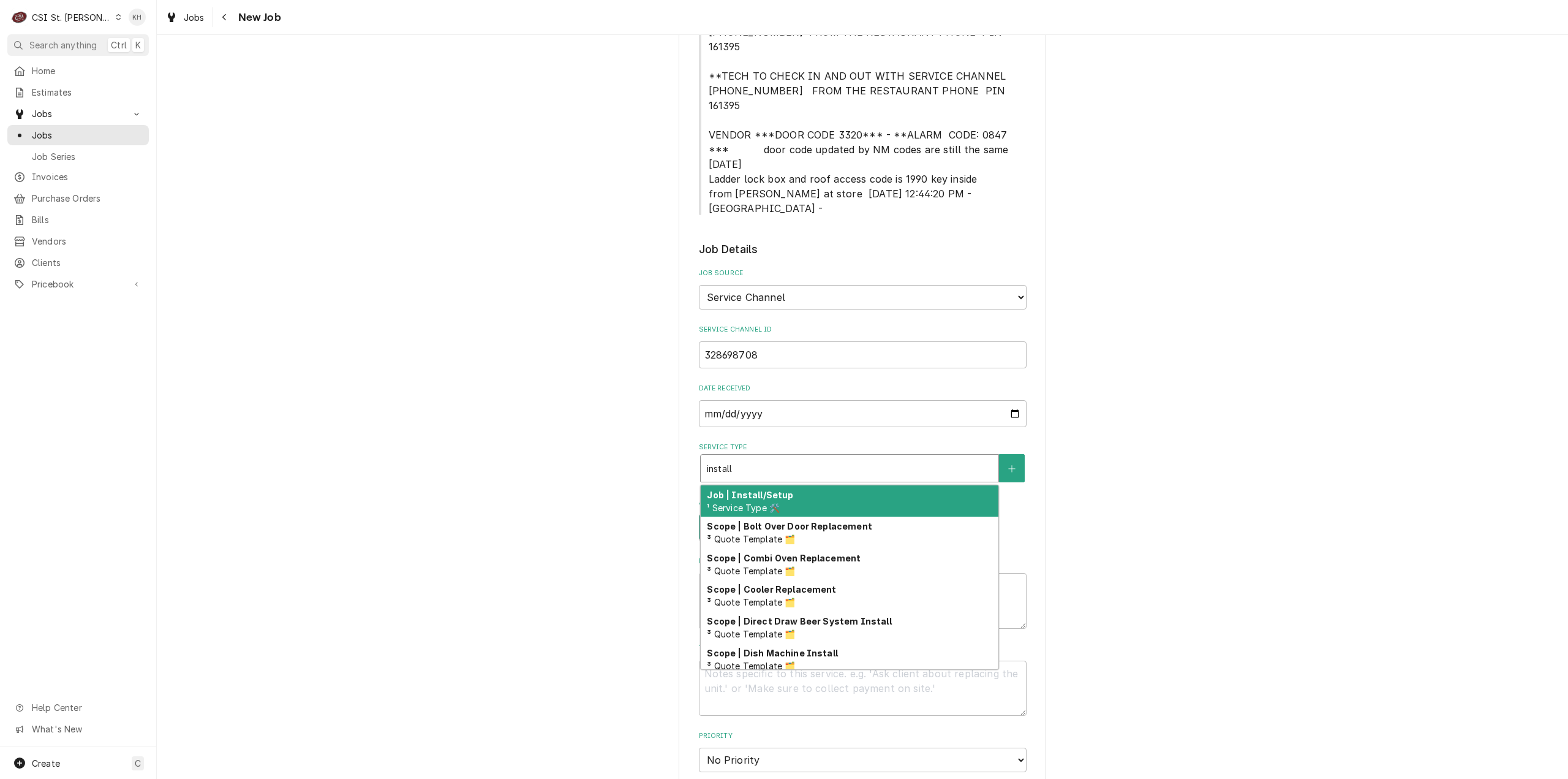
click at [799, 486] on div "Job | Install/Setup ¹ Service Type 🛠️" at bounding box center [849, 501] width 298 height 32
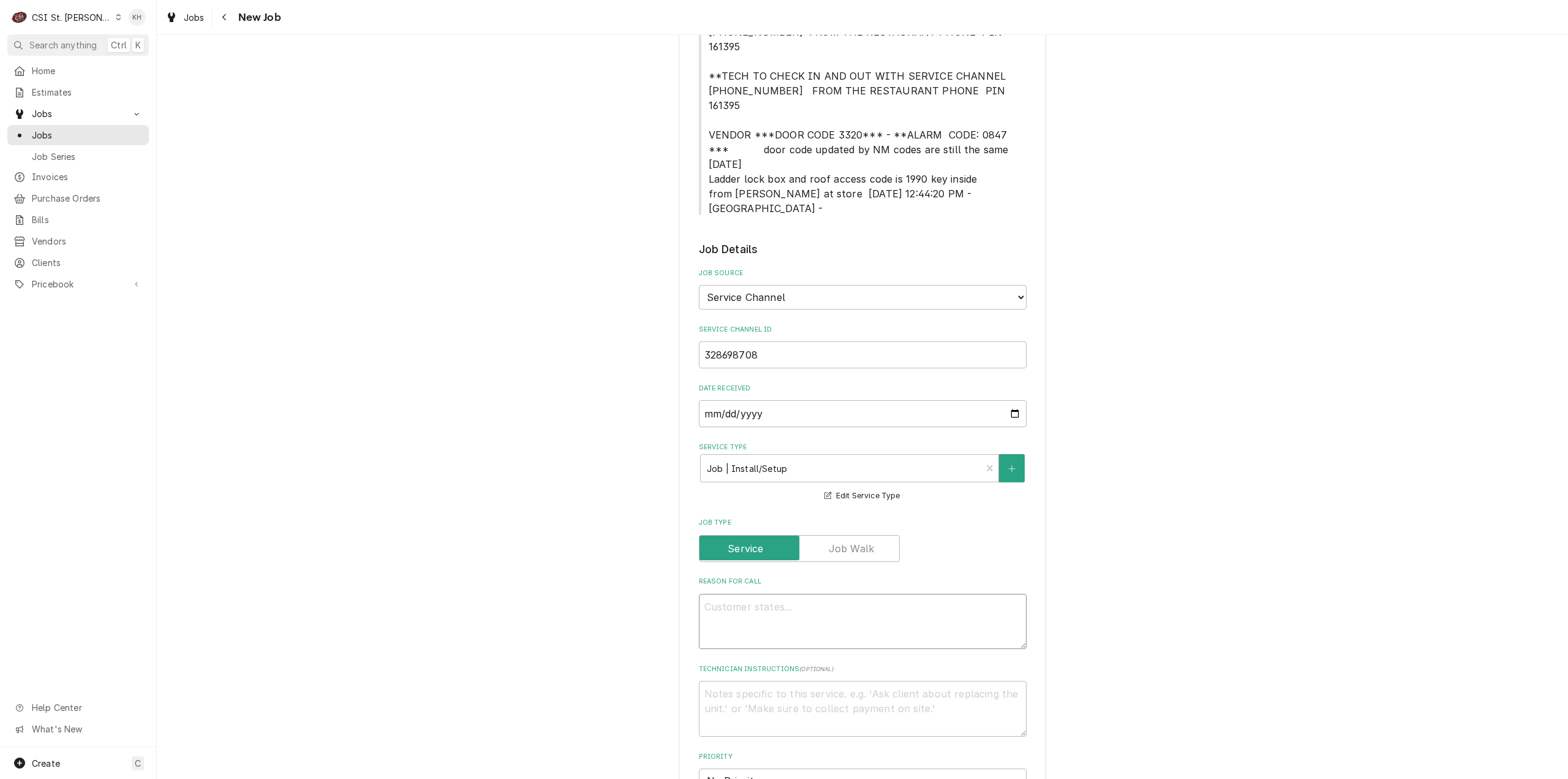
drag, startPoint x: 798, startPoint y: 571, endPoint x: 774, endPoint y: 581, distance: 26.0
click at [798, 594] on textarea "Reason For Call" at bounding box center [864, 622] width 328 height 56
paste textarea "Description New Make up air Install - CMUA 2025"
type textarea "x"
type textarea "Description New Make up air Install - CMUA 2025"
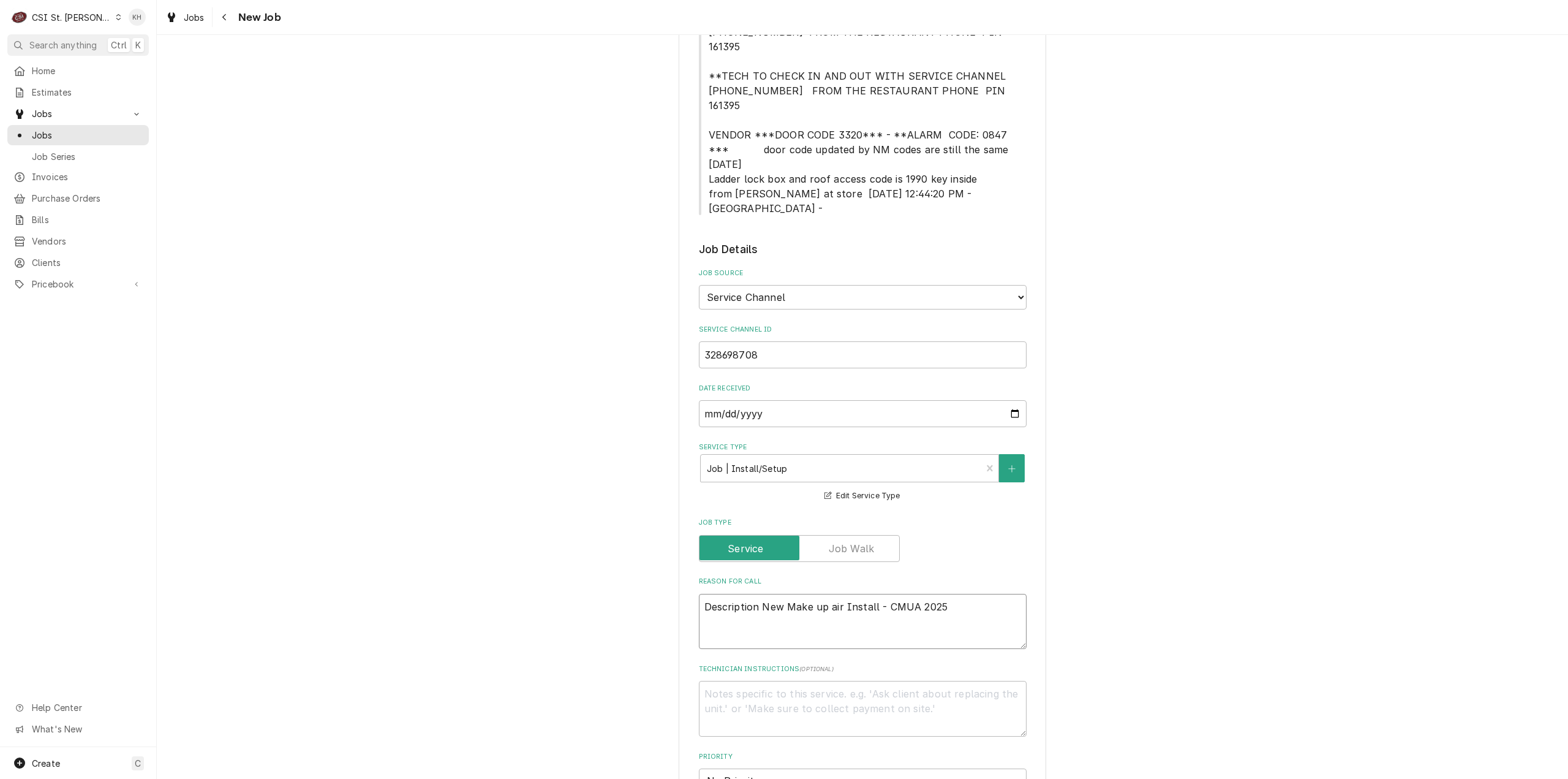
drag, startPoint x: 758, startPoint y: 548, endPoint x: 630, endPoint y: 541, distance: 128.2
click at [630, 541] on div "Please provide the following information to create a job: Client Details Client…" at bounding box center [863, 535] width 1412 height 1833
type textarea "x"
type textarea "New Make up air Install - CMUA 2025"
type textarea "x"
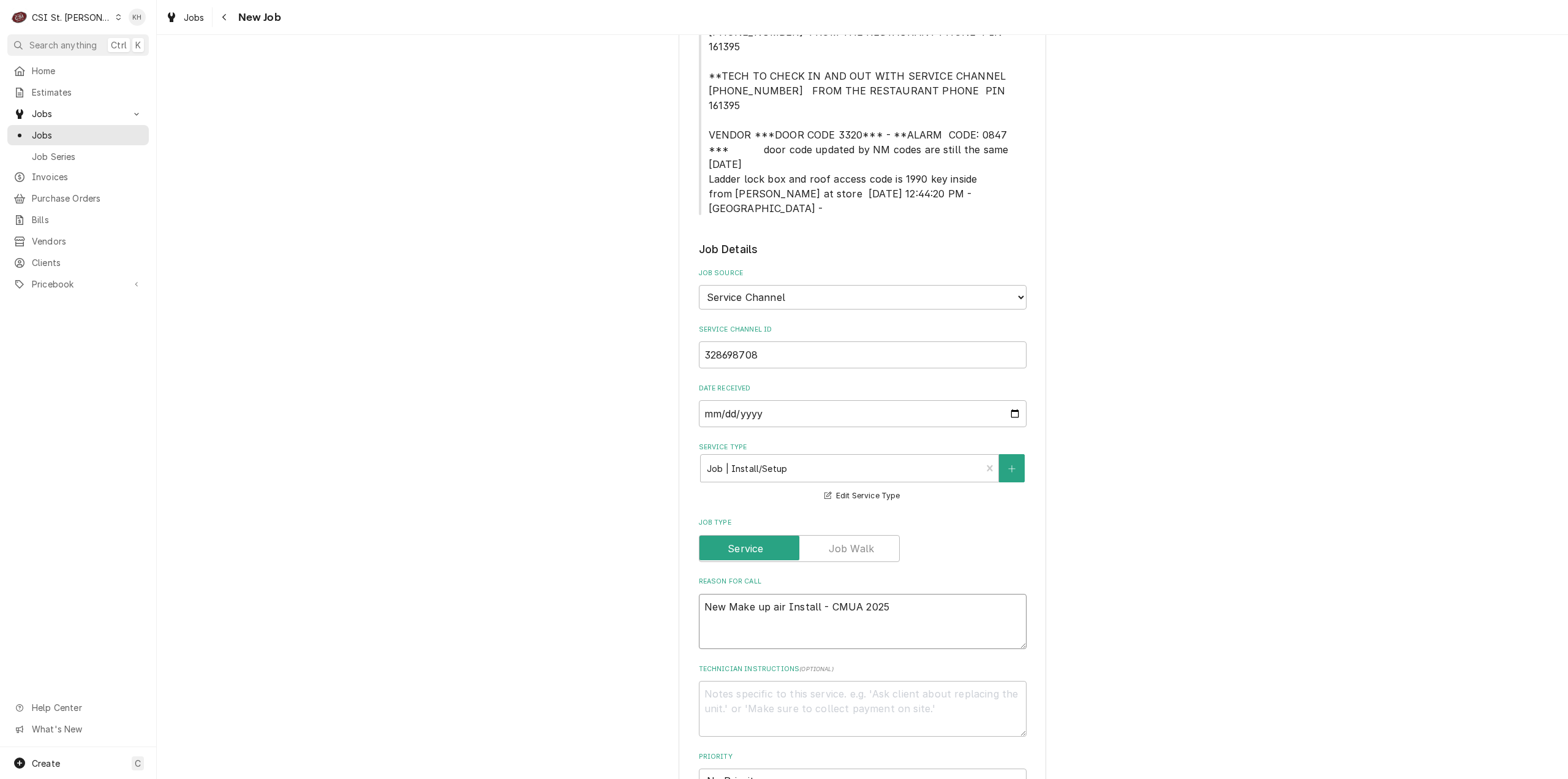
type textarea "New Make up air Install - CMUA 2025"
click at [784, 681] on textarea "Technician Instructions ( optional )" at bounding box center [864, 709] width 328 height 56
type textarea "x"
type textarea "N"
type textarea "x"
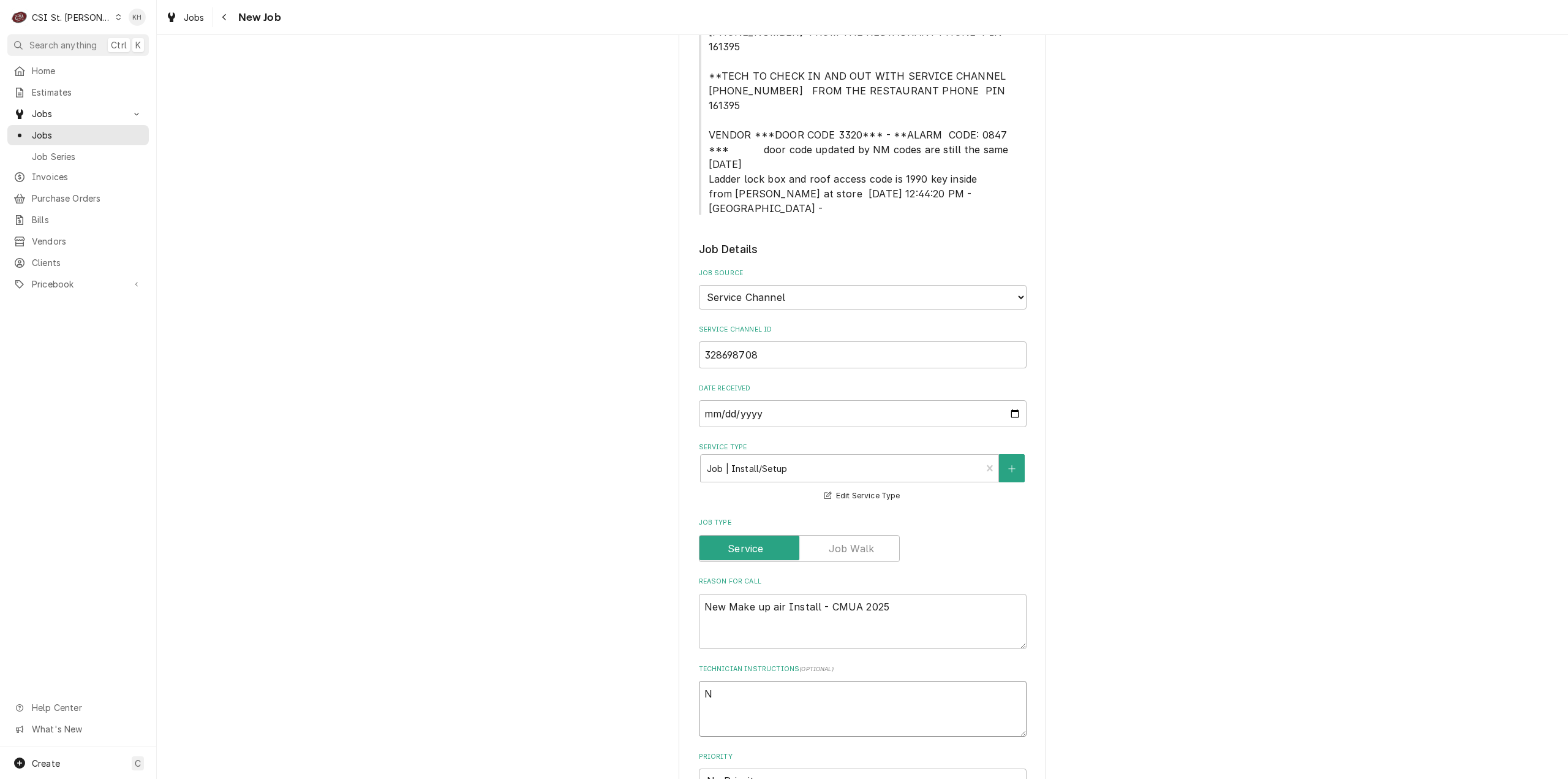
type textarea "NT"
type textarea "x"
type textarea "NTE"
type textarea "x"
type textarea "NTE"
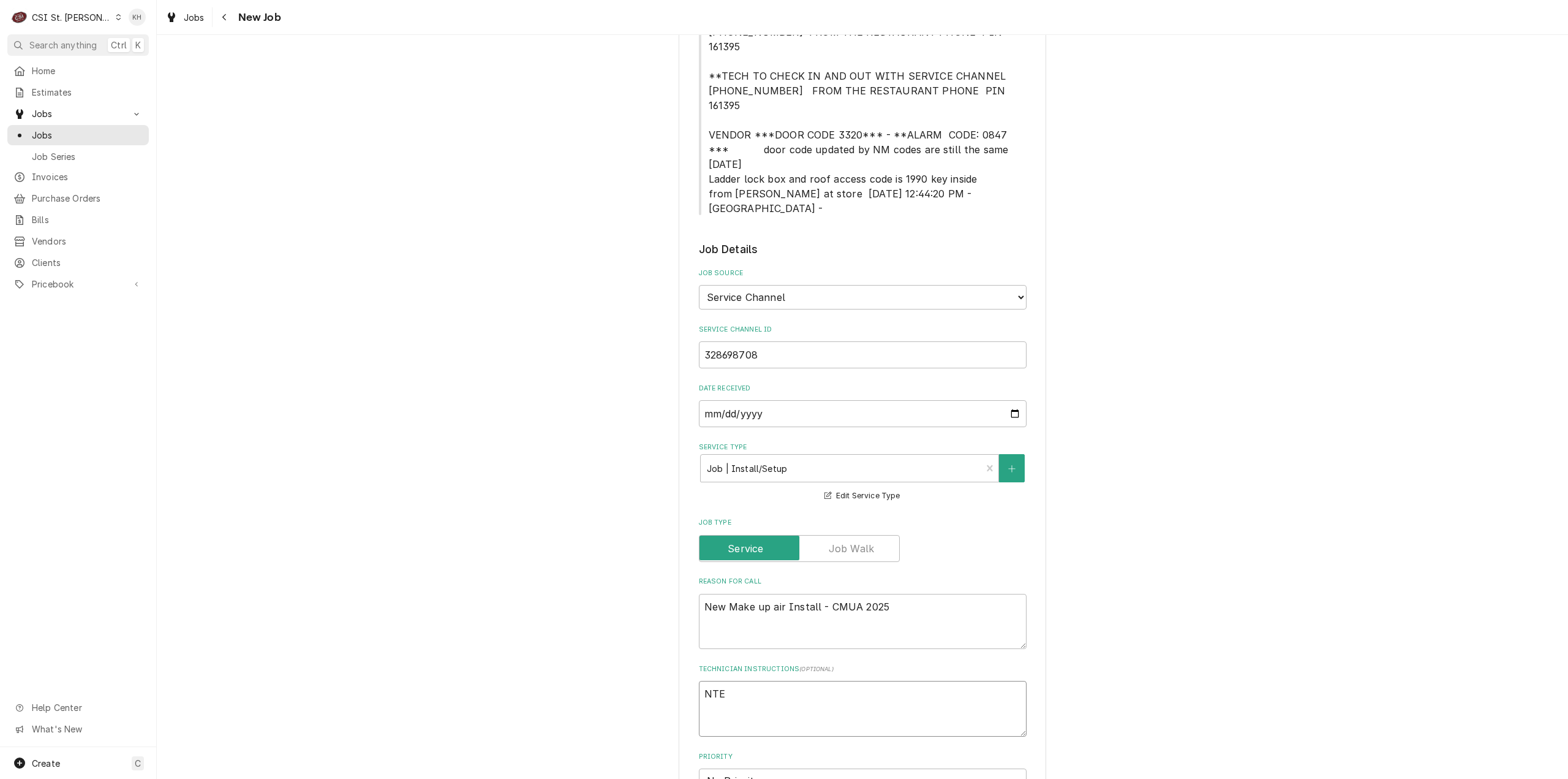
type textarea "x"
type textarea "NTE @"
type textarea "x"
type textarea "NTE @7"
type textarea "x"
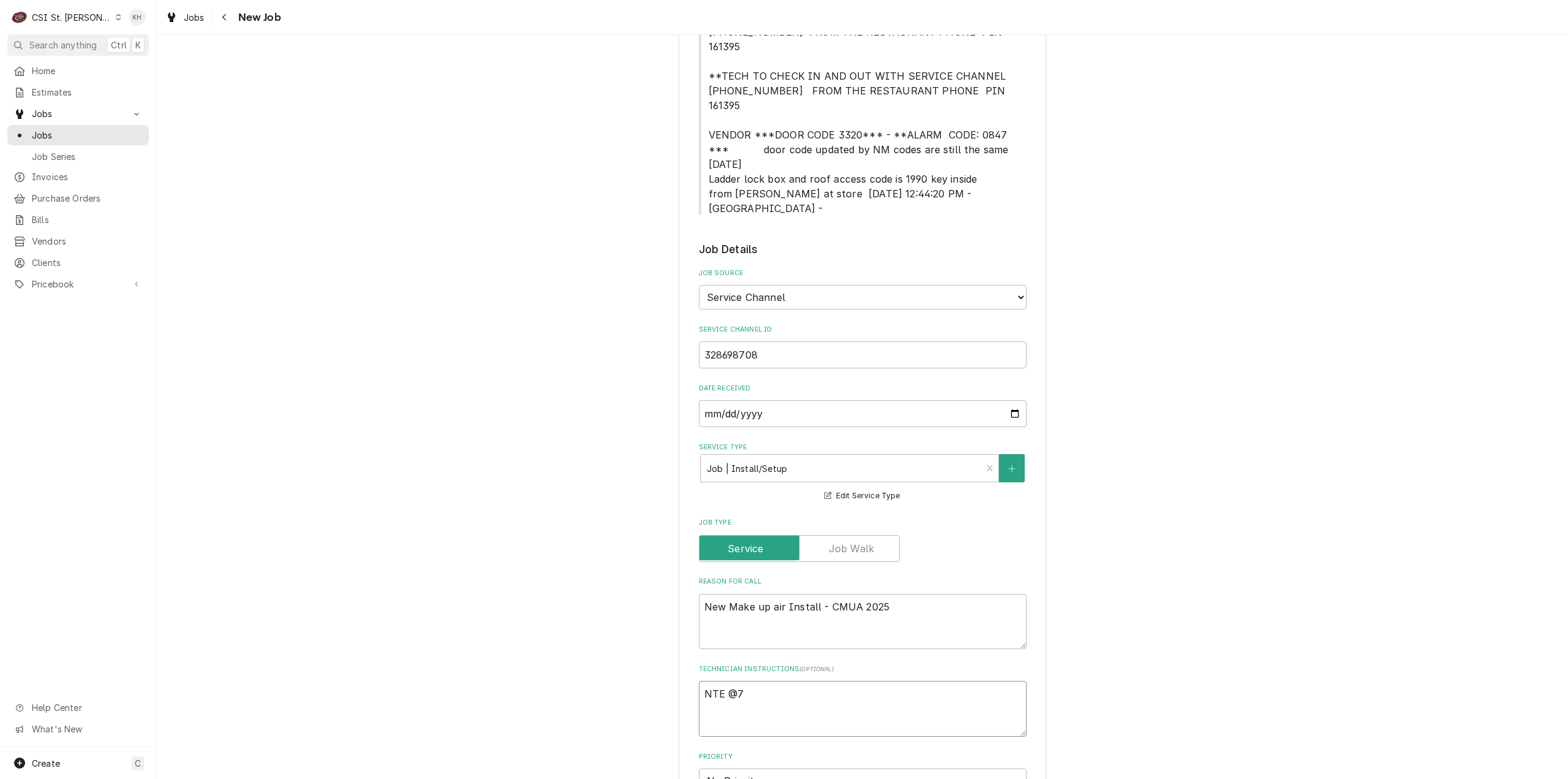
type textarea "NTE @70"
type textarea "x"
type textarea "NTE @700"
type textarea "x"
type textarea "NTE @7000"
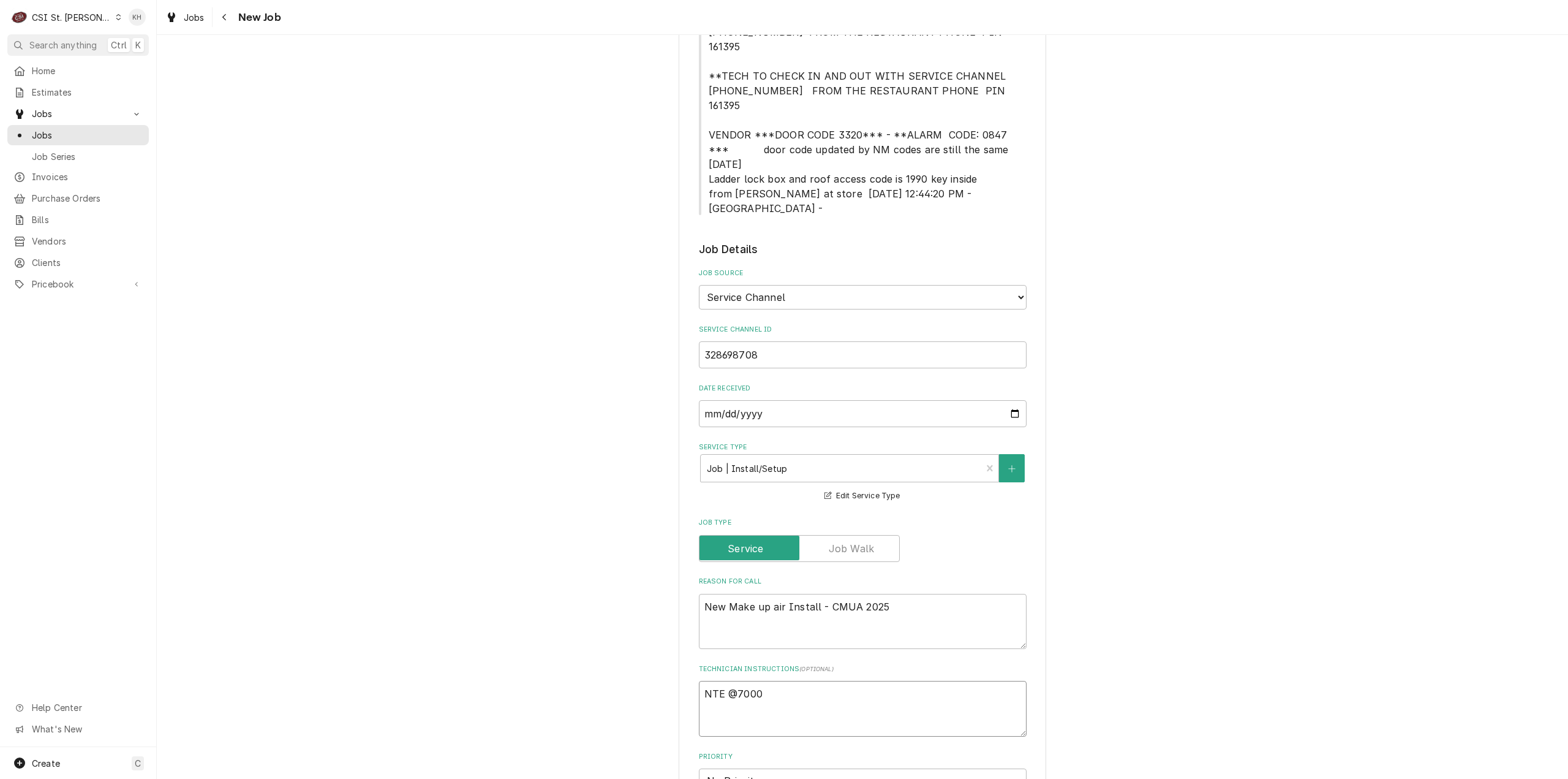
type textarea "x"
type textarea "NTE @7000."
type textarea "x"
type textarea "NTE @7000.0"
type textarea "x"
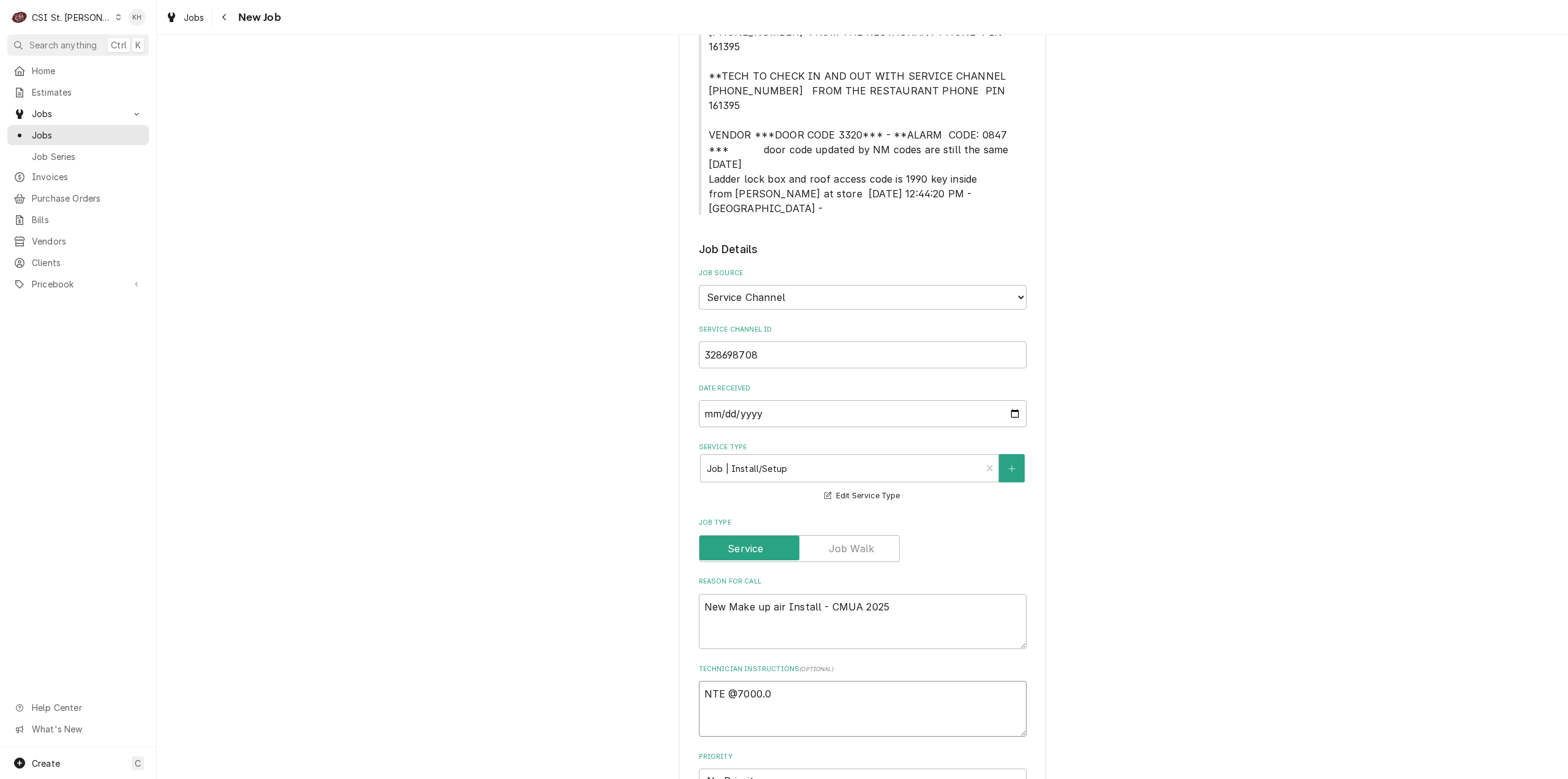
type textarea "NTE @7000.00"
click at [731, 681] on textarea "NTE @7000.00" at bounding box center [864, 709] width 328 height 56
type textarea "x"
type textarea "NTE 7000.00"
type textarea "x"
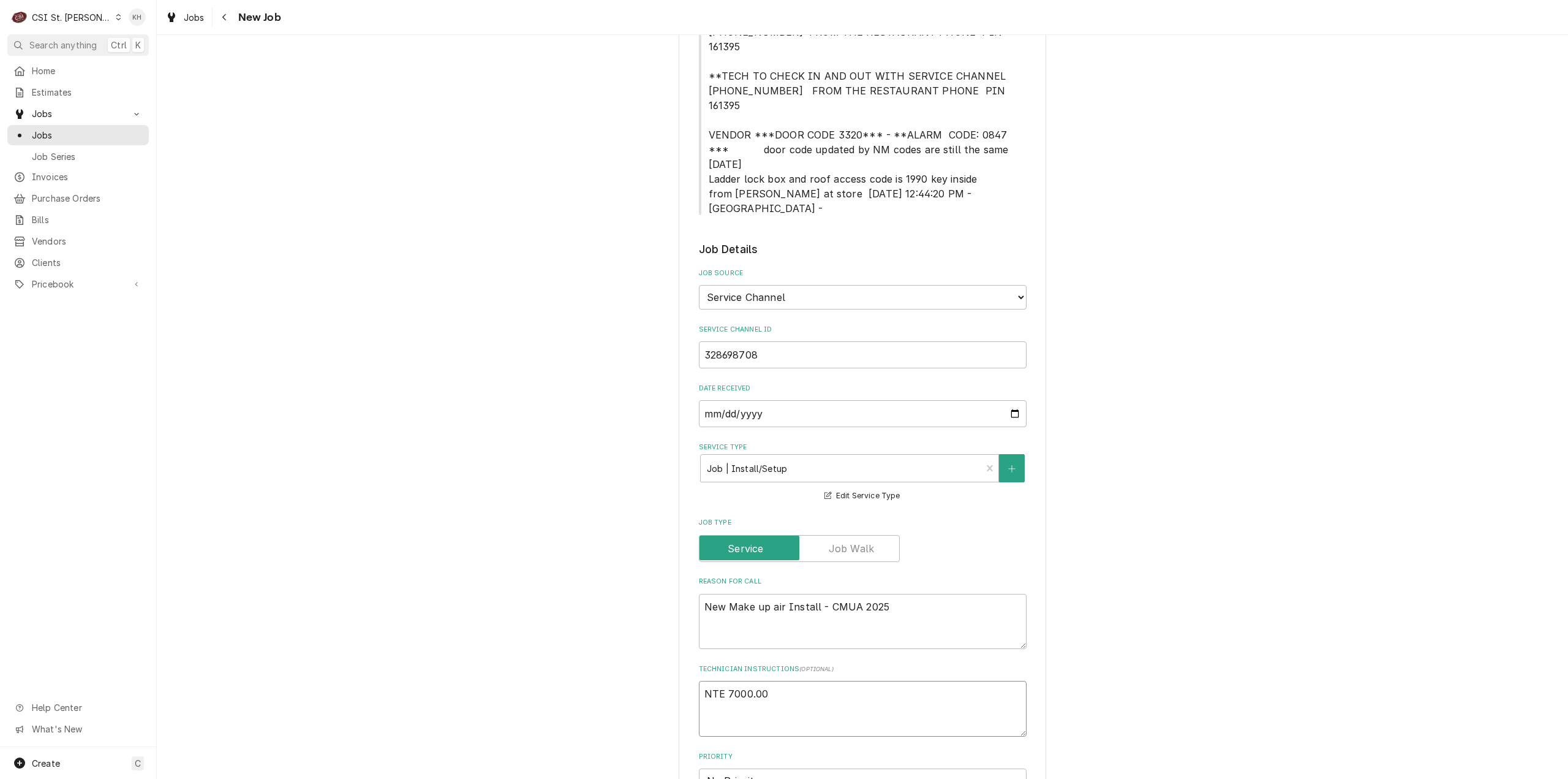
type textarea "NTE $7000.00"
type textarea "x"
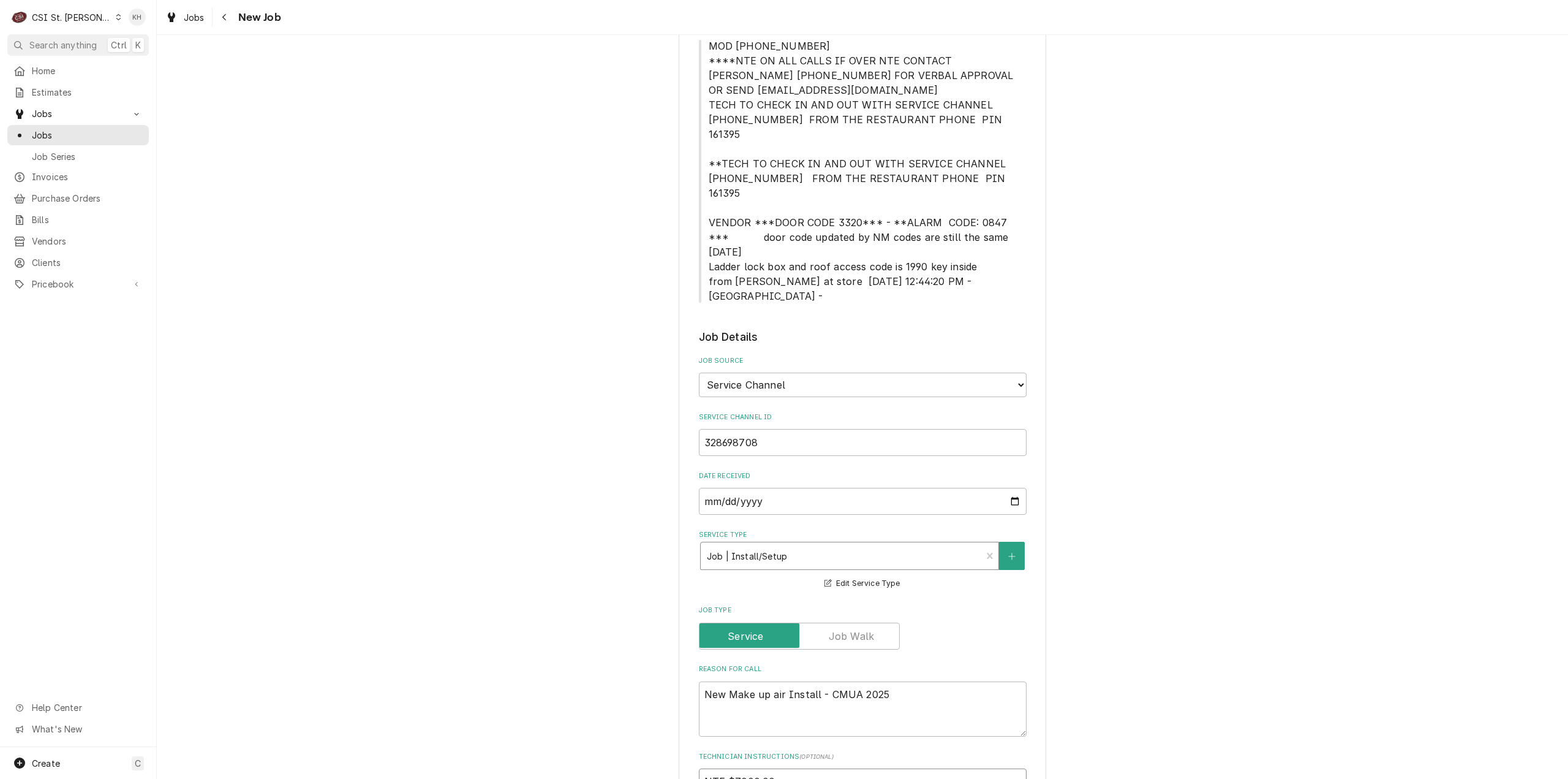
scroll to position [245, 0]
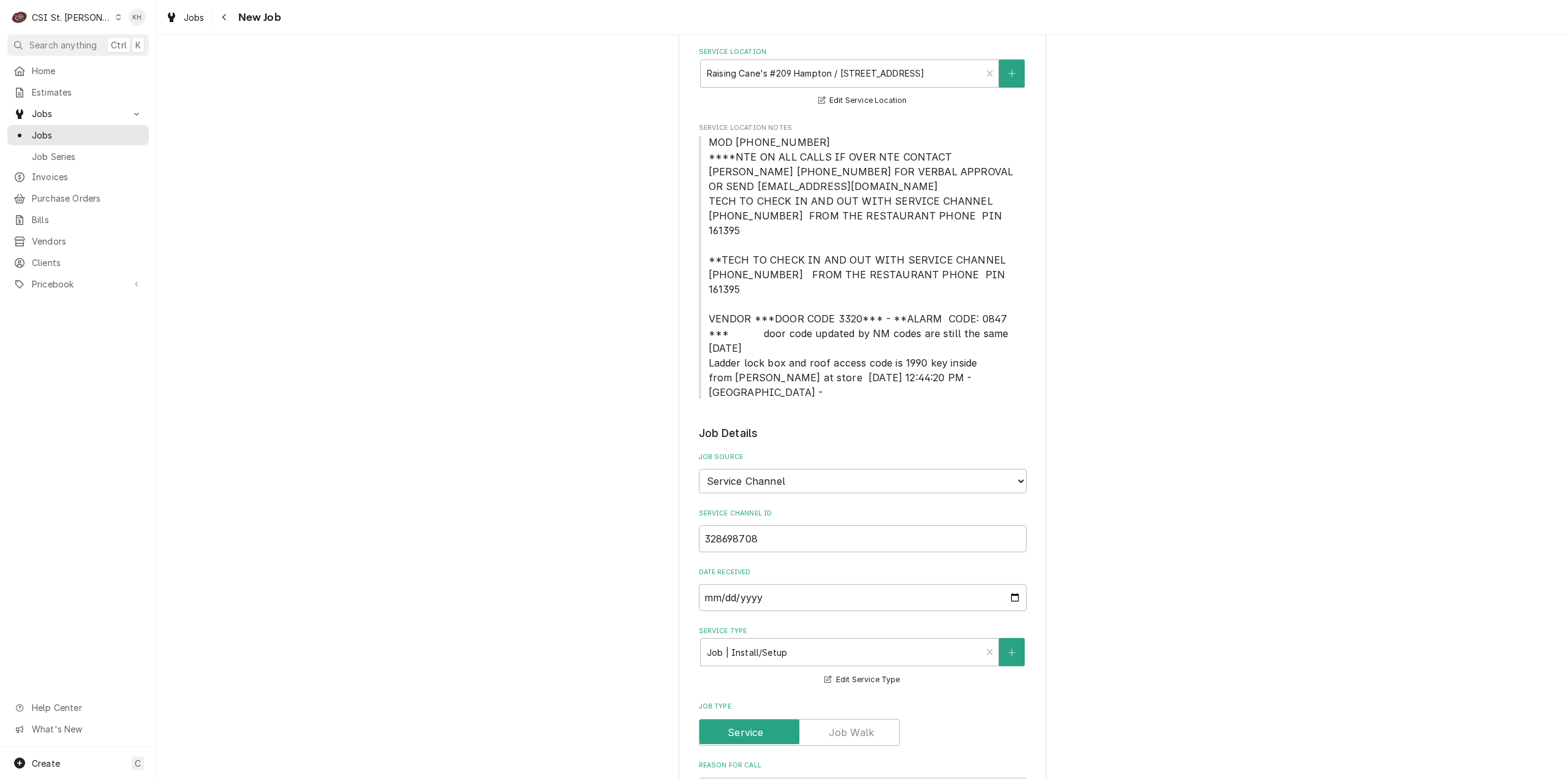
type textarea "NTE $7000.00"
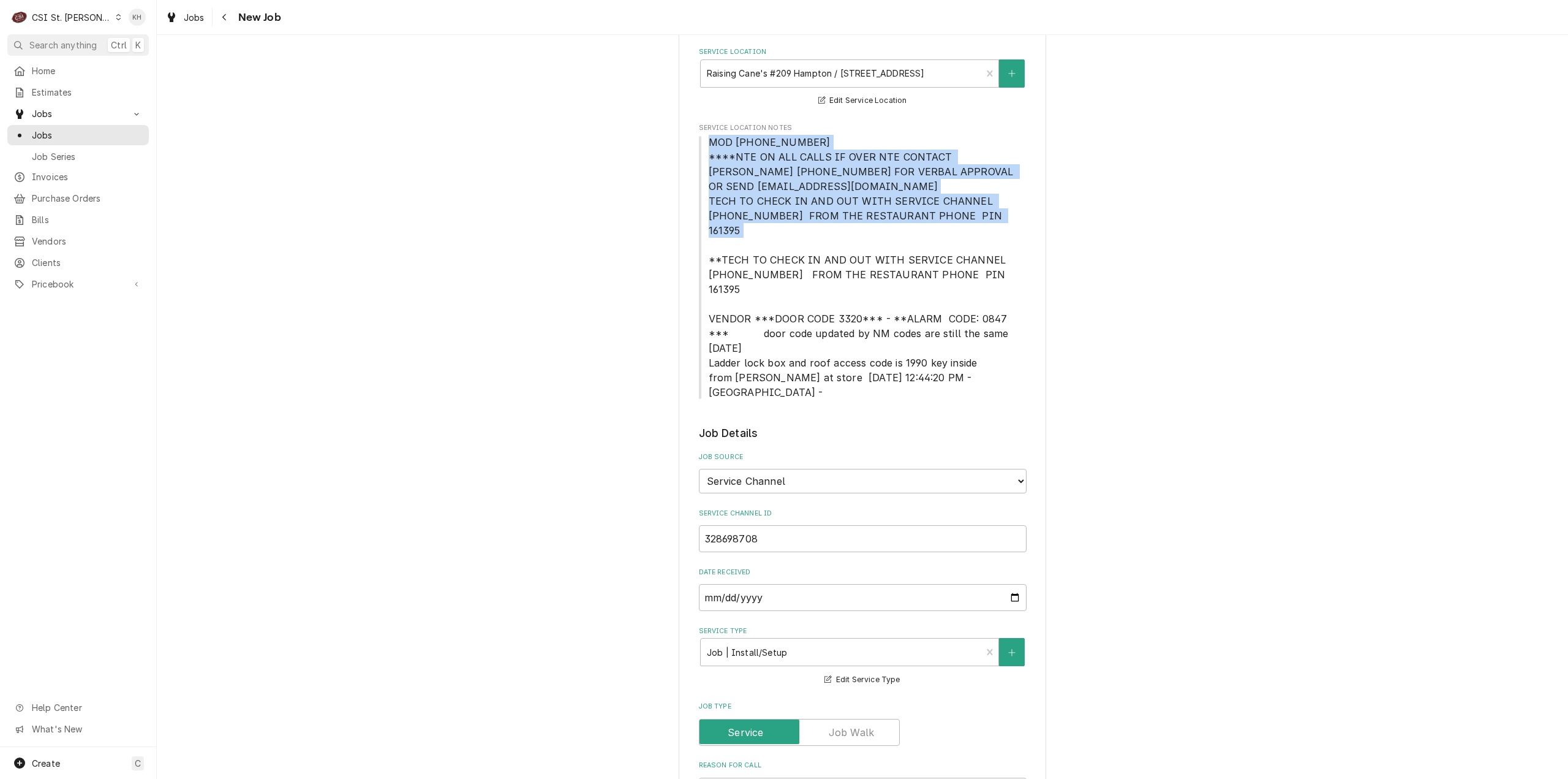
drag, startPoint x: 704, startPoint y: 144, endPoint x: 992, endPoint y: 221, distance: 298.1
click at [992, 221] on span "MOD (314) 353-1056 ****NTE ON ALL CALLS IF OVER NTE CONTACT JEFF COSTA 636-399-…" at bounding box center [864, 267] width 328 height 265
copy span "MOD (314) 353-1056 ****NTE ON ALL CALLS IF OVER NTE CONTACT JEFF COSTA 636-399-…"
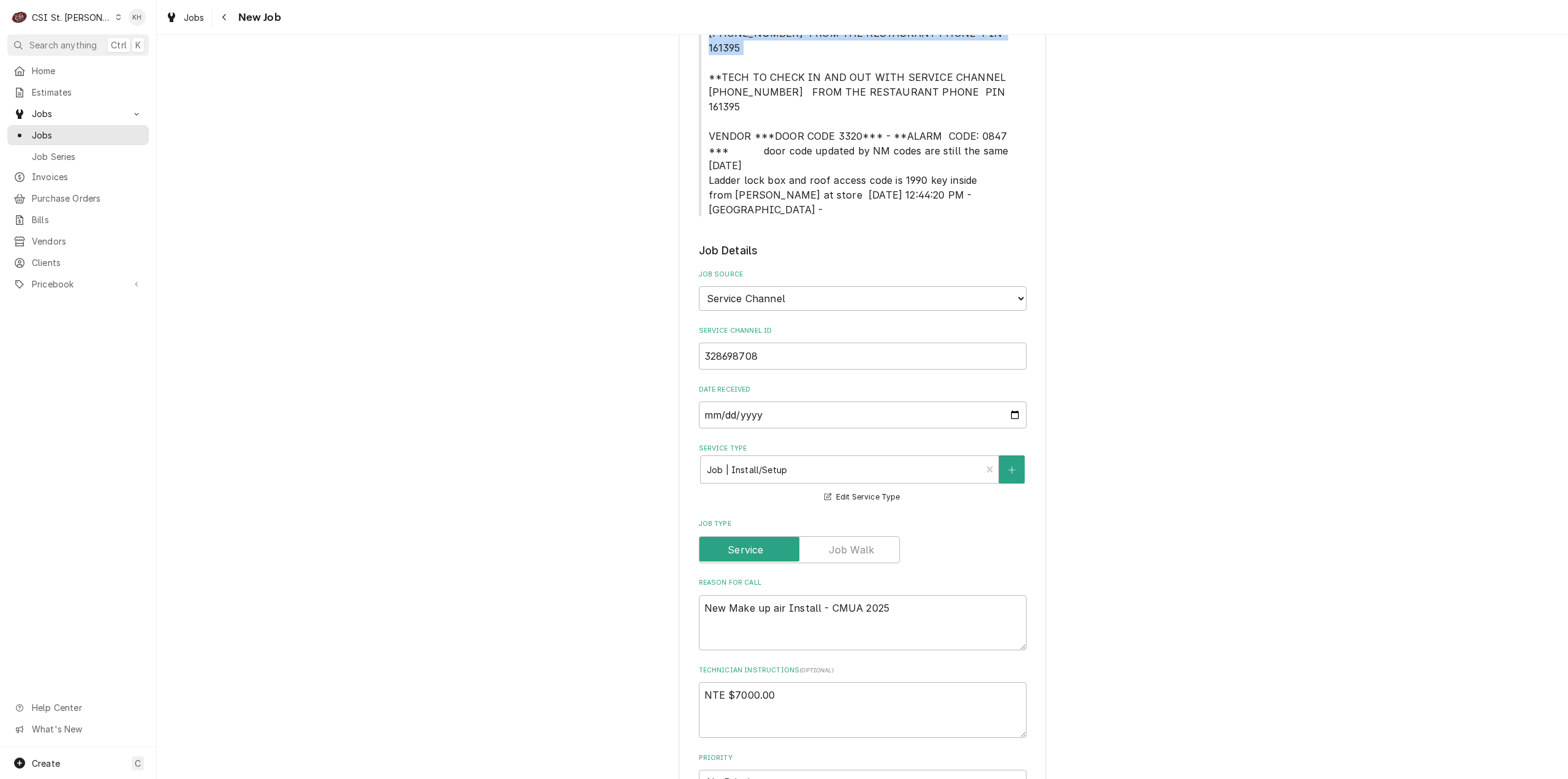
scroll to position [674, 0]
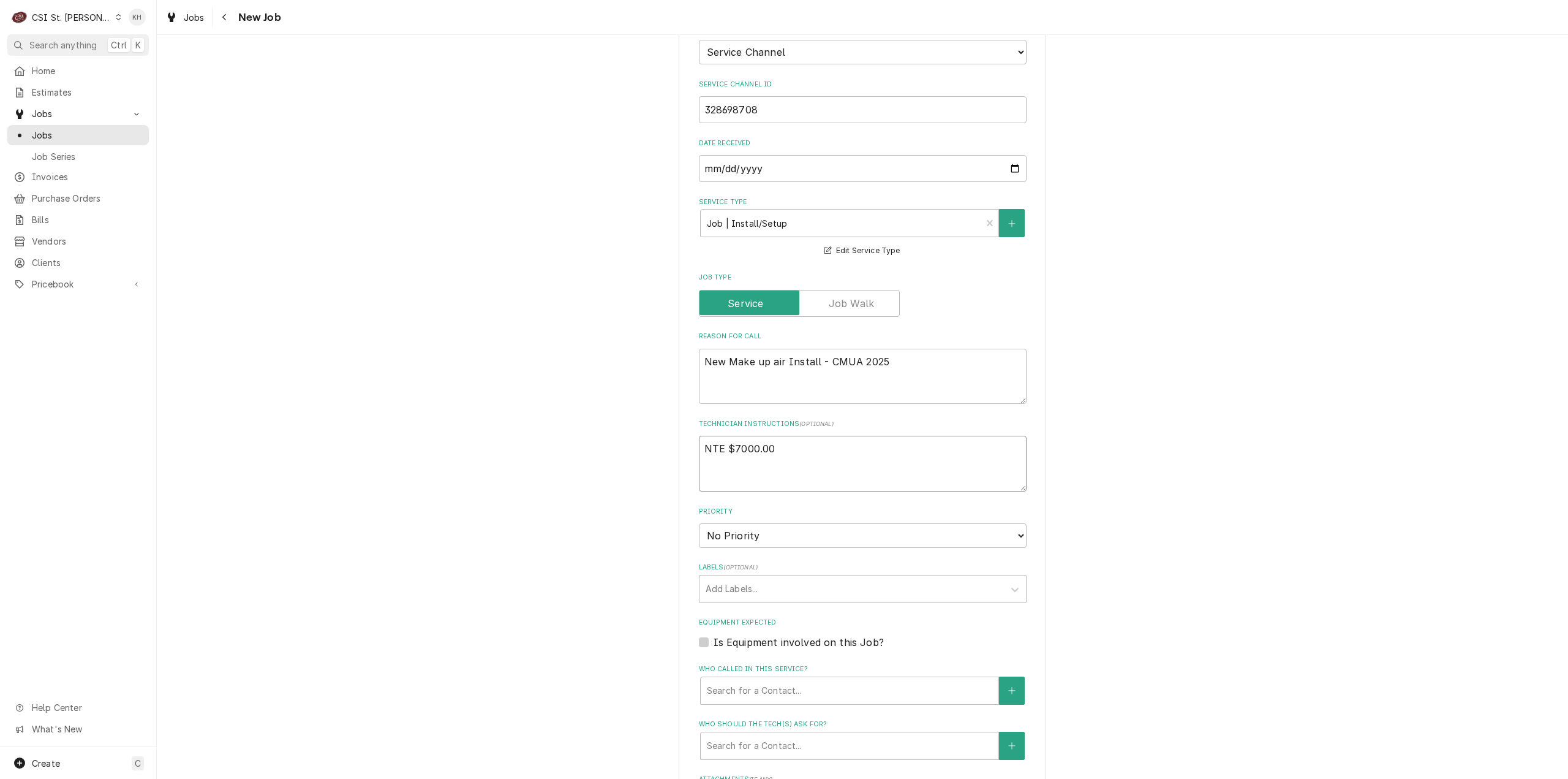
click at [741, 436] on textarea "NTE $7000.00" at bounding box center [864, 463] width 328 height 56
click at [776, 436] on textarea "NTE $7000.00" at bounding box center [864, 463] width 328 height 56
type textarea "x"
type textarea "NTE $7000.00"
type textarea "x"
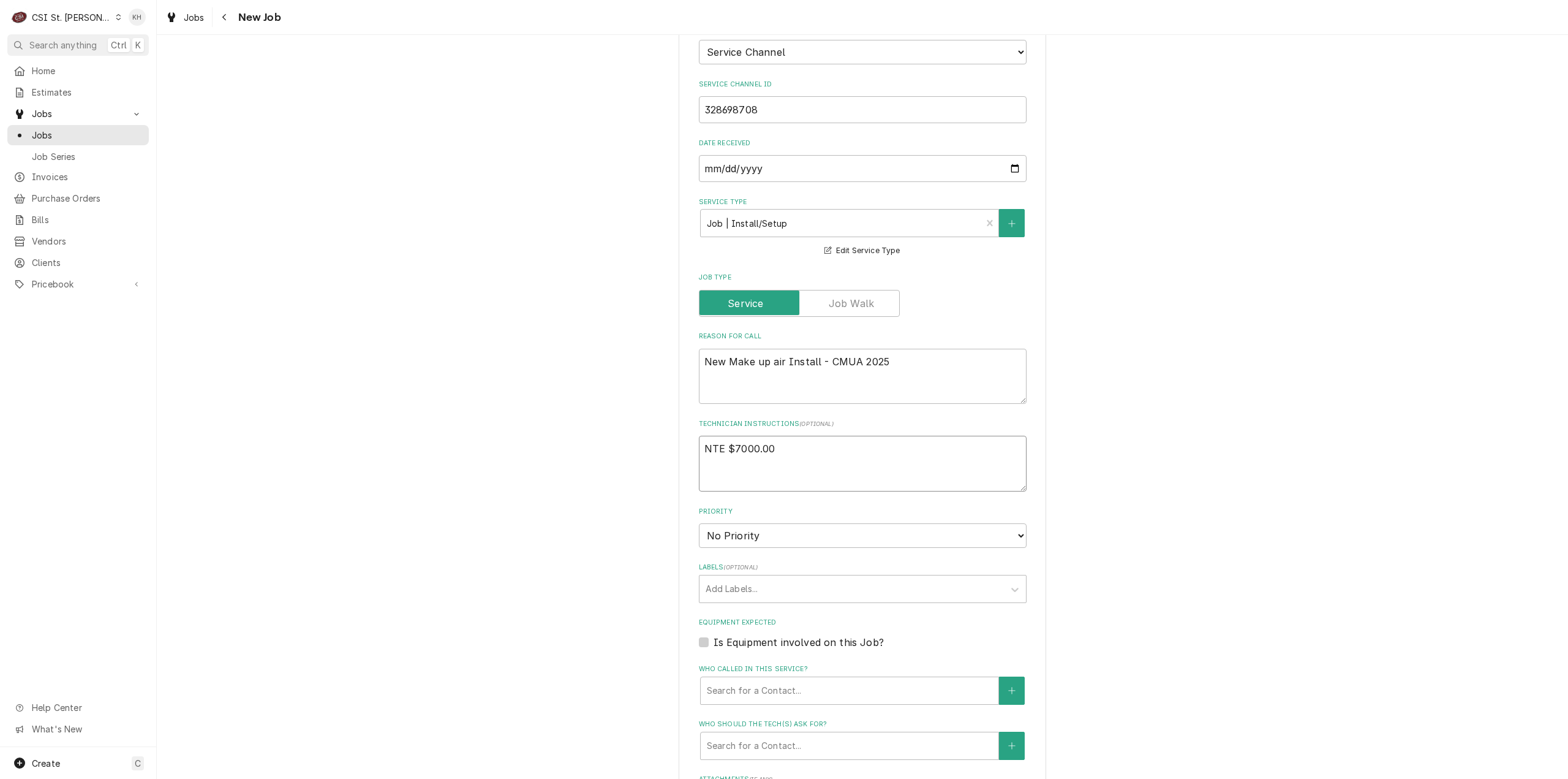
type textarea "NTE $7000.00"
paste textarea "MOD (314) 353-1056 ****NTE ON ALL CALLS IF OVER NTE CONTACT JEFF COSTA 636-399-…"
type textarea "x"
type textarea "NTE $7000.00 MOD (314) 353-1056 ****NTE ON ALL CALLS IF OVER NTE CONTACT JEFF C…"
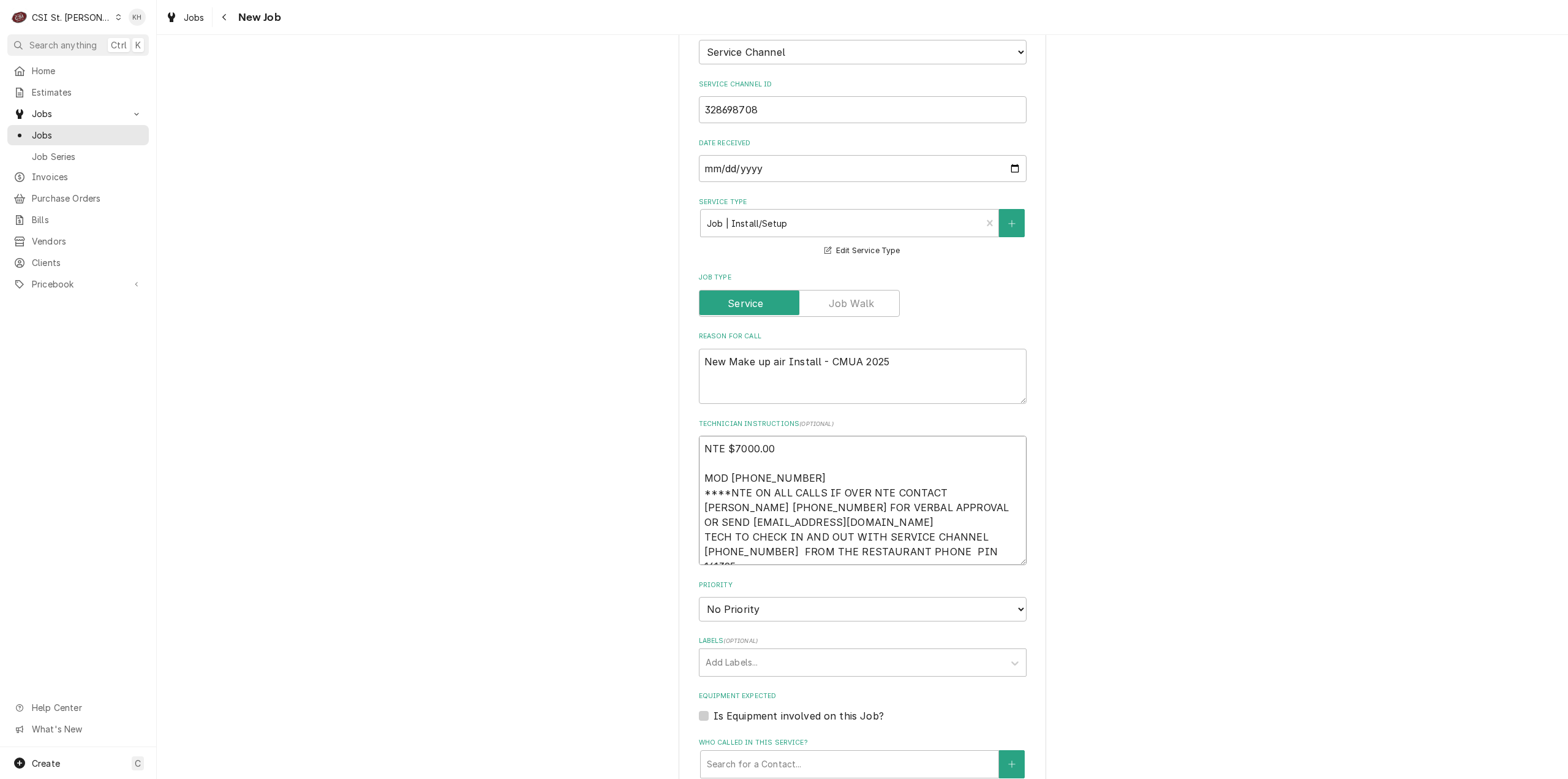
type textarea "x"
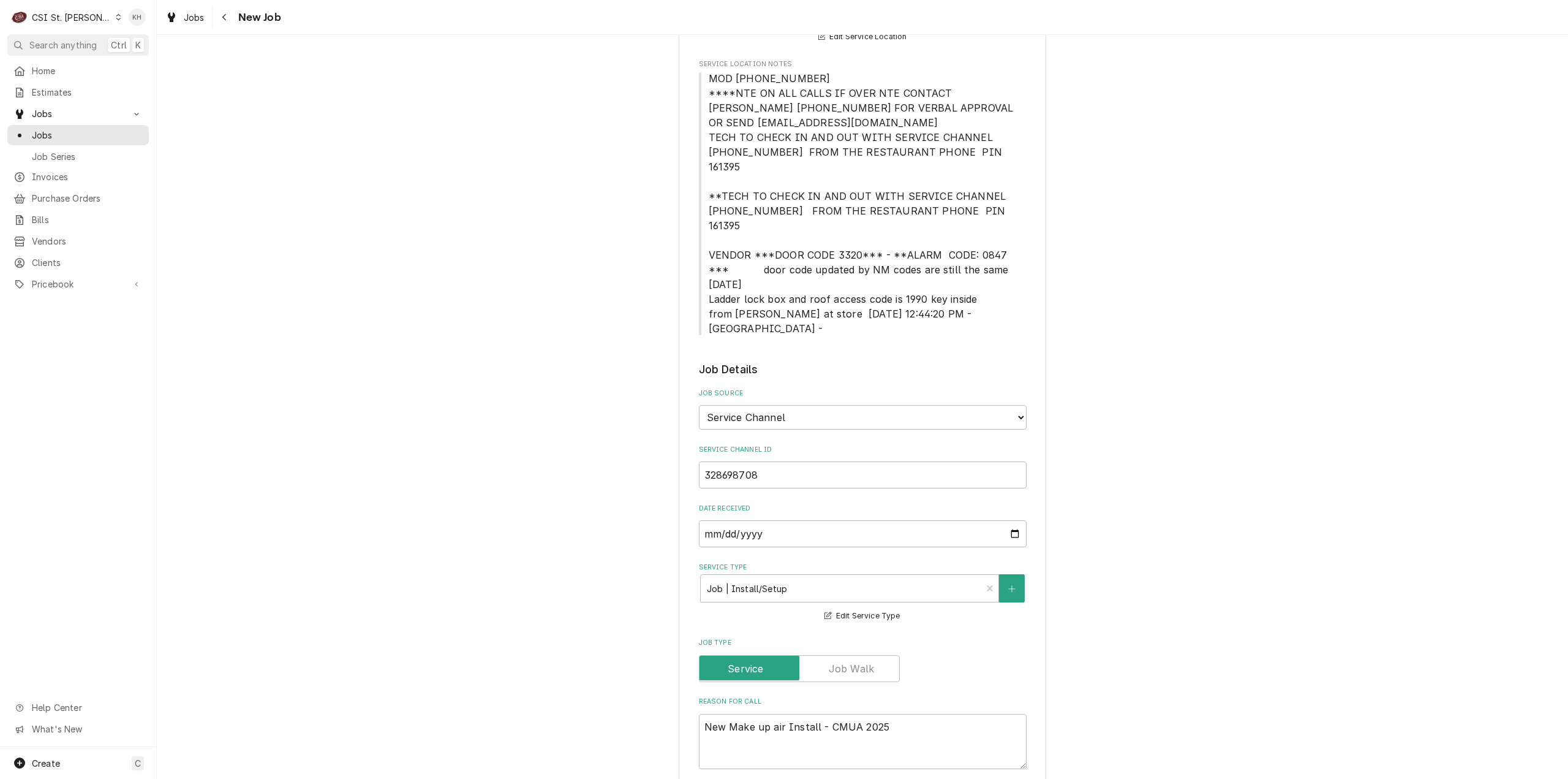
scroll to position [307, 0]
type textarea "NTE $7000.00 MOD (314) 353-1056 ****NTE ON ALL CALLS IF OVER NTE CONTACT JEFF C…"
drag, startPoint x: 749, startPoint y: 226, endPoint x: 1020, endPoint y: 221, distance: 271.0
click at [1020, 221] on span "MOD (314) 353-1056 ****NTE ON ALL CALLS IF OVER NTE CONTACT JEFF COSTA 636-399-…" at bounding box center [864, 205] width 328 height 265
copy span "***DOOR CODE 3320*** - **ALARM CODE: 0847 ***"
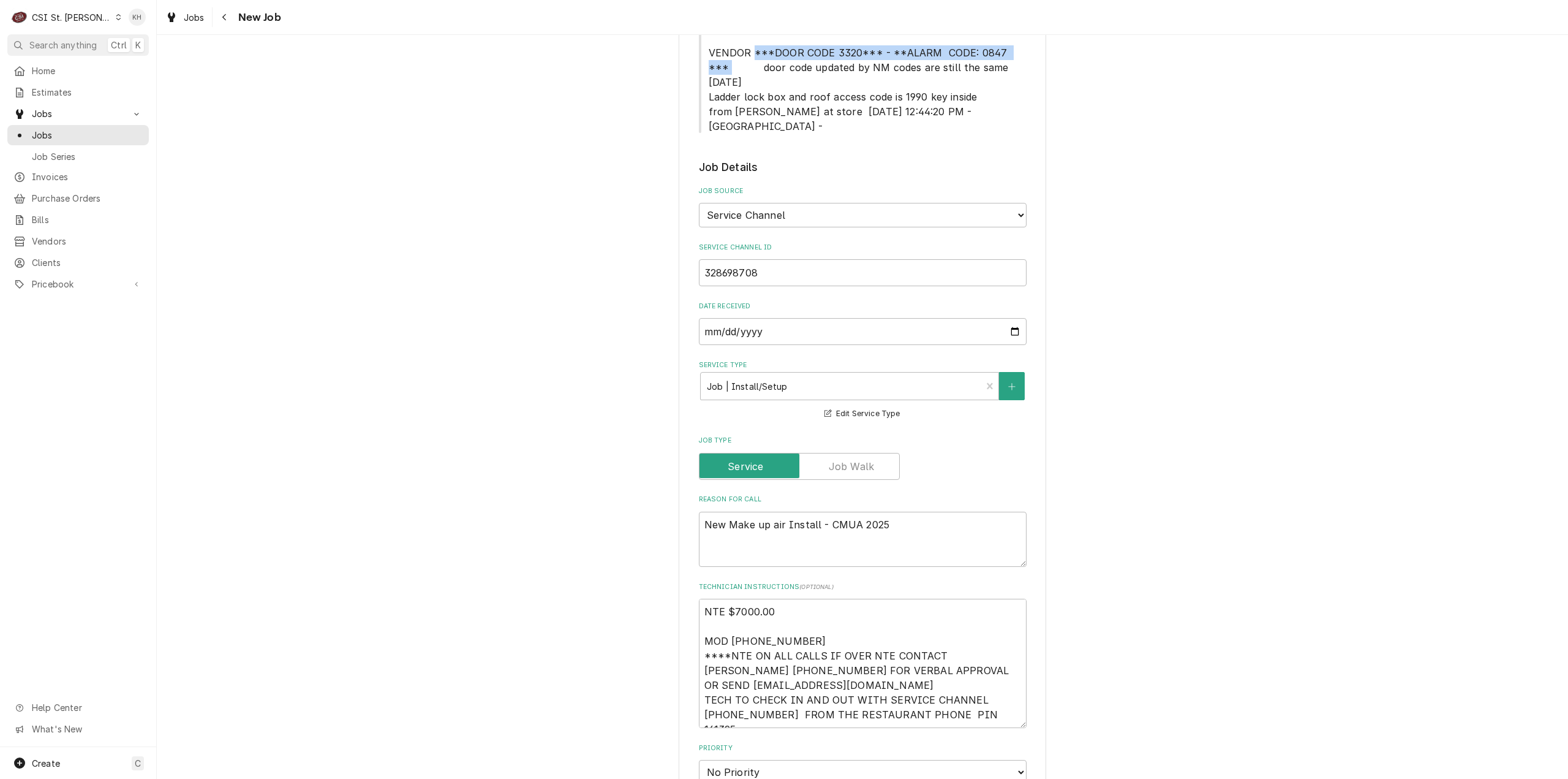
scroll to position [613, 0]
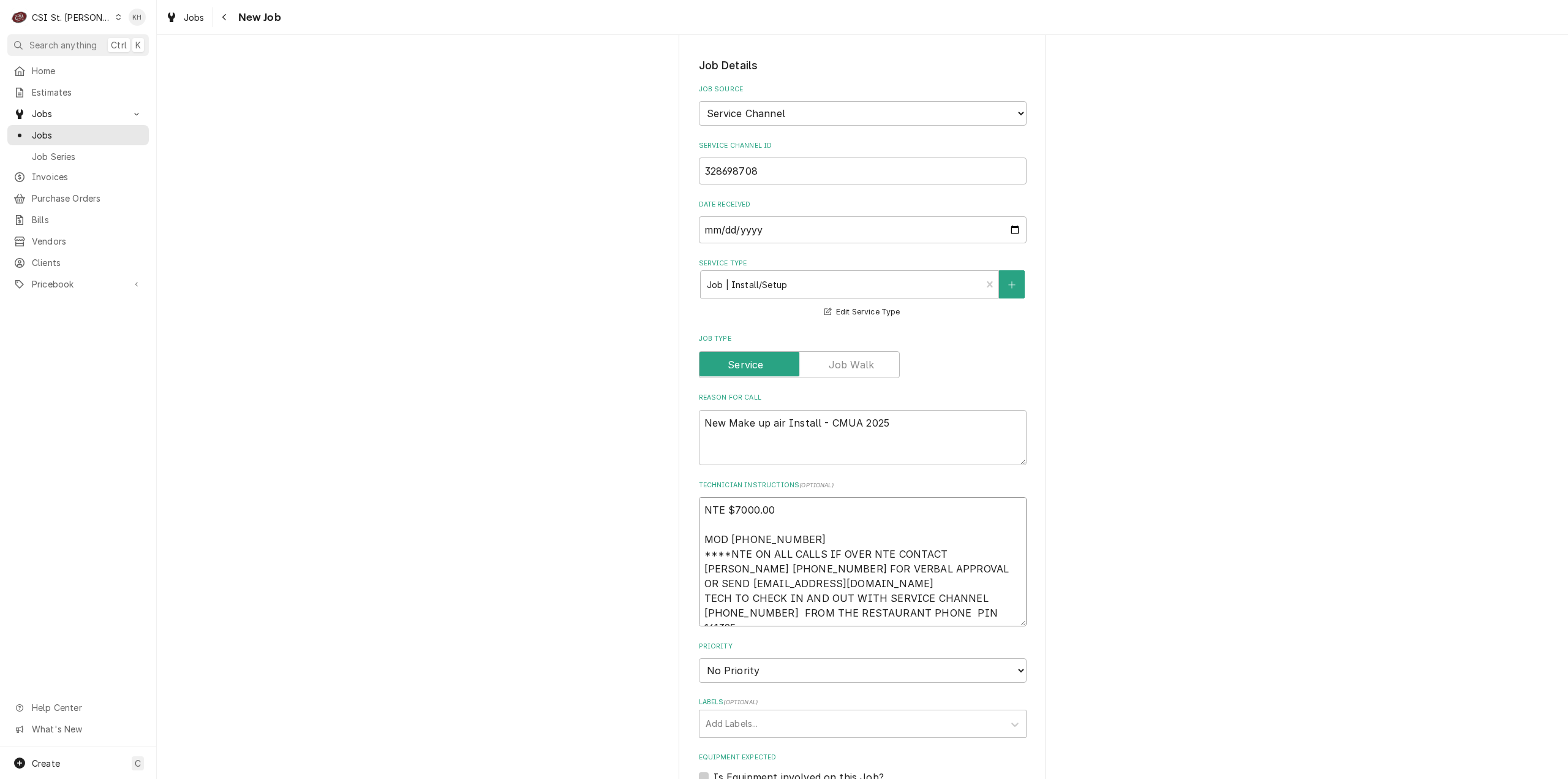
click at [974, 553] on textarea "NTE $7000.00 MOD (314) 353-1056 ****NTE ON ALL CALLS IF OVER NTE CONTACT JEFF C…" at bounding box center [864, 562] width 328 height 129
type textarea "x"
type textarea "NTE $7000.00 MOD (314) 353-1056 ****NTE ON ALL CALLS IF OVER NTE CONTACT JEFF C…"
type textarea "x"
type textarea "NTE $7000.00 MOD (314) 353-1056 ****NTE ON ALL CALLS IF OVER NTE CONTACT JEFF C…"
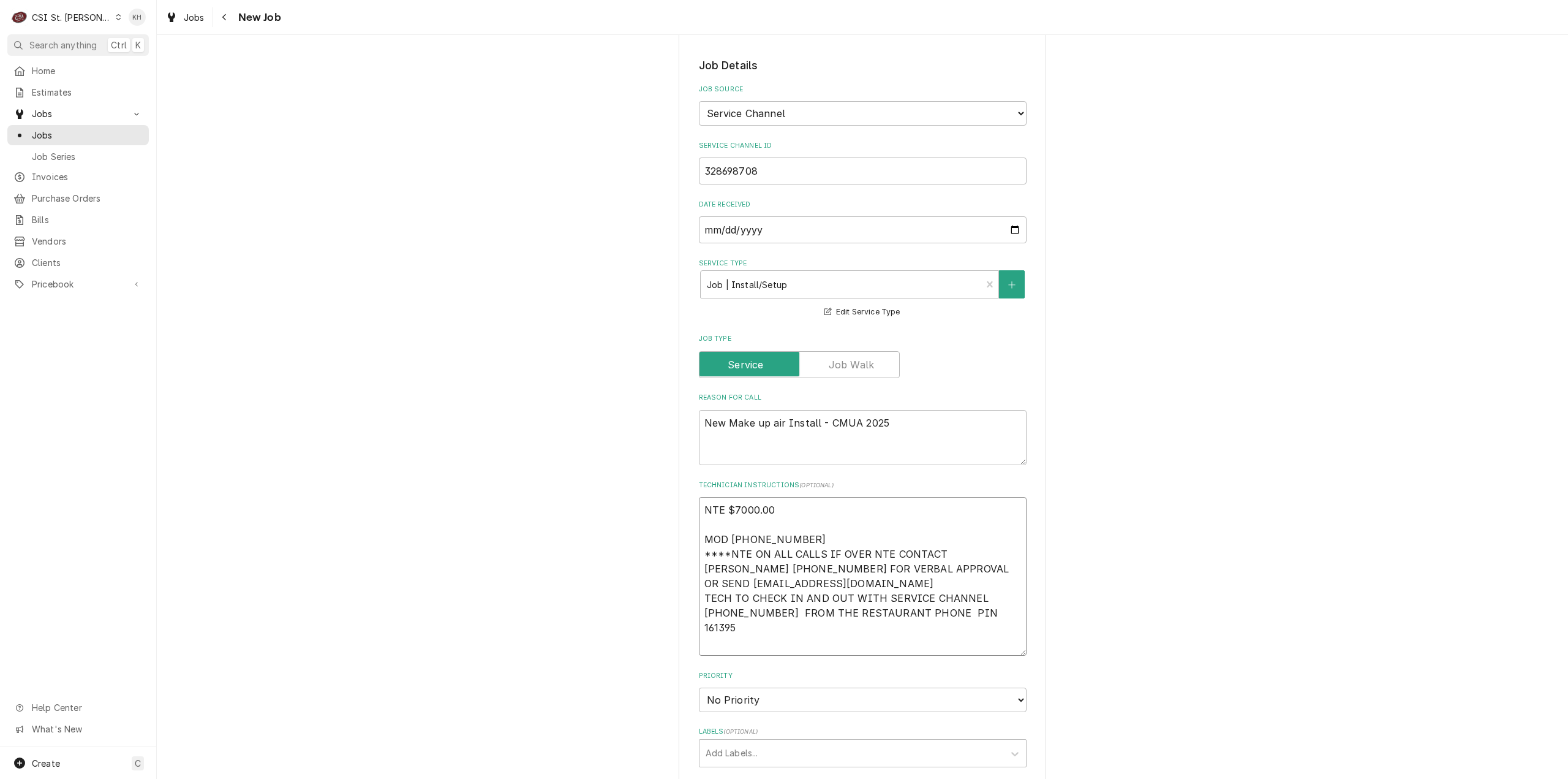
paste textarea "***DOOR CODE 3320*** - **ALARM CODE: 0847 ***"
type textarea "x"
type textarea "NTE $7000.00 MOD (314) 353-1056 ****NTE ON ALL CALLS IF OVER NTE CONTACT JEFF C…"
type textarea "x"
type textarea "NTE $7000.00 MOD (314) 353-1056 ****NTE ON ALL CALLS IF OVER NTE CONTACT JEFF C…"
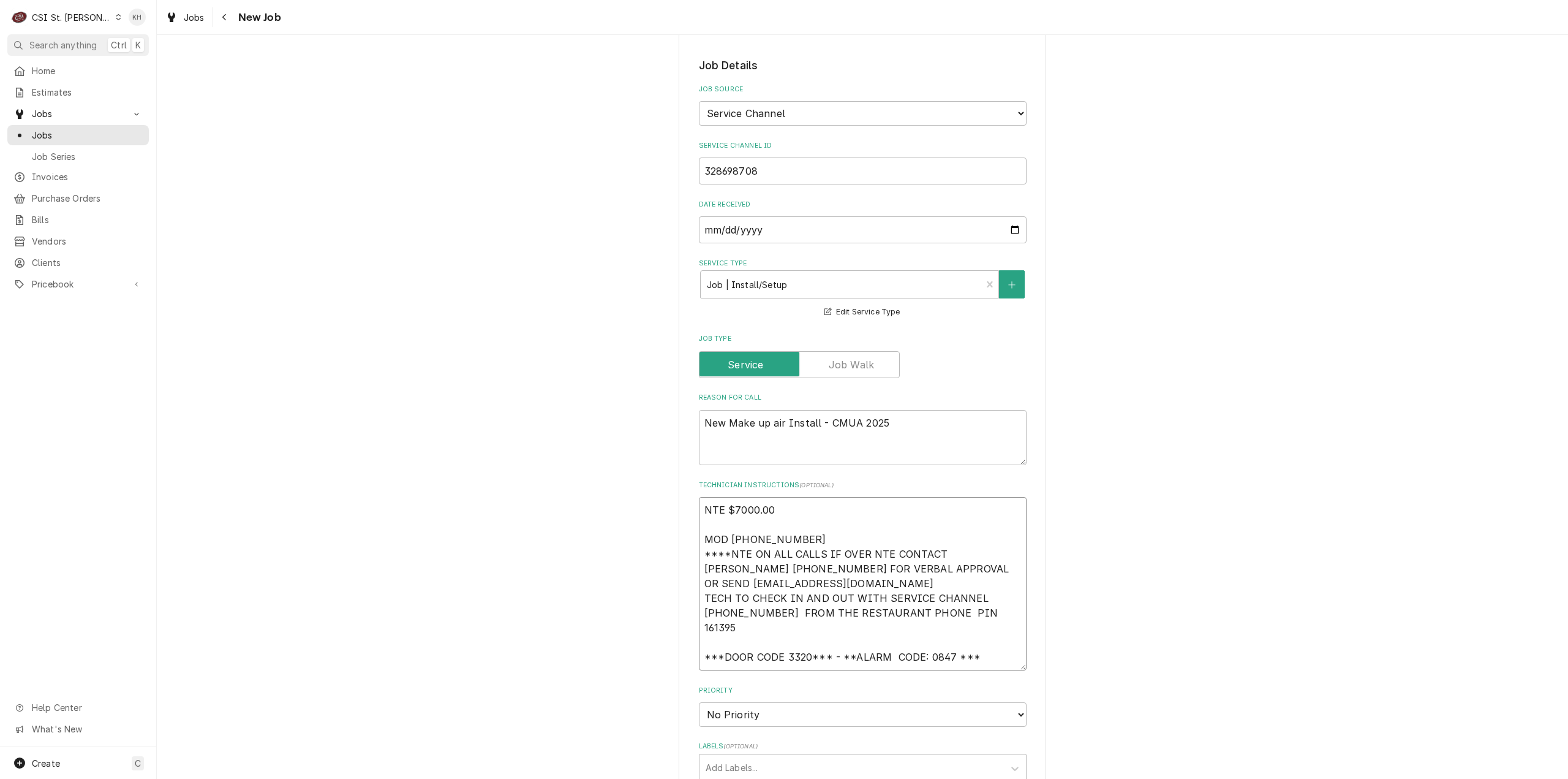
type textarea "x"
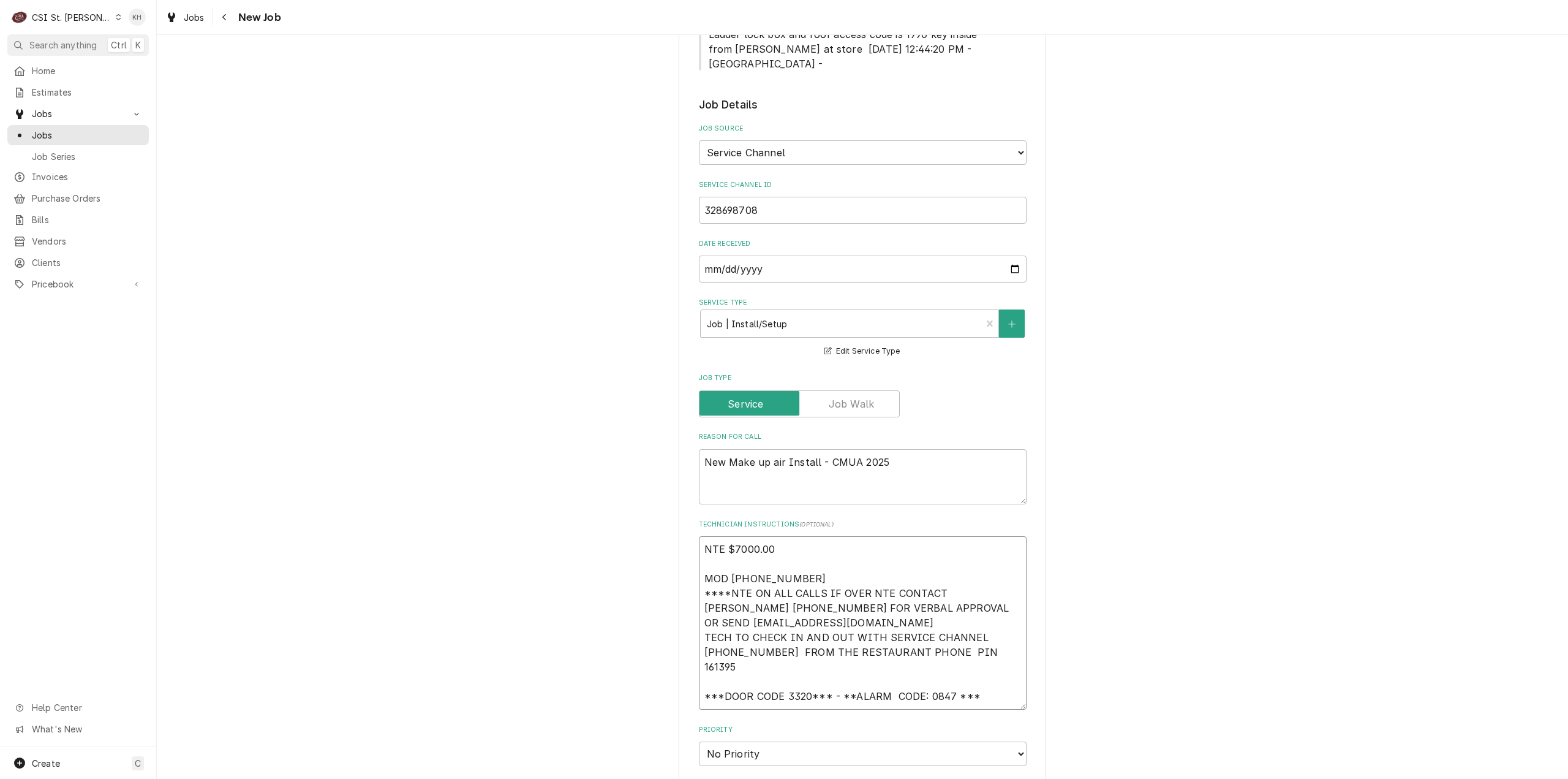
scroll to position [307, 0]
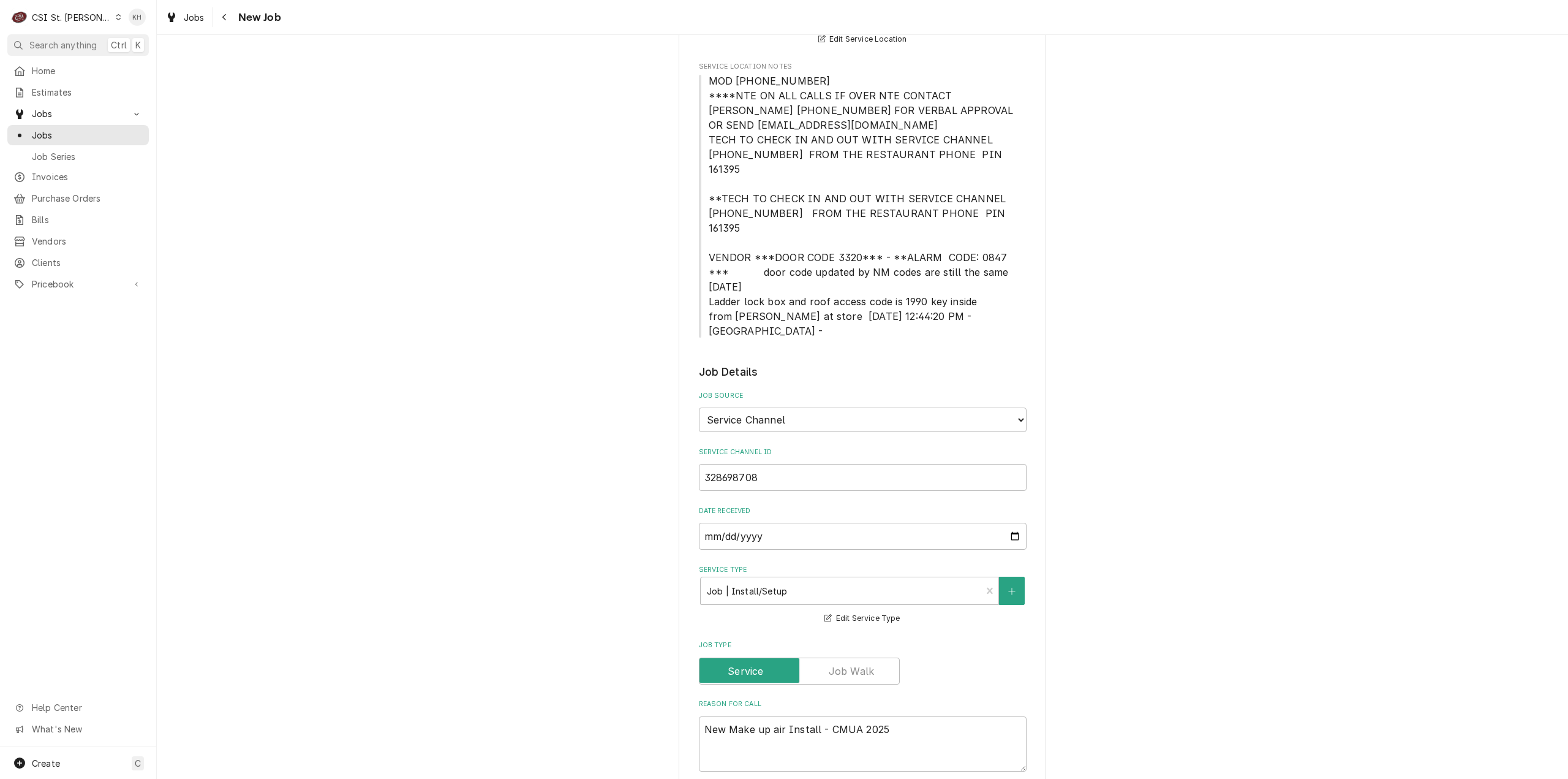
type textarea "NTE $7000.00 MOD (314) 353-1056 ****NTE ON ALL CALLS IF OVER NTE CONTACT JEFF C…"
drag, startPoint x: 703, startPoint y: 259, endPoint x: 970, endPoint y: 261, distance: 267.0
click at [970, 261] on span "MOD (314) 353-1056 ****NTE ON ALL CALLS IF OVER NTE CONTACT JEFF COSTA 636-399-…" at bounding box center [878, 206] width 338 height 262
copy span "Ladder lock box and roof access code is 1990 key inside"
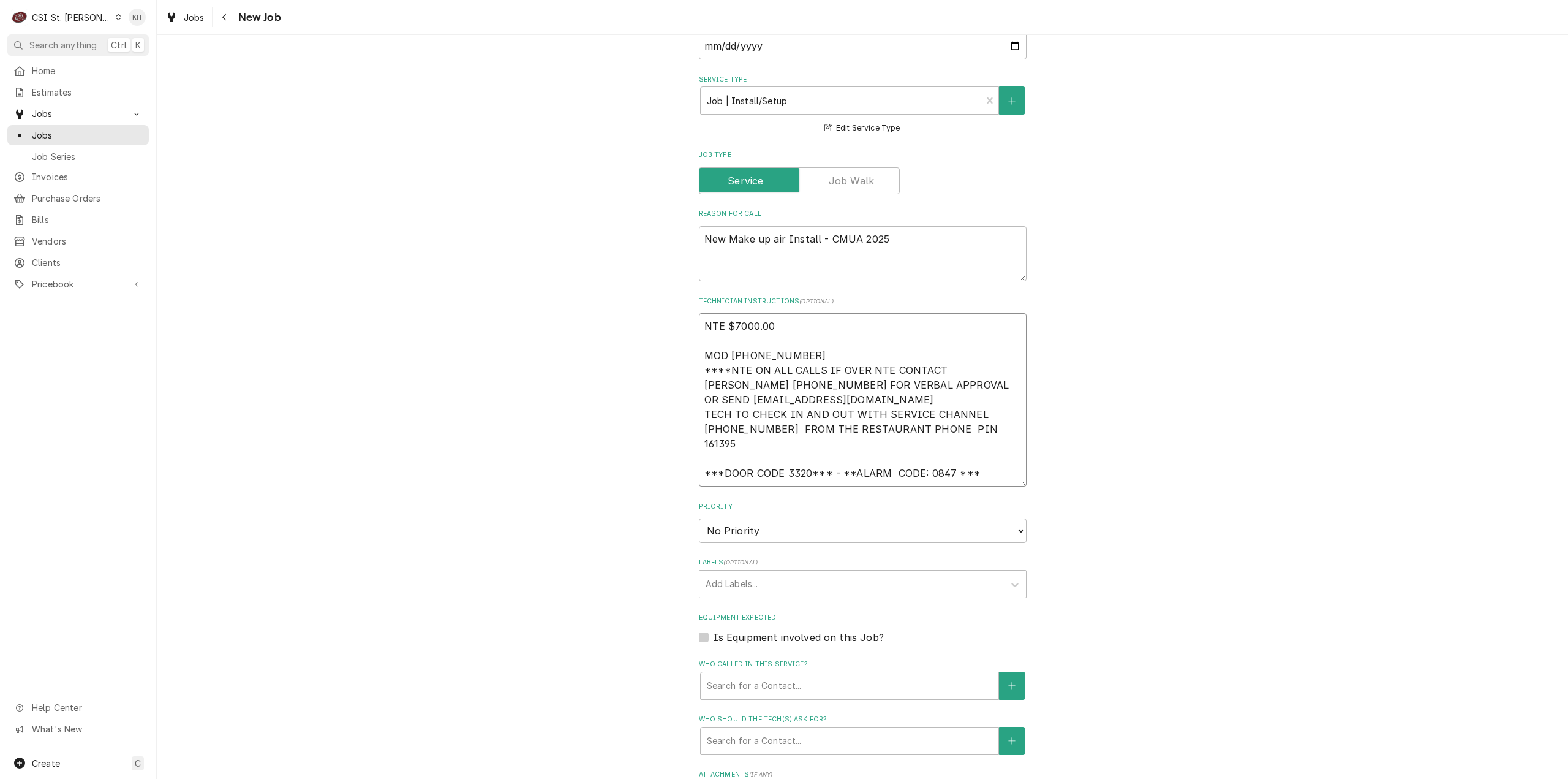
click at [773, 416] on textarea "NTE $7000.00 MOD (314) 353-1056 ****NTE ON ALL CALLS IF OVER NTE CONTACT JEFF C…" at bounding box center [864, 399] width 328 height 173
paste textarea "Ladder lock box and roof access code is 1990 key inside"
type textarea "x"
type textarea "NTE $7000.00 MOD (314) 353-1056 ****NTE ON ALL CALLS IF OVER NTE CONTACT JEFF C…"
type textarea "x"
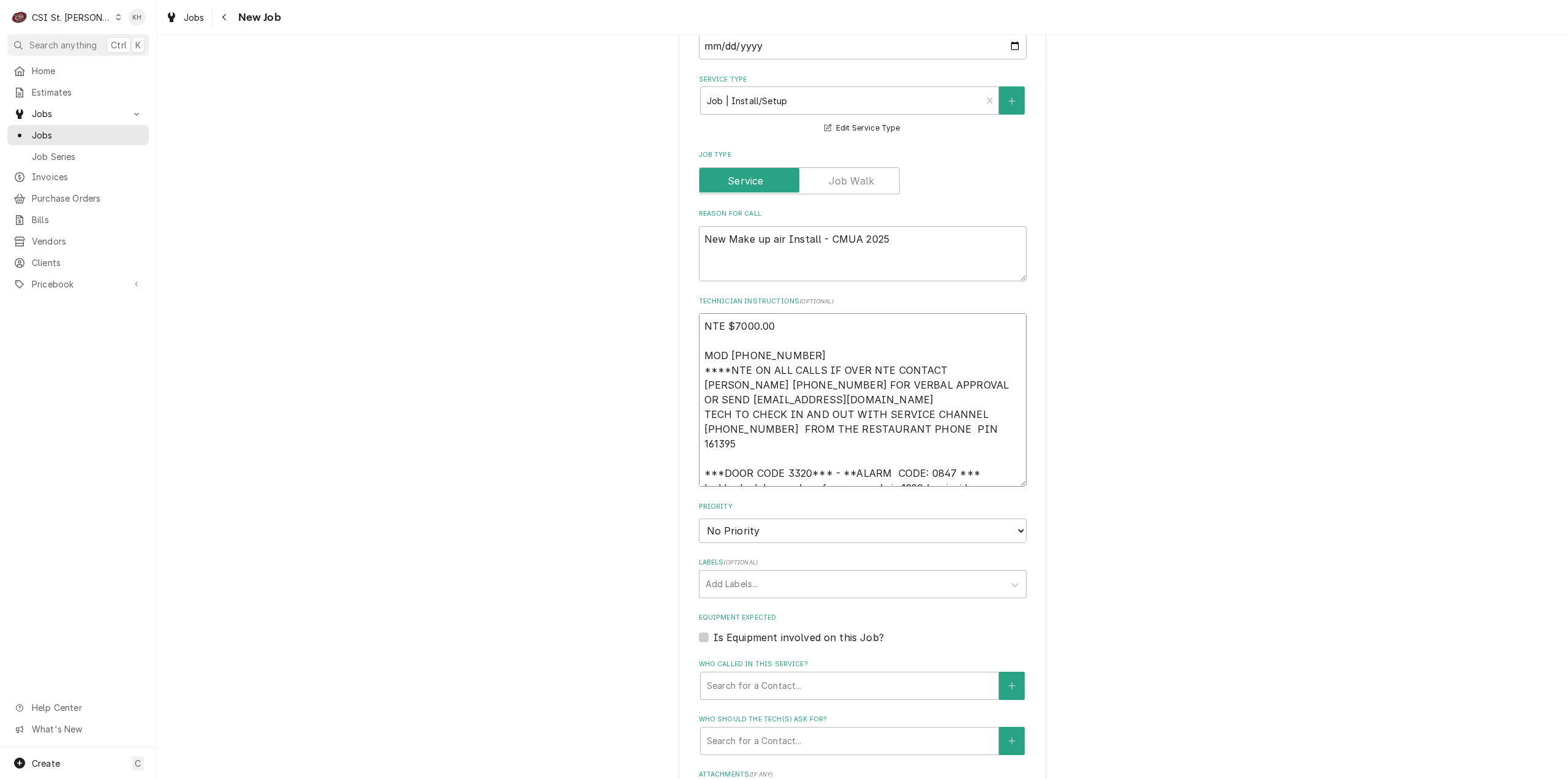
type textarea "NTE $7000.00 MOD (314) 353-1056 ****NTE ON ALL CALLS IF OVER NTE CONTACT JEFF C…"
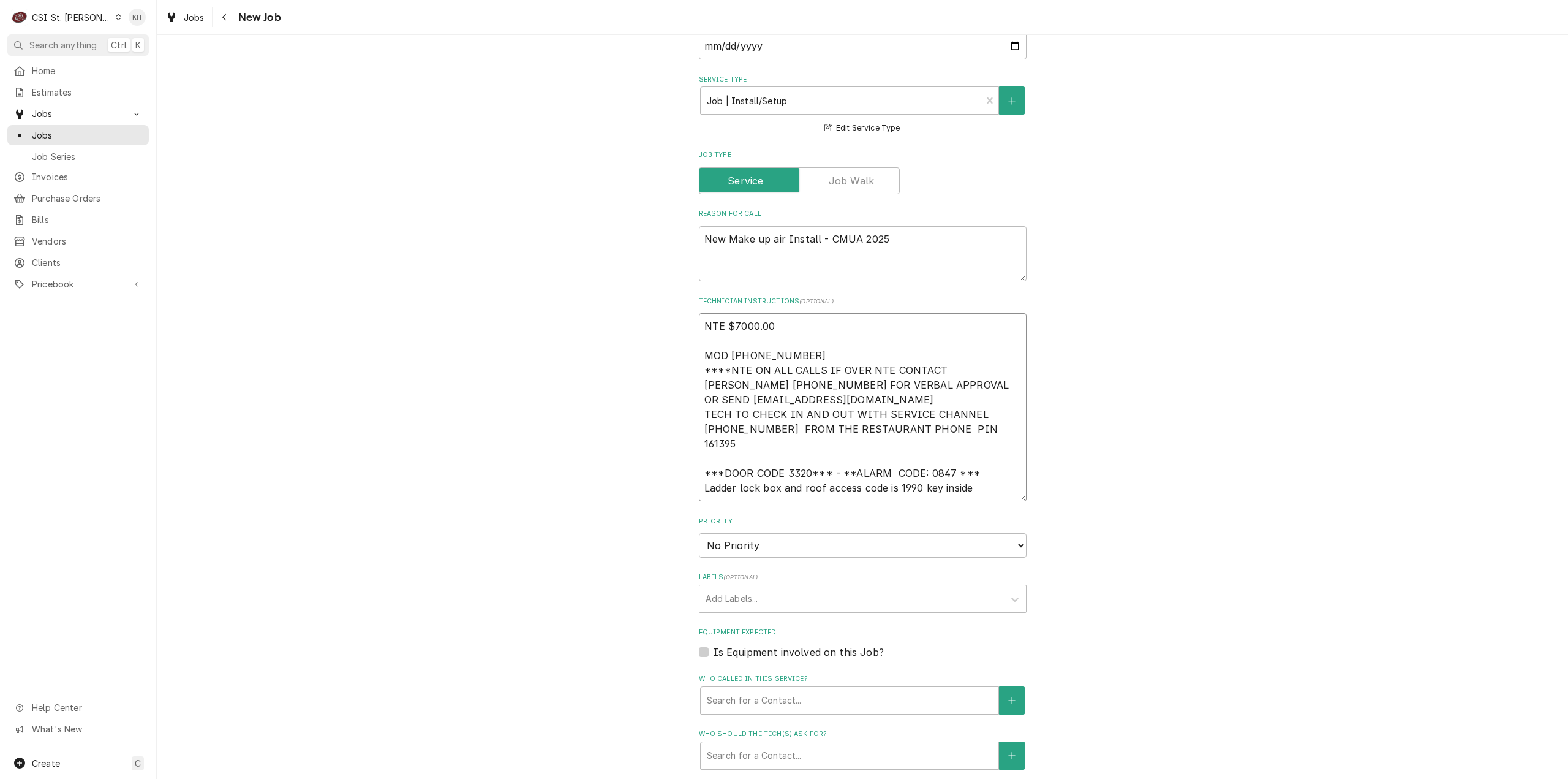
drag, startPoint x: 803, startPoint y: 300, endPoint x: 686, endPoint y: 301, distance: 117.0
click at [686, 301] on div "Please provide the following information to create a job: Client Details Client…" at bounding box center [863, 234] width 367 height 1944
type textarea "x"
type textarea "NTE $7000.00 ****NTE ON ALL CALLS IF OVER NTE CONTACT JEFF COSTA 636-399-1299 F…"
type textarea "x"
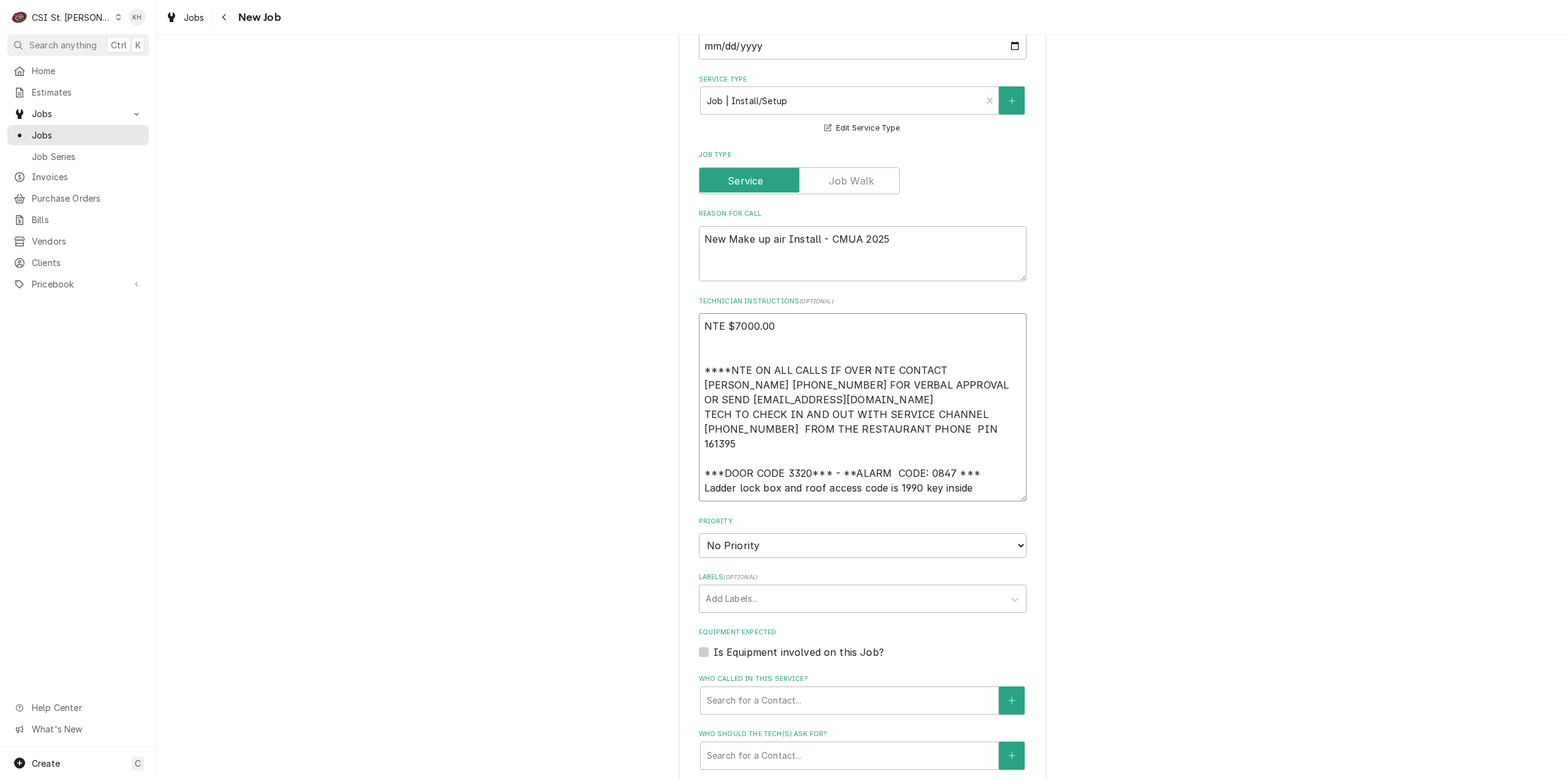
type textarea "NTE $7000.00 ****NTE ON ALL CALLS IF OVER NTE CONTACT JEFF COSTA 636-399-1299 F…"
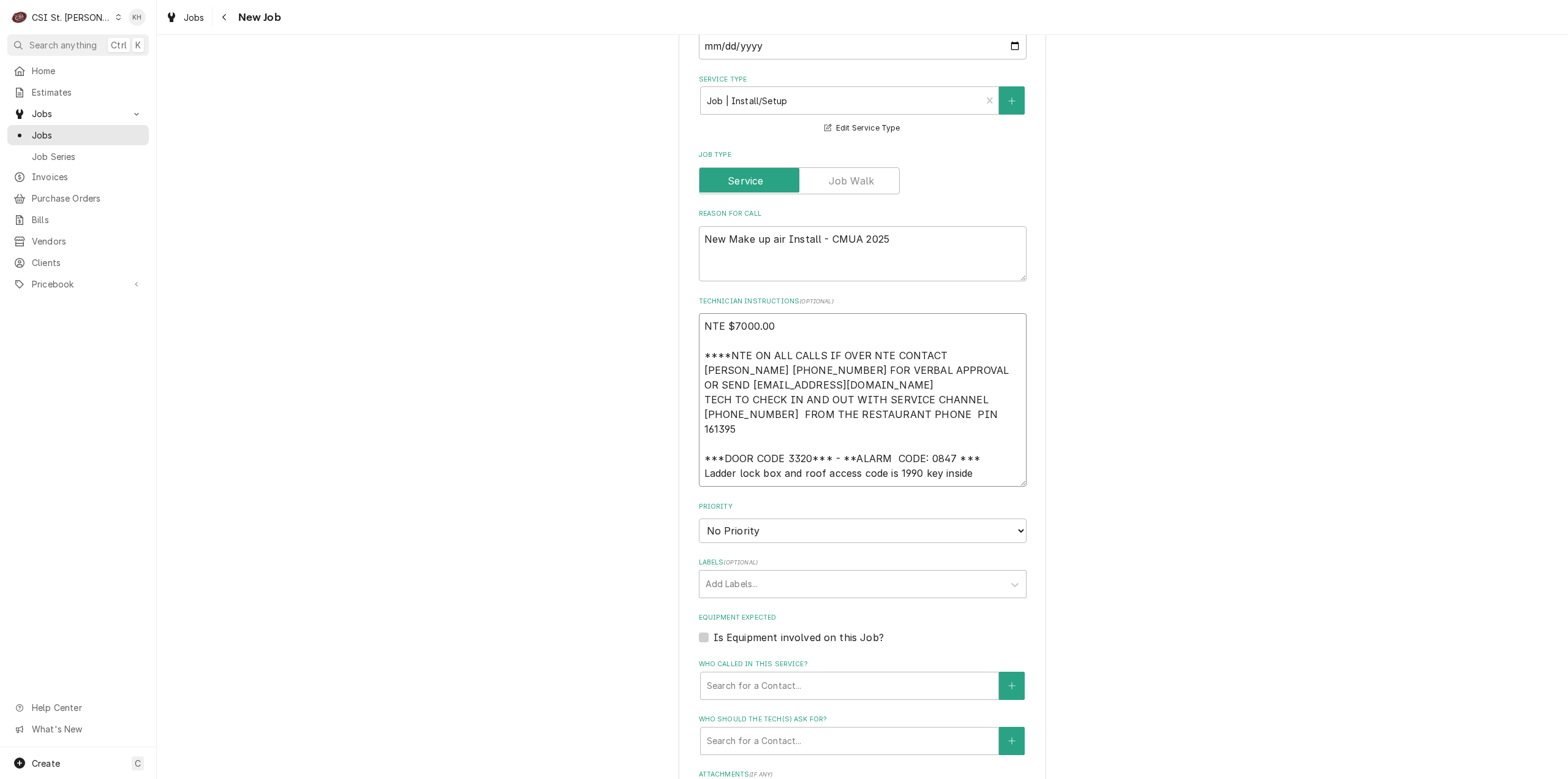
click at [737, 412] on textarea "NTE $7000.00 ****NTE ON ALL CALLS IF OVER NTE CONTACT JEFF COSTA 636-399-1299 F…" at bounding box center [864, 399] width 328 height 173
paste textarea "MOD (314) 353-1056"
type textarea "x"
type textarea "NTE $7000.00 ****NTE ON ALL CALLS IF OVER NTE CONTACT JEFF COSTA 636-399-1299 F…"
type textarea "x"
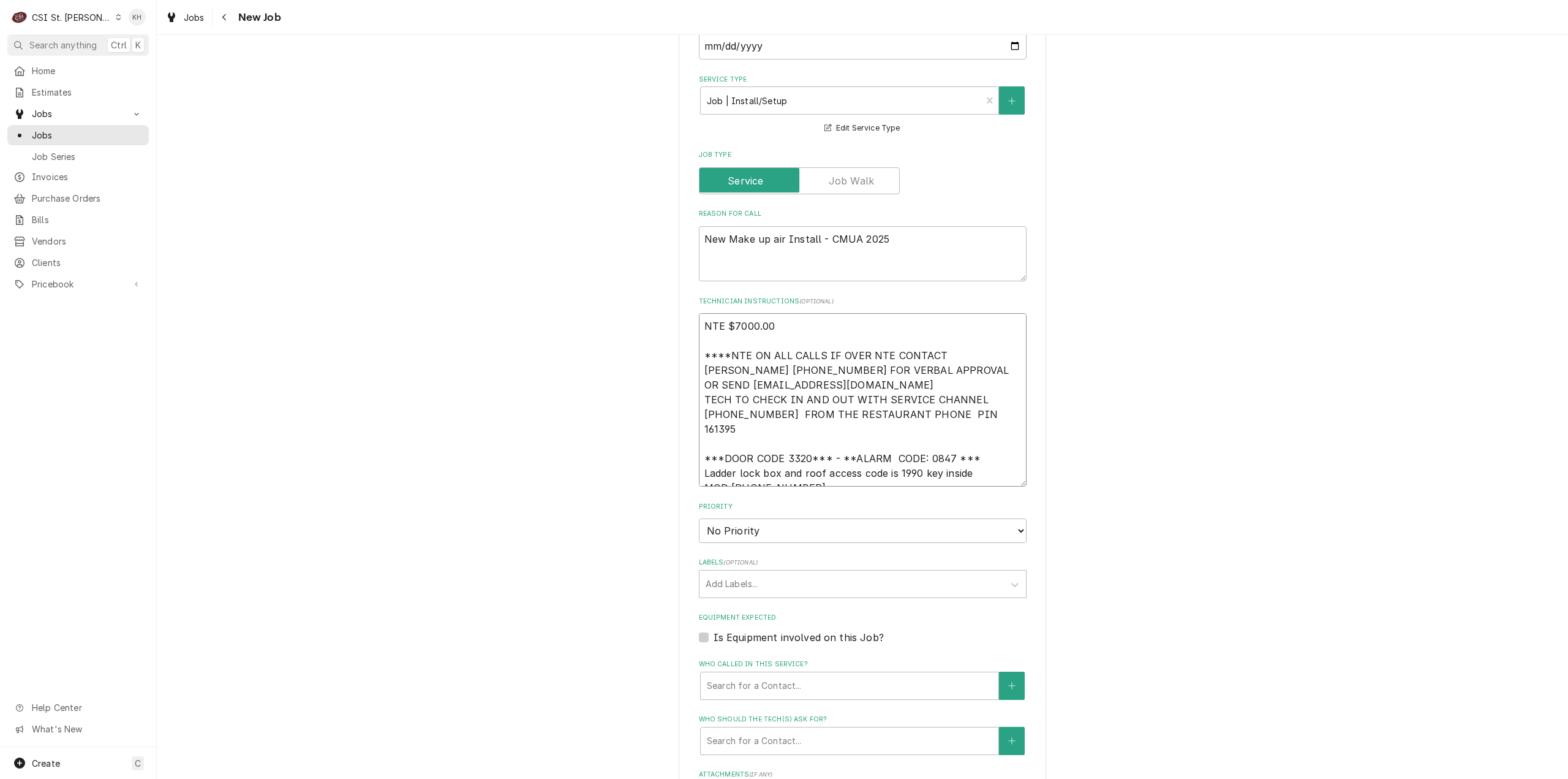
type textarea "NTE $7000.00 ****NTE ON ALL CALLS IF OVER NTE CONTACT JEFF COSTA 636-399-1299 F…"
drag, startPoint x: 762, startPoint y: 467, endPoint x: 759, endPoint y: 476, distance: 9.5
click at [762, 519] on select "No Priority Urgent High Medium Low" at bounding box center [864, 531] width 328 height 24
select select "4"
click at [699, 519] on select "No Priority Urgent High Medium Low" at bounding box center [864, 531] width 328 height 24
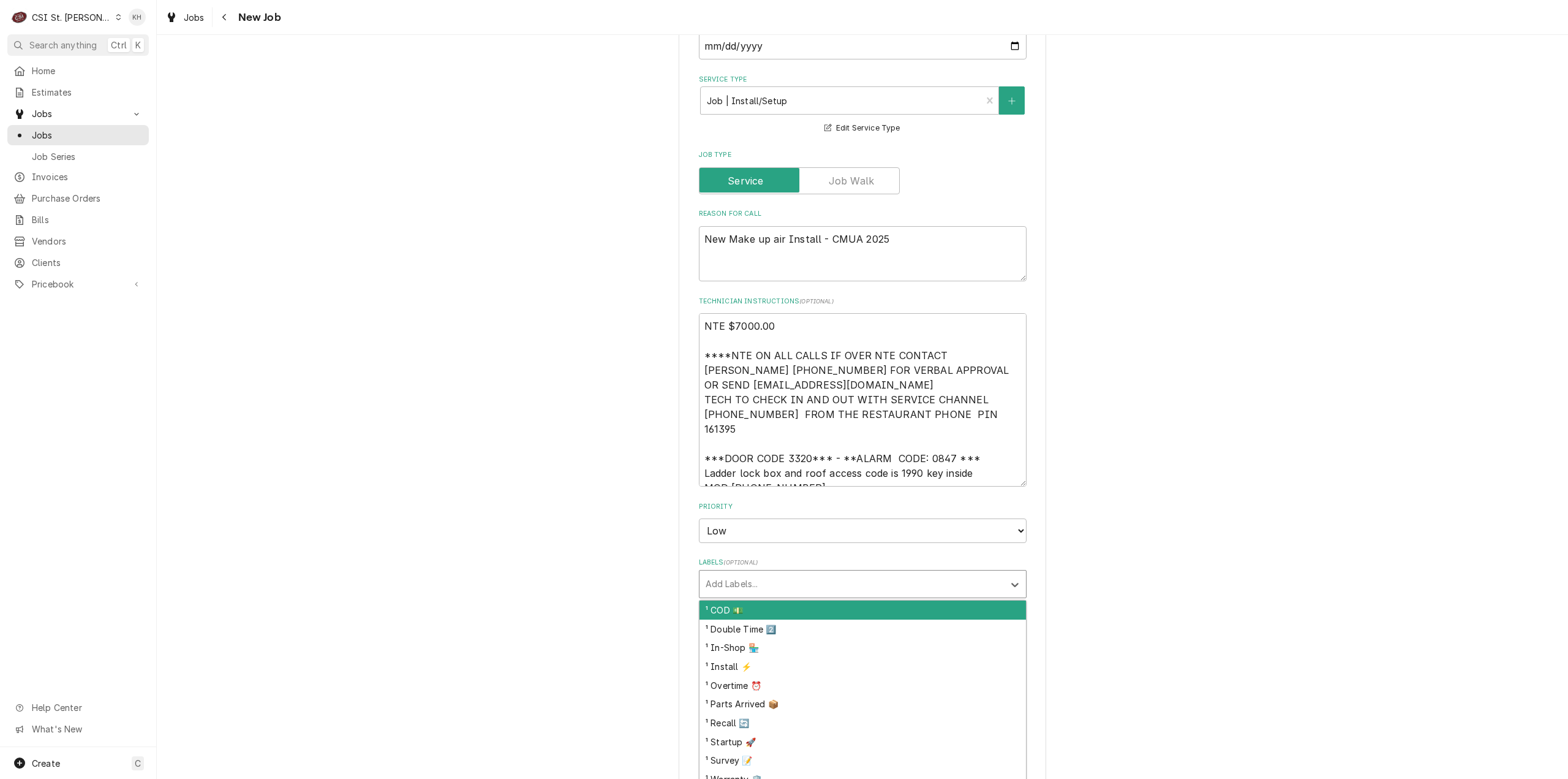
click at [760, 573] on div "Labels" at bounding box center [851, 584] width 292 height 22
type textarea "x"
type input "hvac"
type textarea "x"
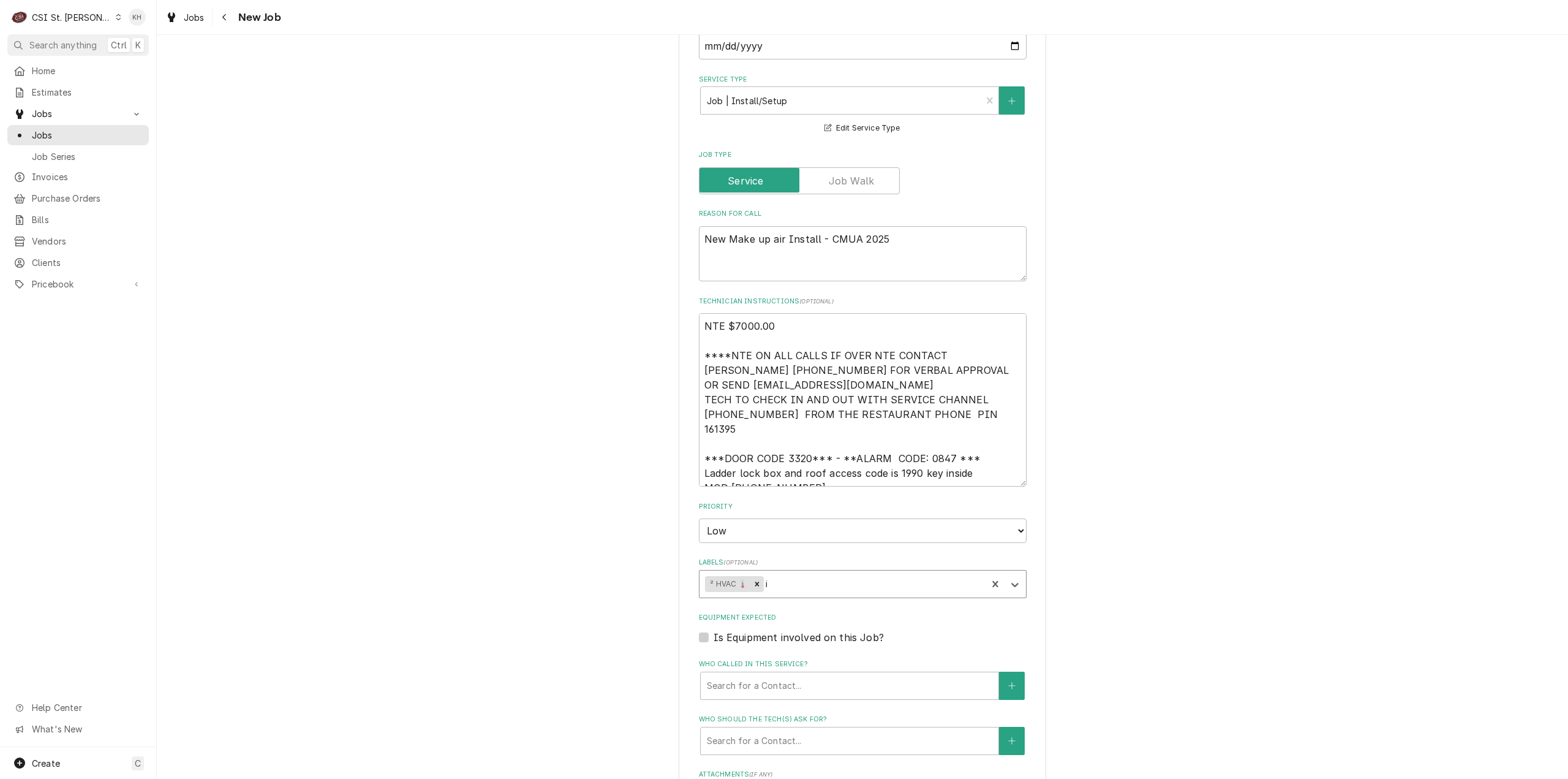
type input "in"
type textarea "x"
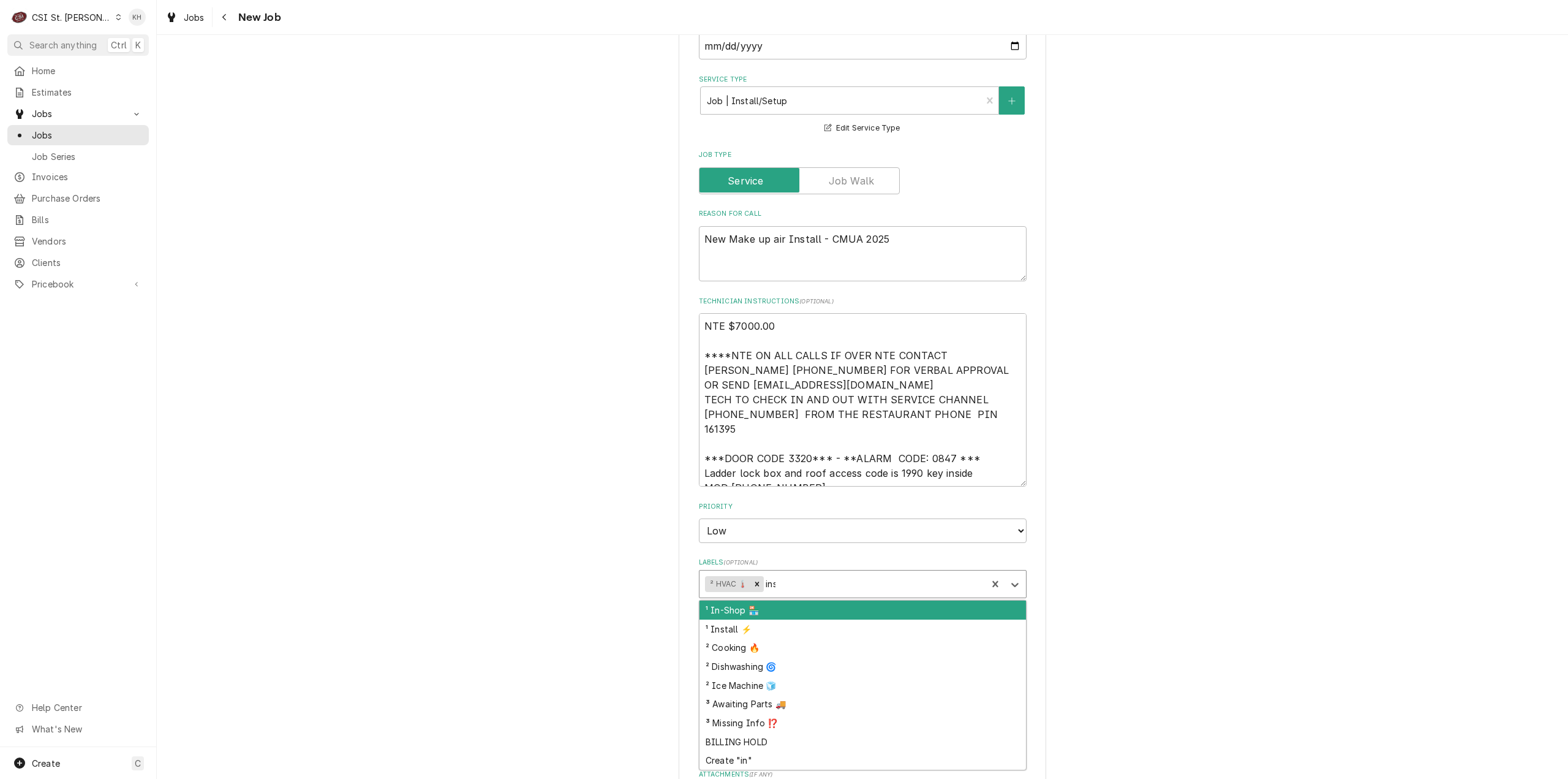
type input "inst"
type textarea "x"
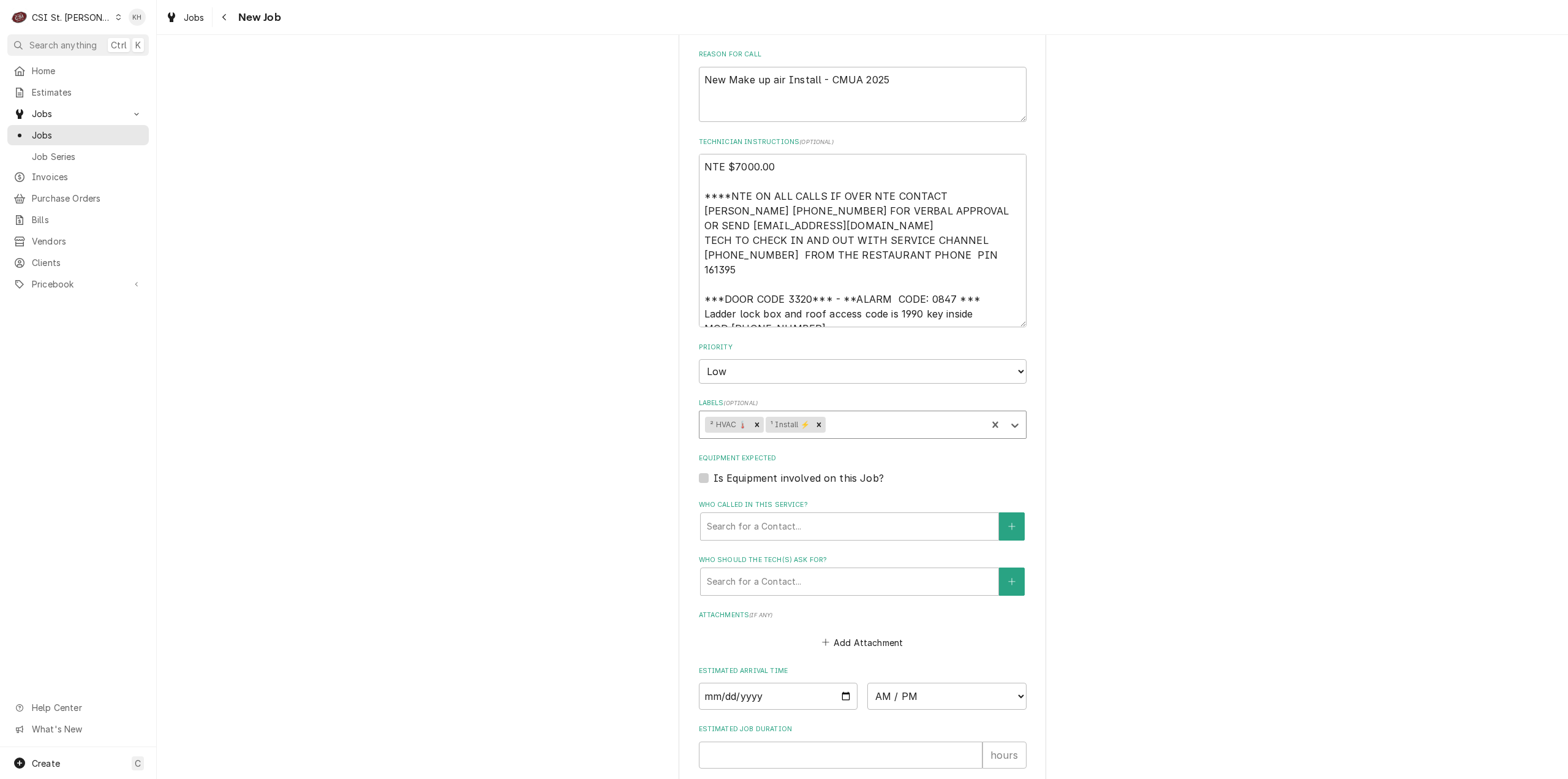
scroll to position [1163, 0]
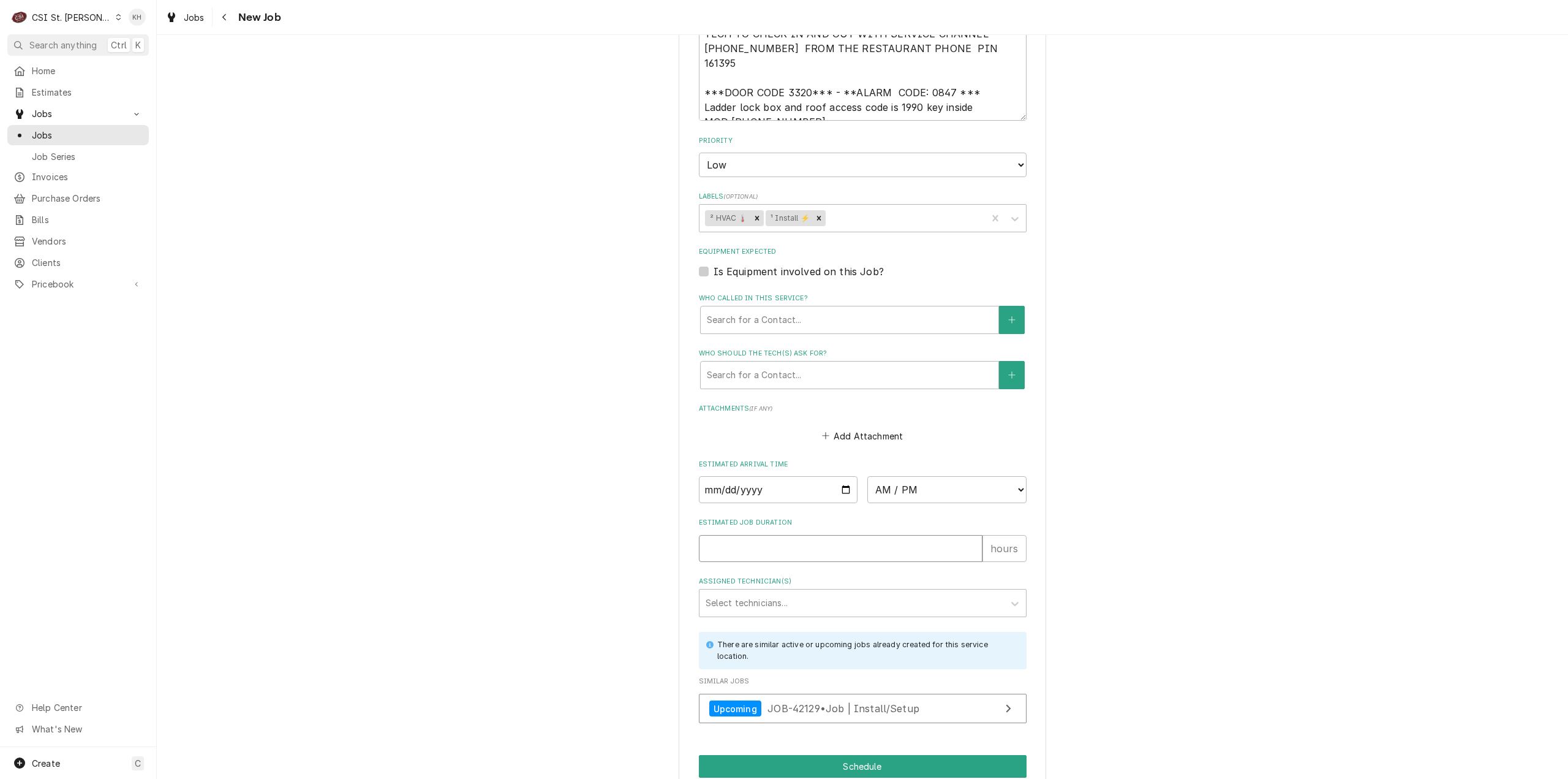
click at [767, 535] on input "Estimated Job Duration" at bounding box center [841, 548] width 283 height 27
type textarea "x"
type input "2"
type textarea "x"
type input "2"
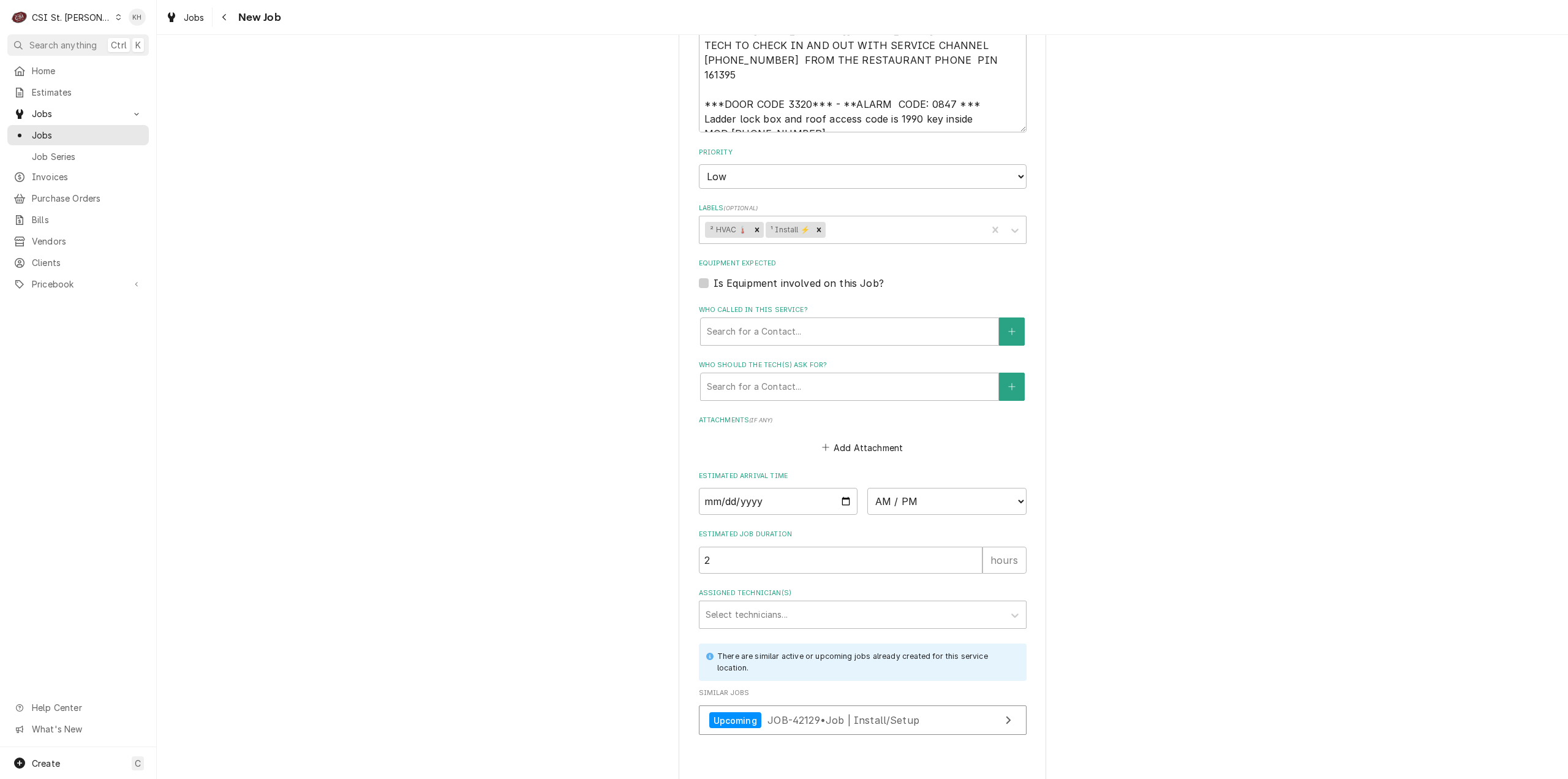
type textarea "x"
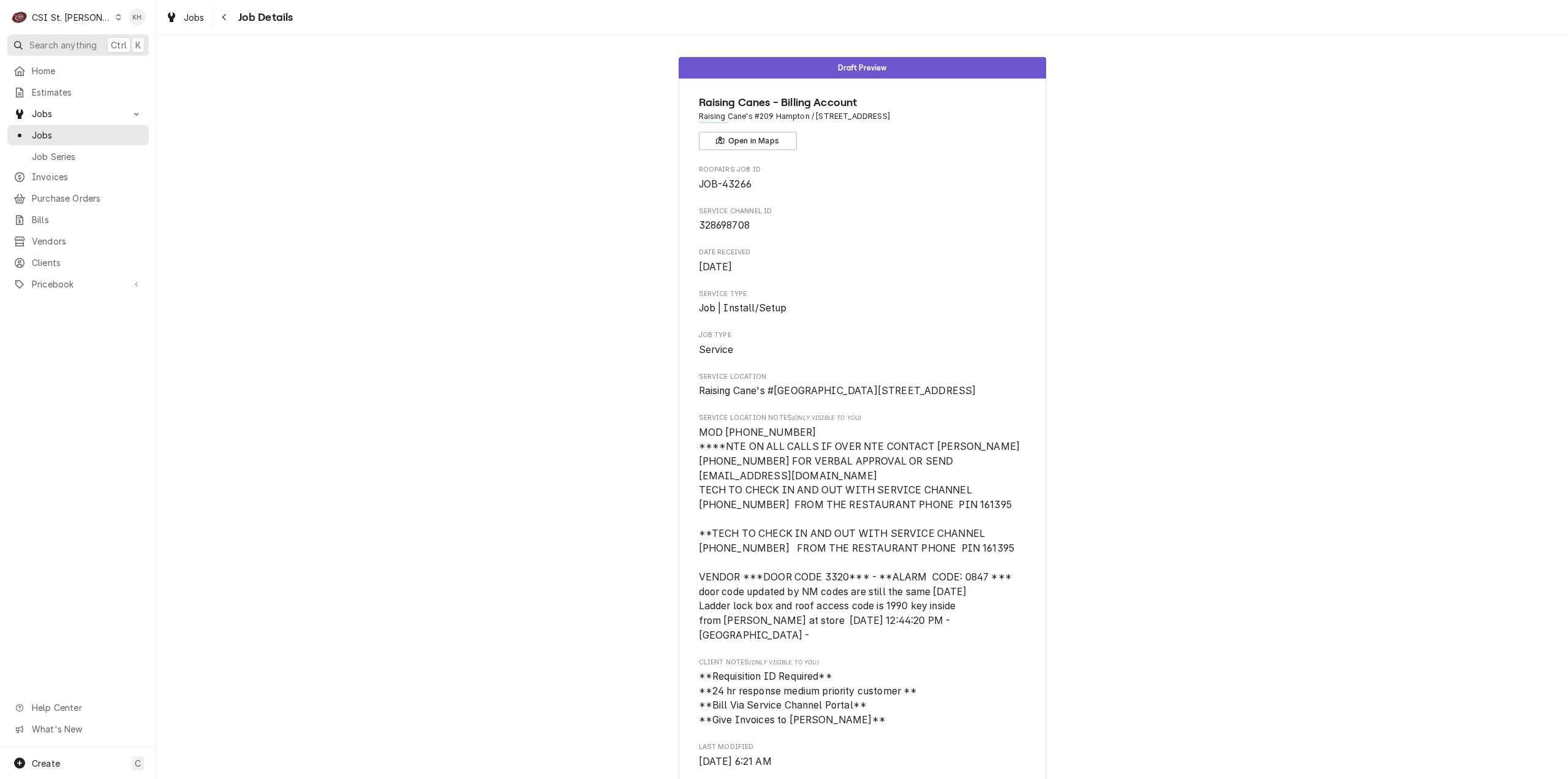
click at [47, 45] on span "Search anything" at bounding box center [63, 45] width 67 height 13
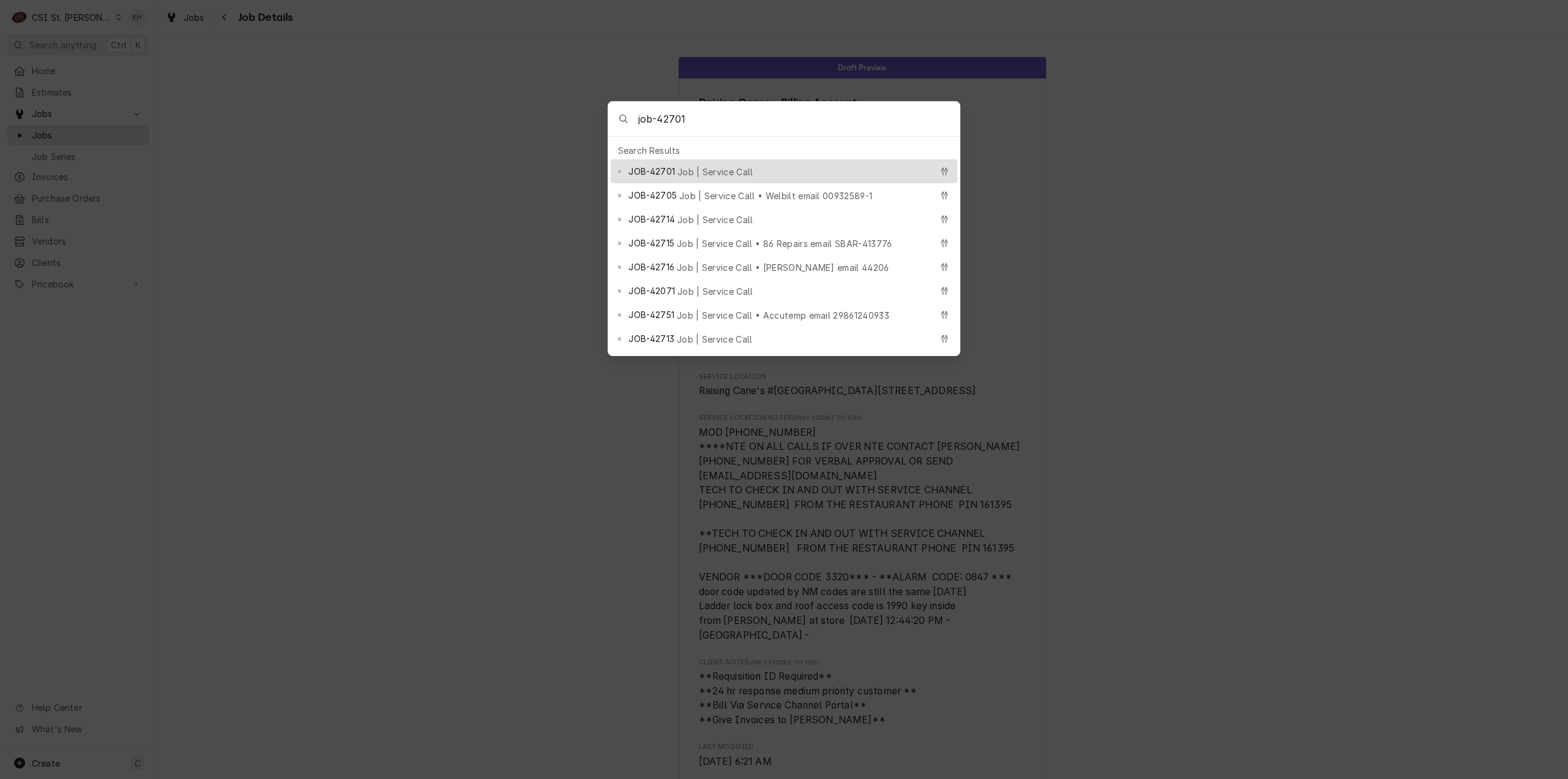
type input "job-42701"
click at [714, 164] on div "JOB-42701 Job | Service Call" at bounding box center [780, 171] width 303 height 14
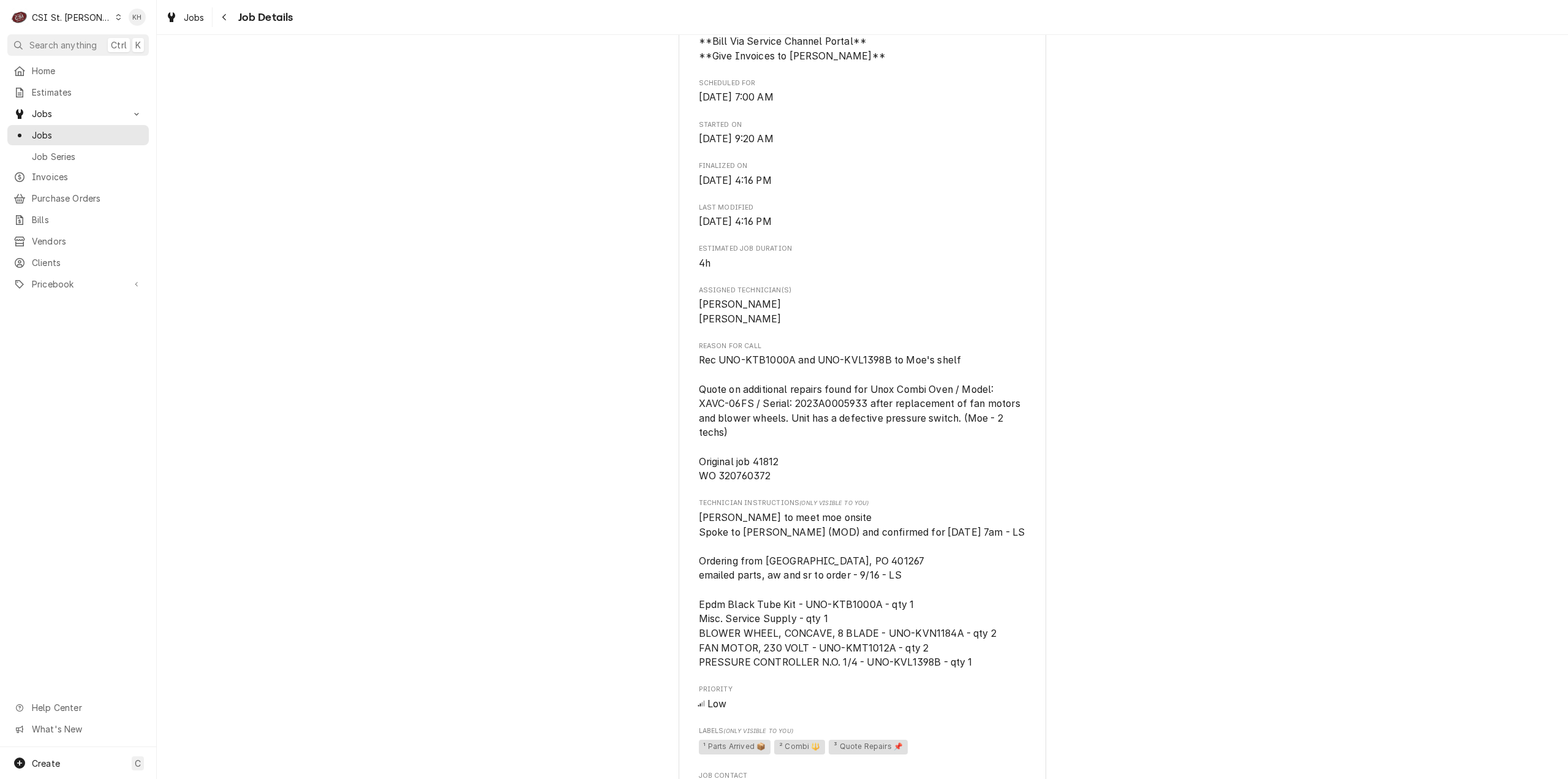
scroll to position [736, 0]
click at [756, 473] on span "Rec UNO-KTB1000A and UNO-KVL1398B to Moe's shelf Quote on additional repairs fo…" at bounding box center [862, 416] width 324 height 127
copy span "320760372"
click at [73, 39] on span "Search anything" at bounding box center [63, 45] width 67 height 13
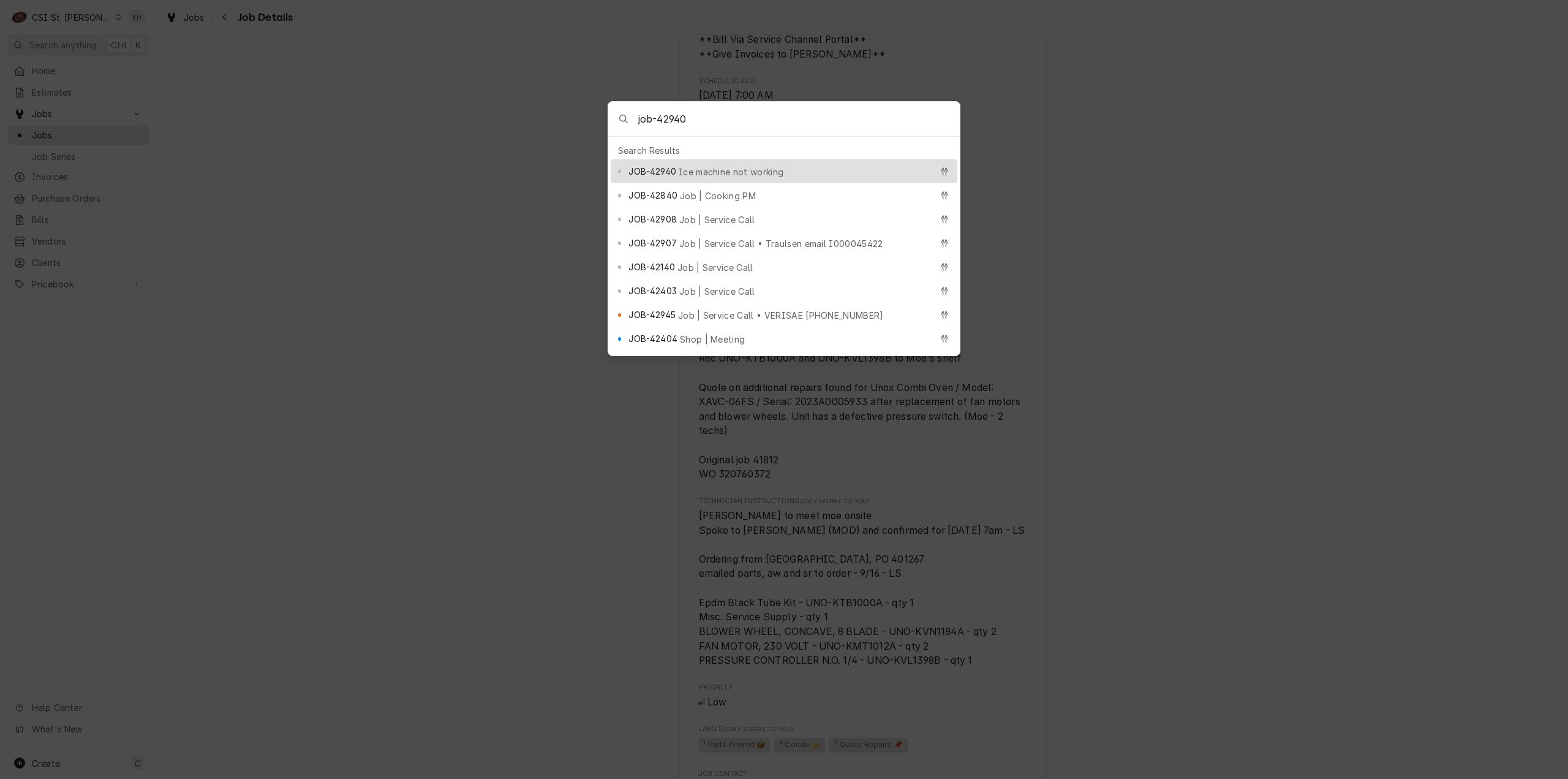
type input "job-42940"
click at [655, 165] on span "JOB-42940" at bounding box center [652, 171] width 47 height 13
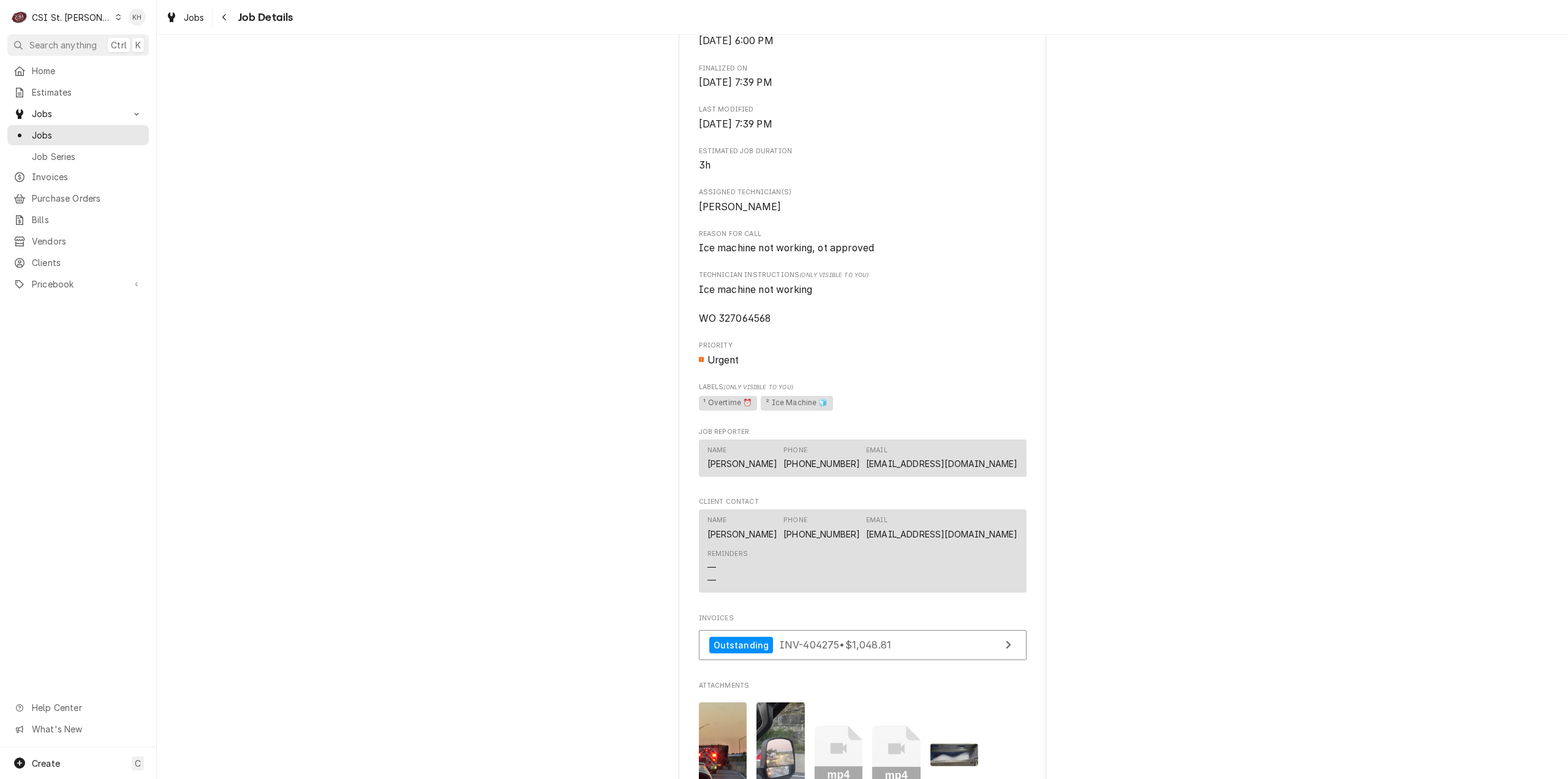
scroll to position [674, 0]
click at [735, 315] on span "Ice machine not working WO 327064568" at bounding box center [864, 303] width 328 height 44
click at [735, 315] on span "Ice machine not working WO 327064568" at bounding box center [756, 303] width 114 height 40
copy span "327064568"
